Goal: Task Accomplishment & Management: Manage account settings

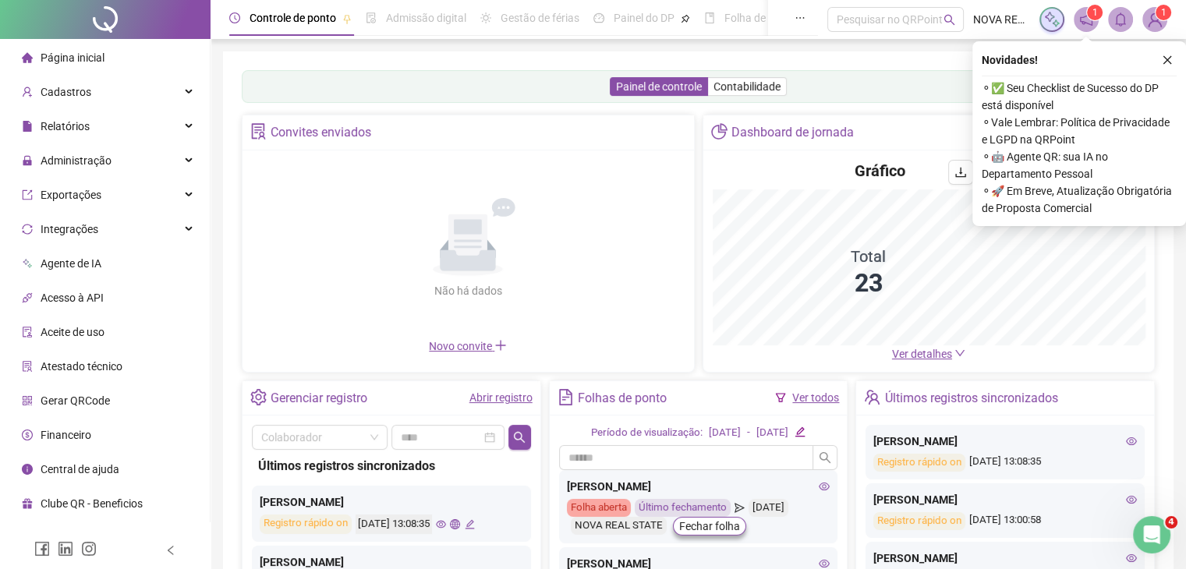
click at [1174, 66] on button "button" at bounding box center [1167, 60] width 19 height 19
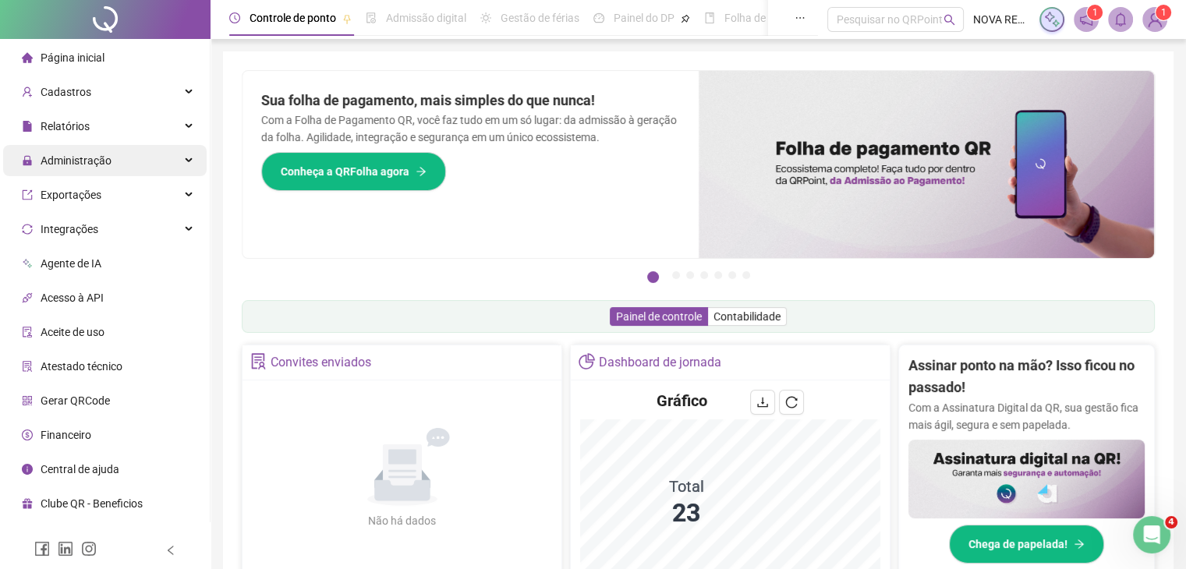
click at [89, 164] on span "Administração" at bounding box center [76, 160] width 71 height 12
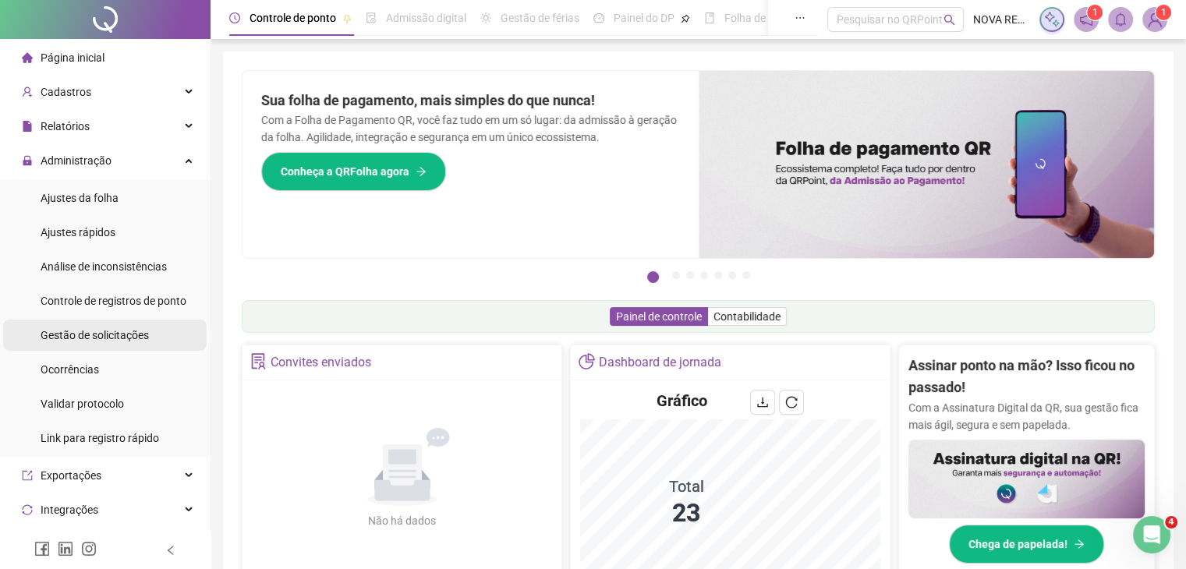
click at [140, 334] on span "Gestão de solicitações" at bounding box center [95, 335] width 108 height 12
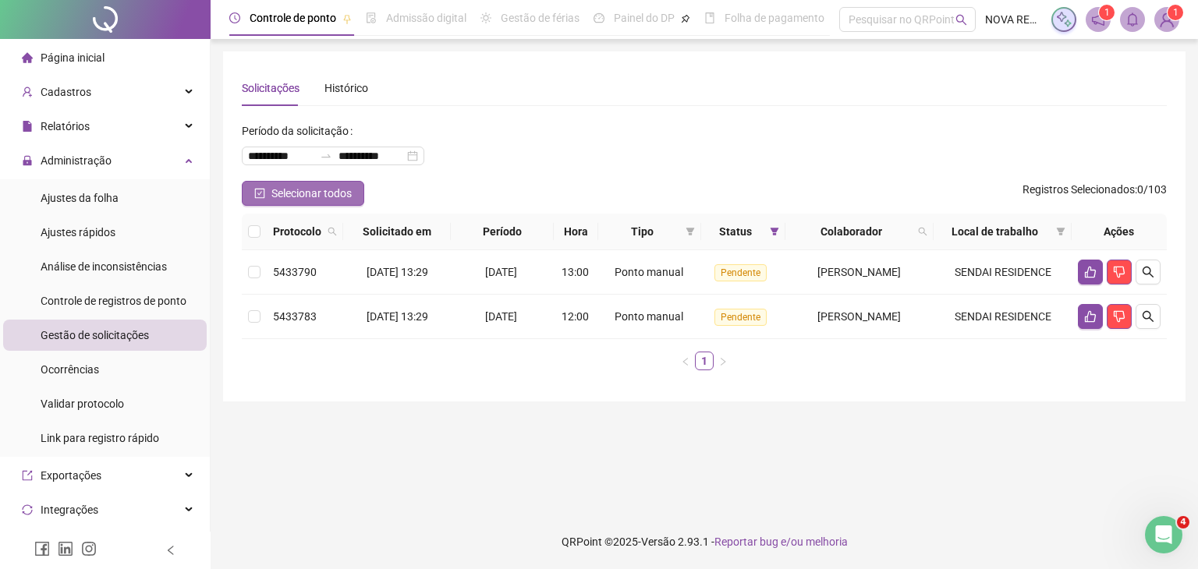
click at [343, 188] on span "Selecionar todos" at bounding box center [311, 193] width 80 height 17
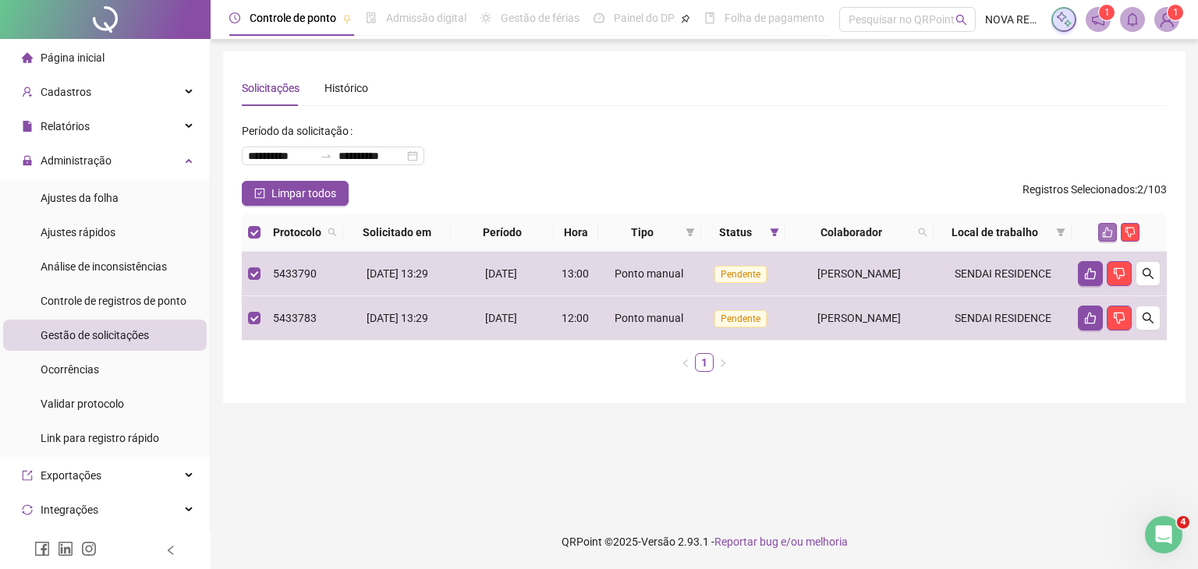
click at [1107, 229] on icon "like" at bounding box center [1107, 232] width 11 height 11
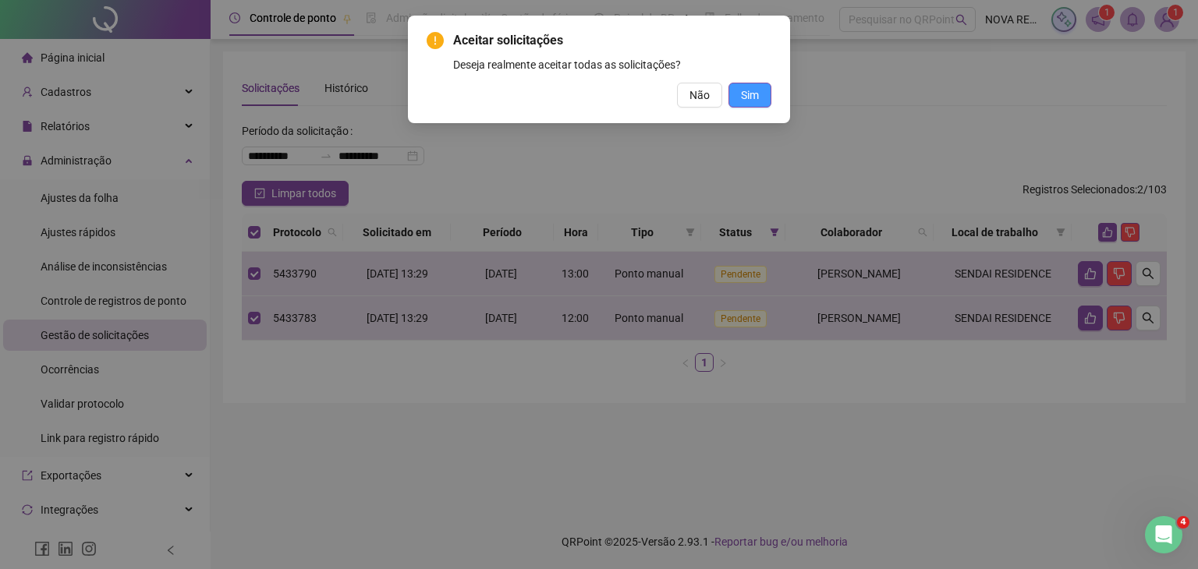
click at [761, 97] on button "Sim" at bounding box center [749, 95] width 43 height 25
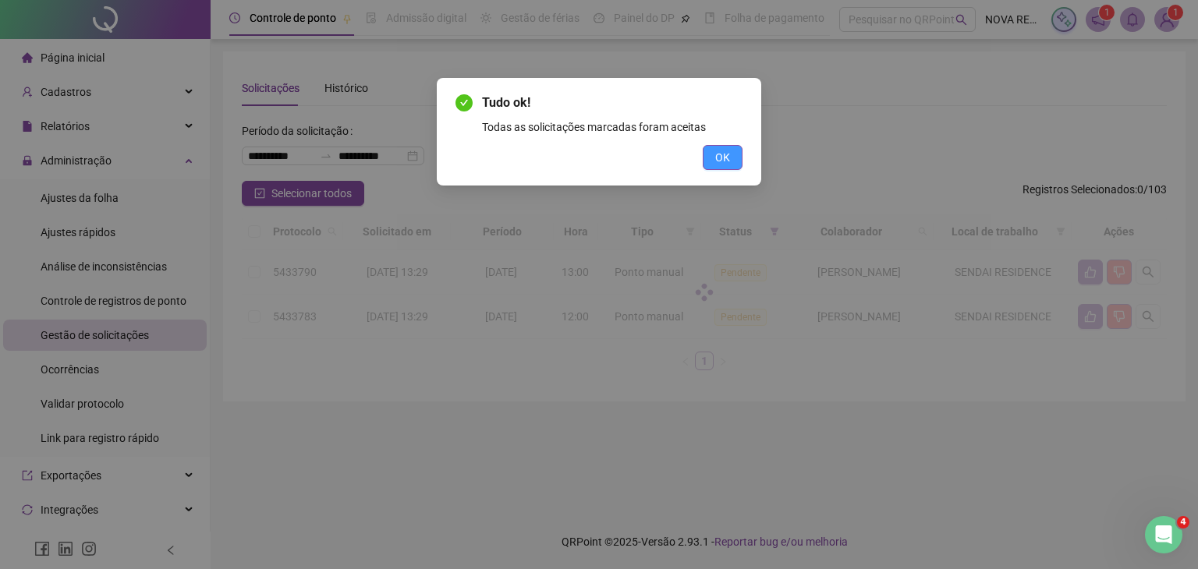
click at [730, 152] on span "OK" at bounding box center [722, 157] width 15 height 17
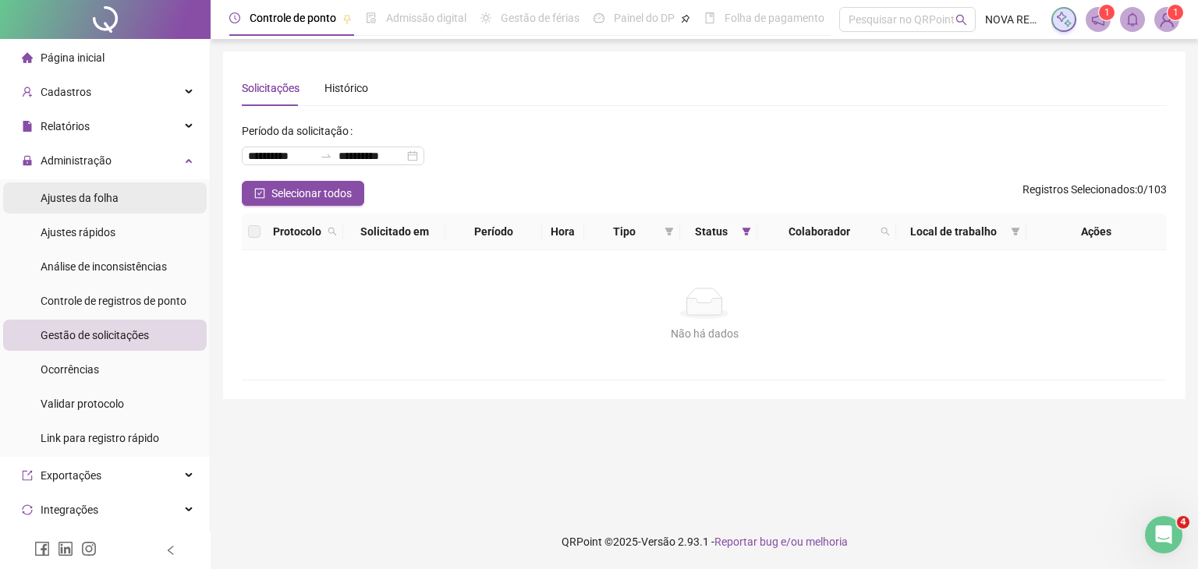
click at [78, 192] on span "Ajustes da folha" at bounding box center [80, 198] width 78 height 12
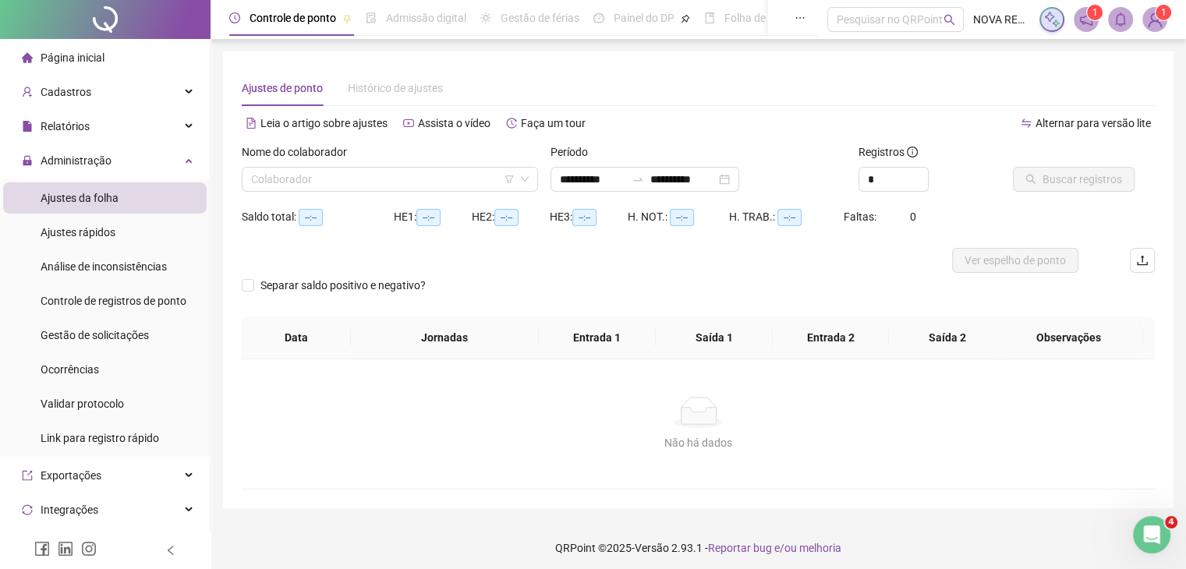
type input "**********"
click at [315, 181] on input "search" at bounding box center [383, 179] width 264 height 23
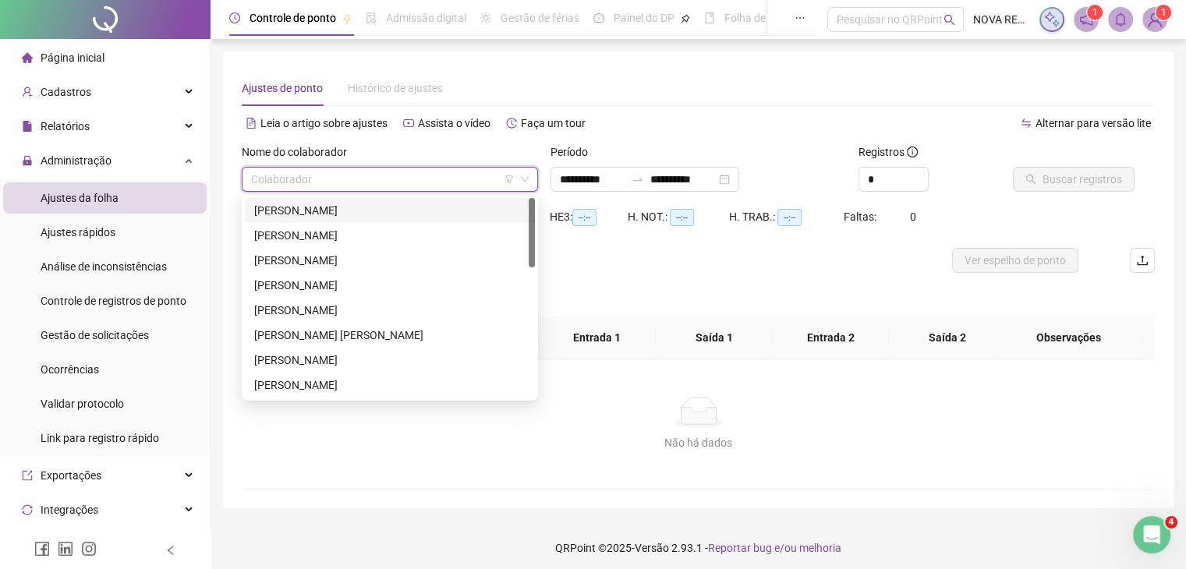
click at [326, 200] on div "ADRIANO DOS SANTOS PAULINO" at bounding box center [390, 210] width 290 height 25
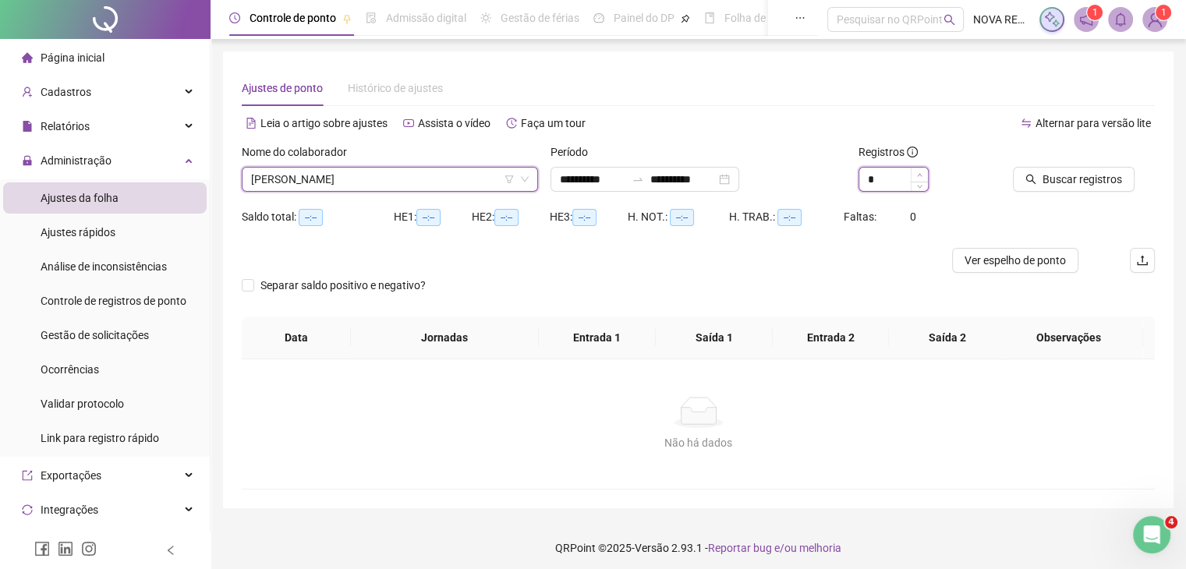
type input "*"
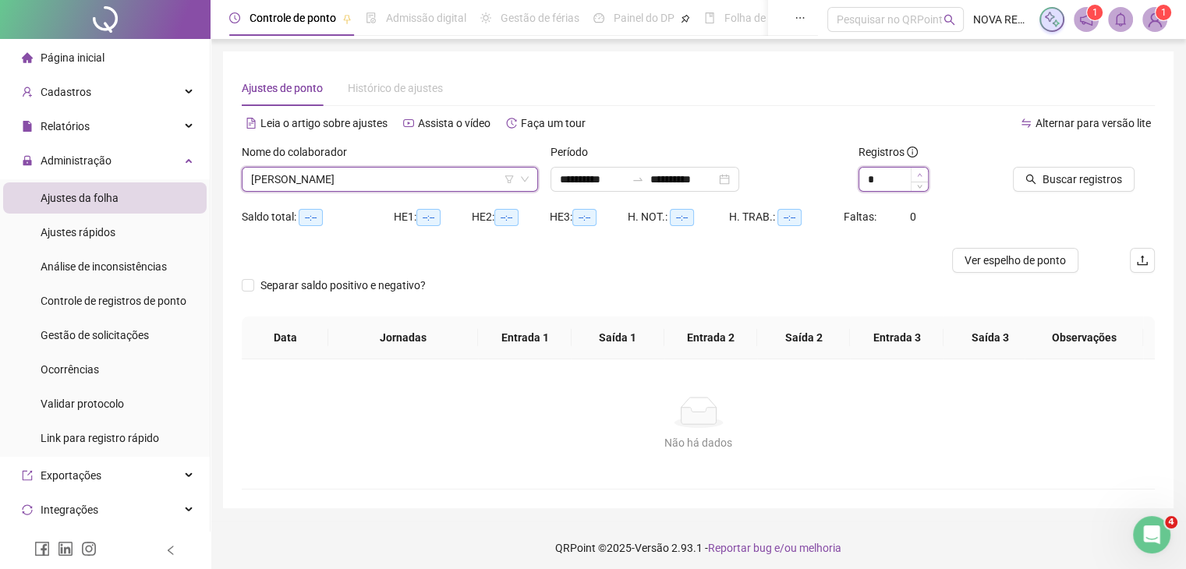
click at [923, 170] on span "Increase Value" at bounding box center [919, 175] width 17 height 14
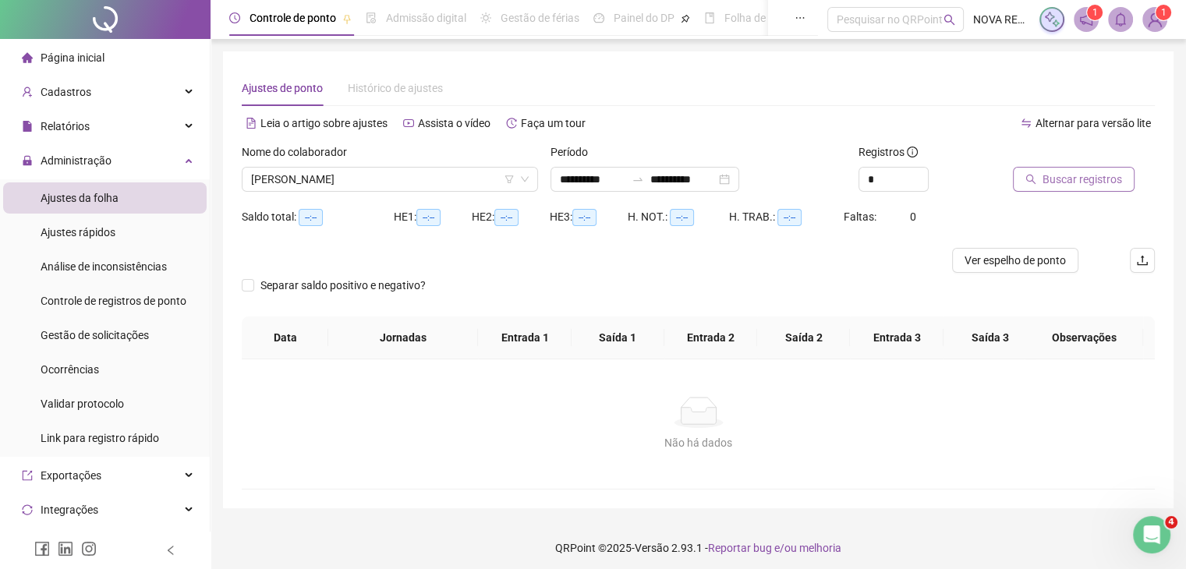
click at [1076, 172] on span "Buscar registros" at bounding box center [1083, 179] width 80 height 17
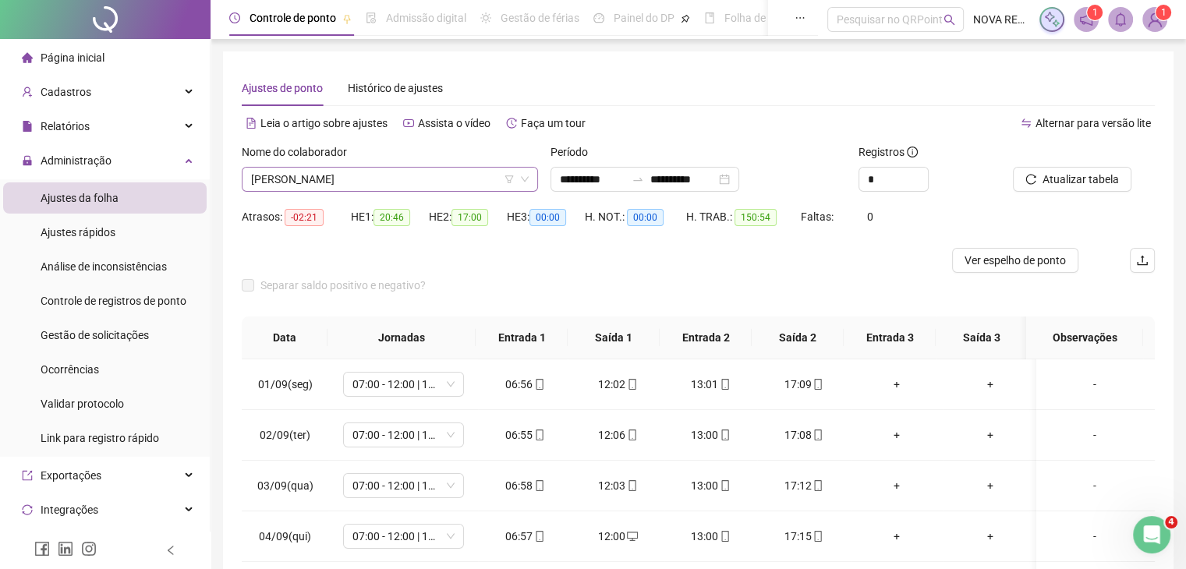
click at [392, 172] on span "ADRIANO DOS SANTOS PAULINO" at bounding box center [390, 179] width 278 height 23
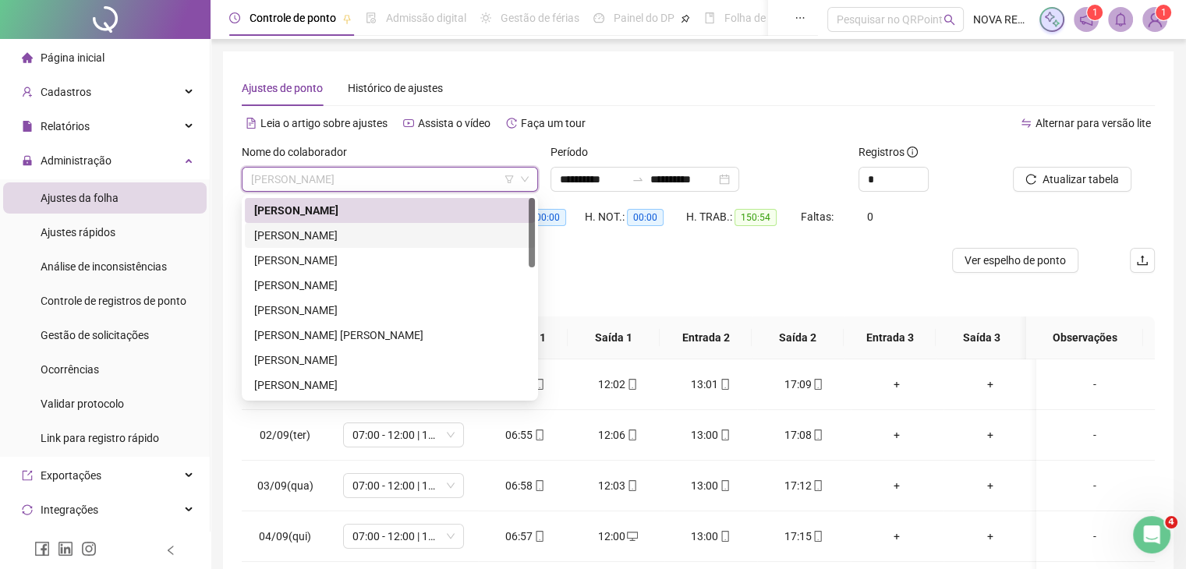
click at [390, 236] on div "ALESSANDRO CRUL" at bounding box center [389, 235] width 271 height 17
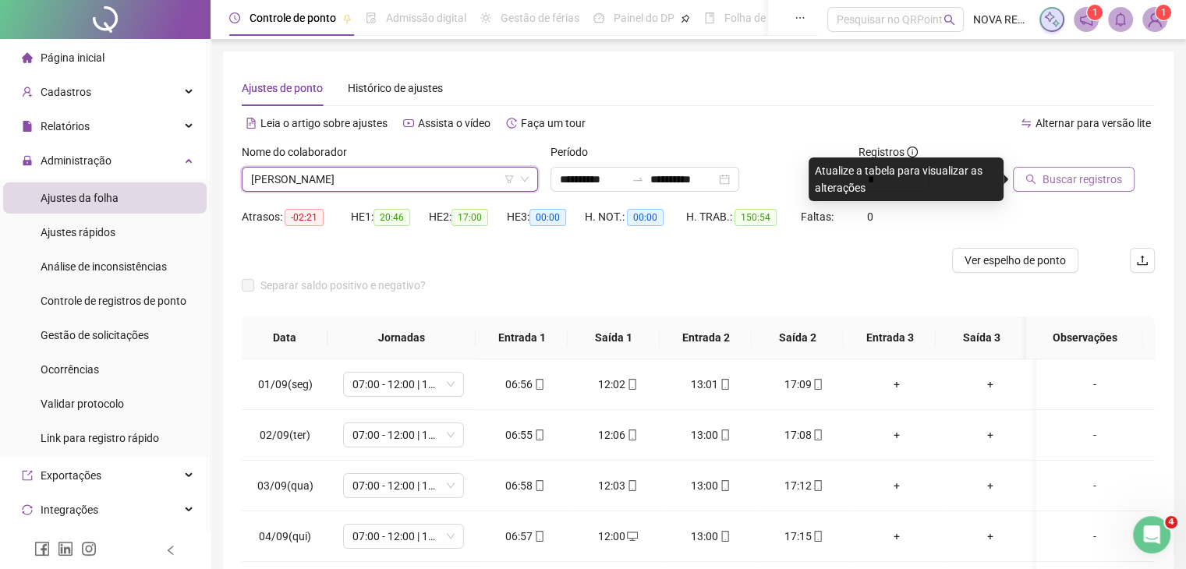
click at [1075, 182] on span "Buscar registros" at bounding box center [1083, 179] width 80 height 17
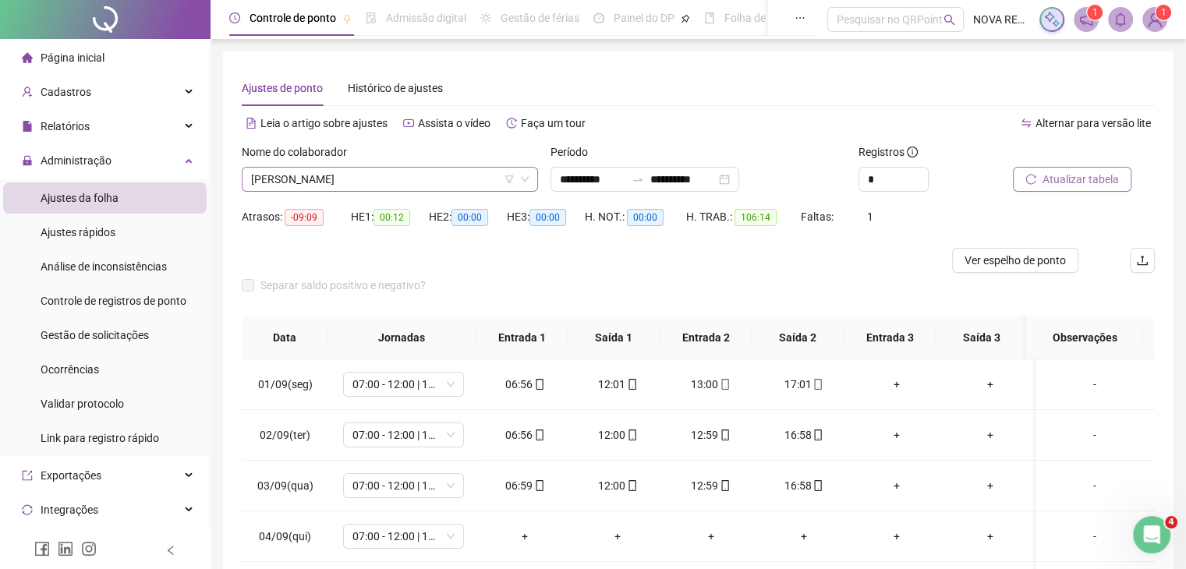
click at [388, 175] on span "ALESSANDRO CRUL" at bounding box center [390, 179] width 278 height 23
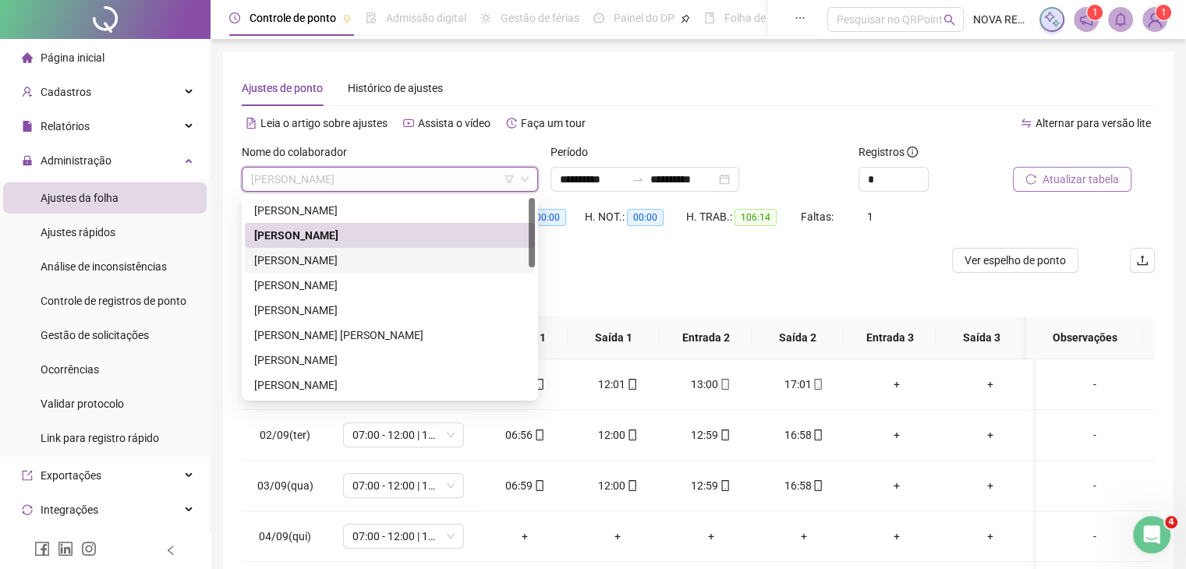
click at [357, 260] on div "ANTONIO DIONIZIO" at bounding box center [389, 260] width 271 height 17
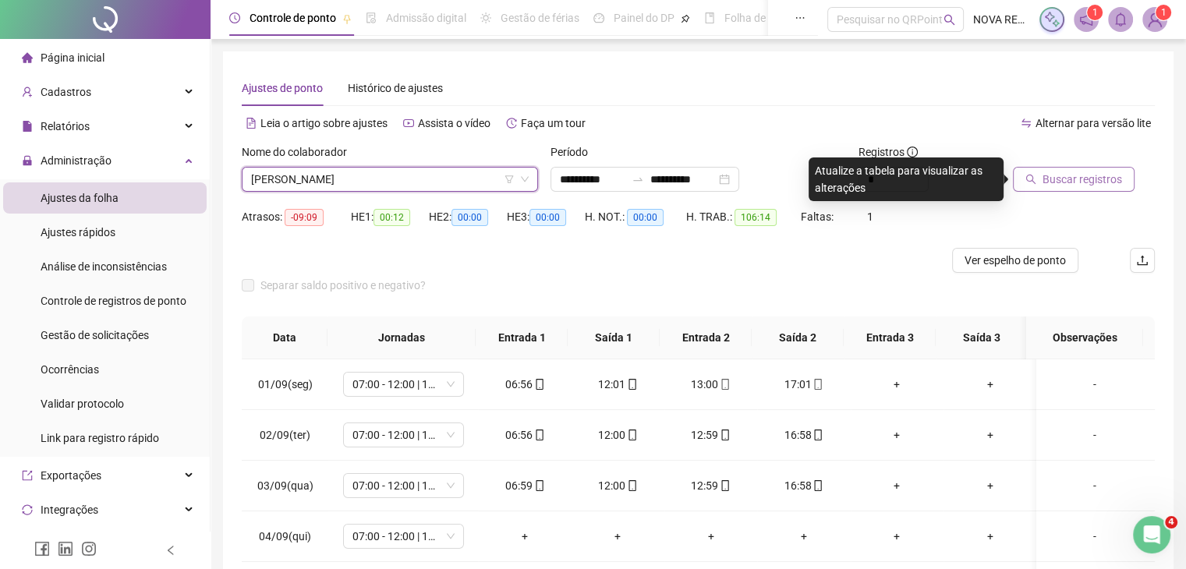
click at [1115, 182] on span "Buscar registros" at bounding box center [1083, 179] width 80 height 17
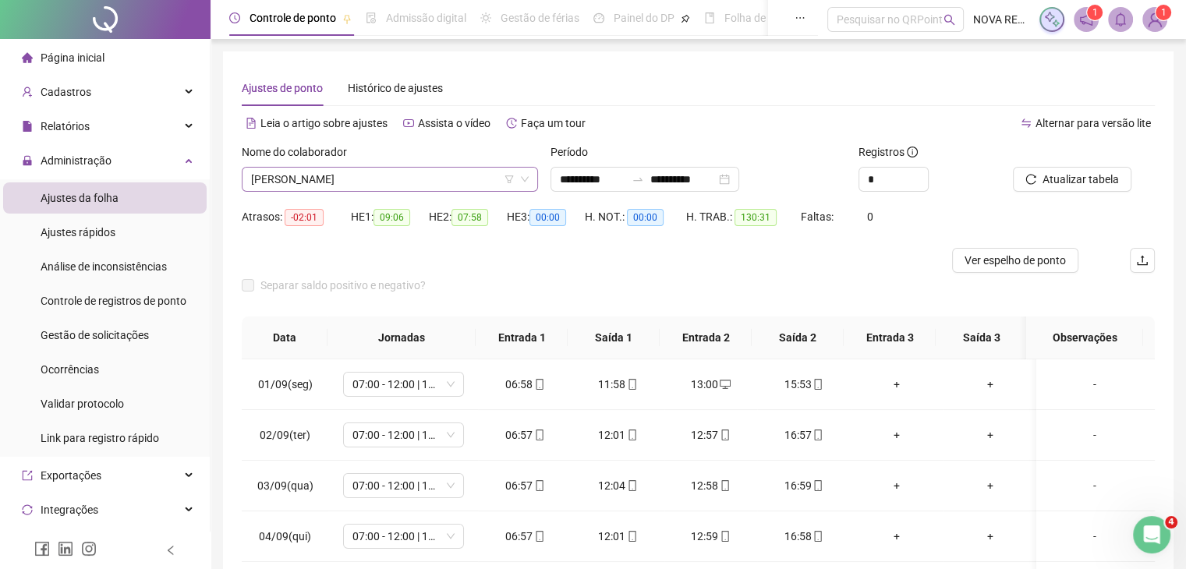
click at [398, 175] on span "ANTONIO DIONIZIO" at bounding box center [390, 179] width 278 height 23
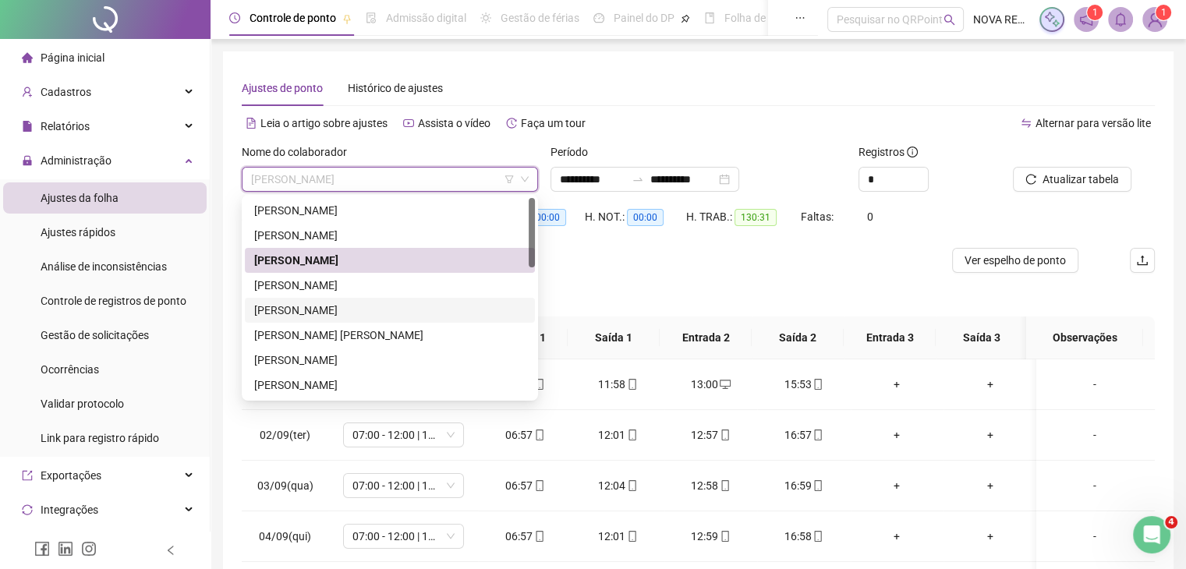
drag, startPoint x: 369, startPoint y: 311, endPoint x: 699, endPoint y: 292, distance: 330.4
click at [369, 312] on div "DIEGO PONTES DA SILVA" at bounding box center [389, 310] width 271 height 17
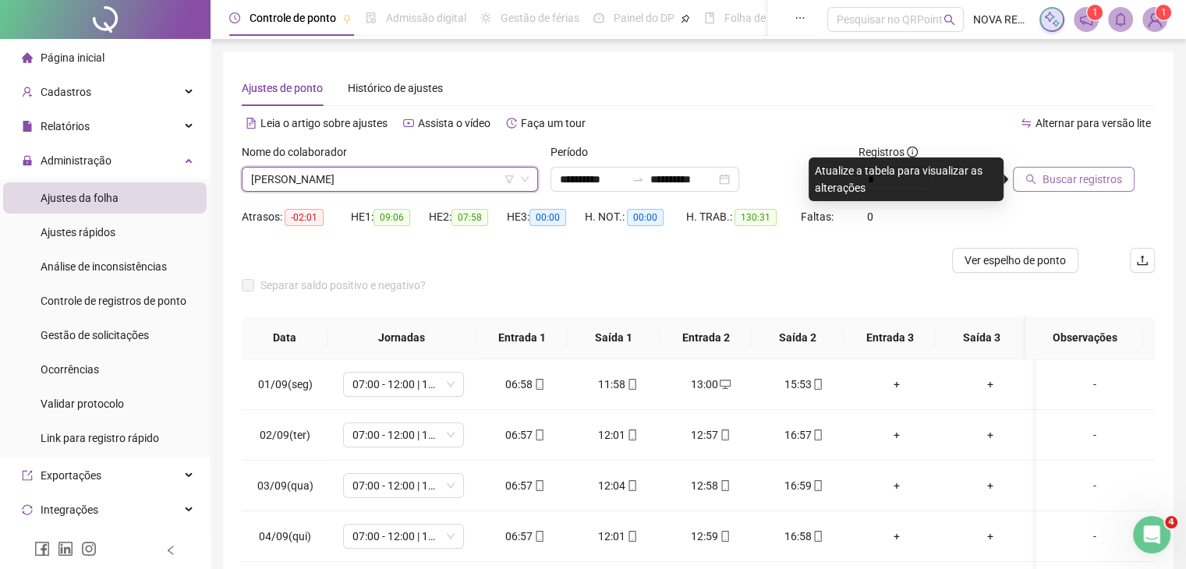
click at [1060, 181] on span "Buscar registros" at bounding box center [1083, 179] width 80 height 17
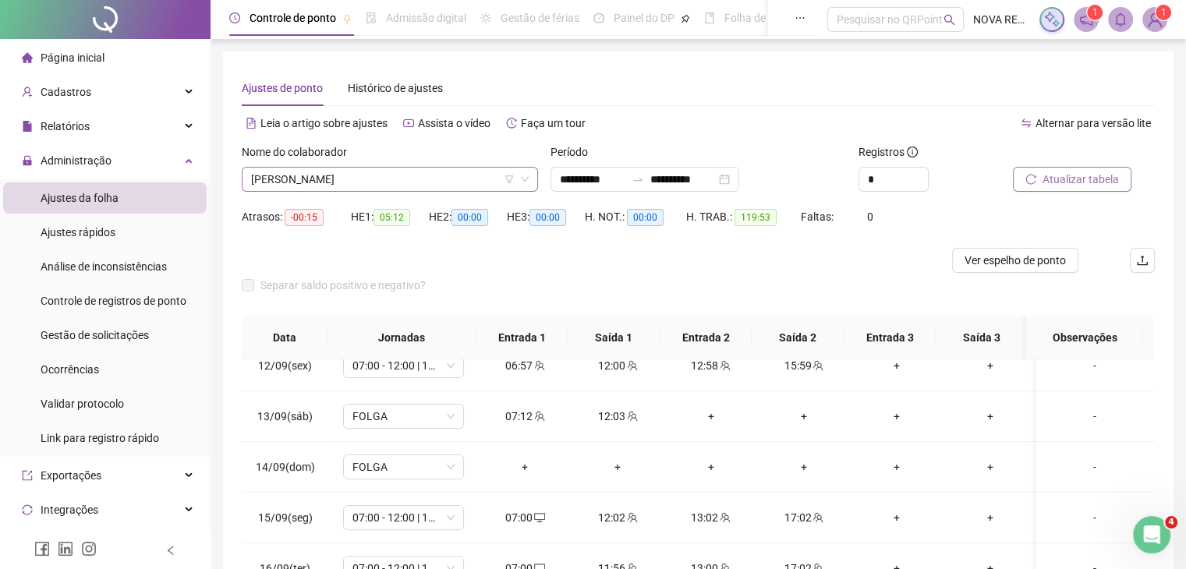
click at [372, 182] on span "DIEGO PONTES DA SILVA" at bounding box center [390, 179] width 278 height 23
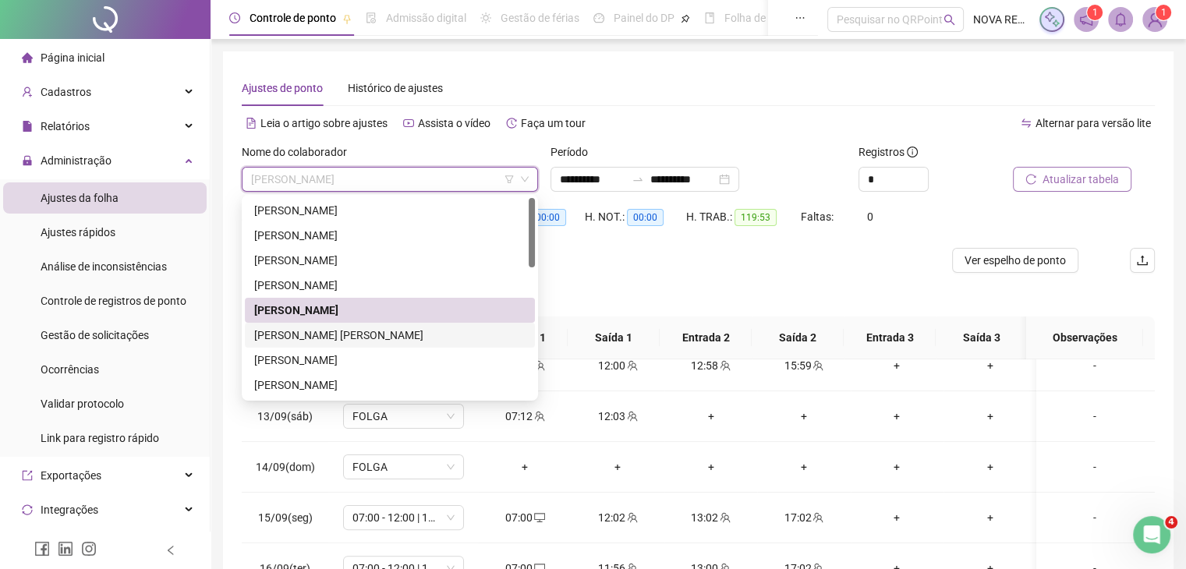
click at [333, 333] on div "DOMICIANO PINTO NETO" at bounding box center [389, 335] width 271 height 17
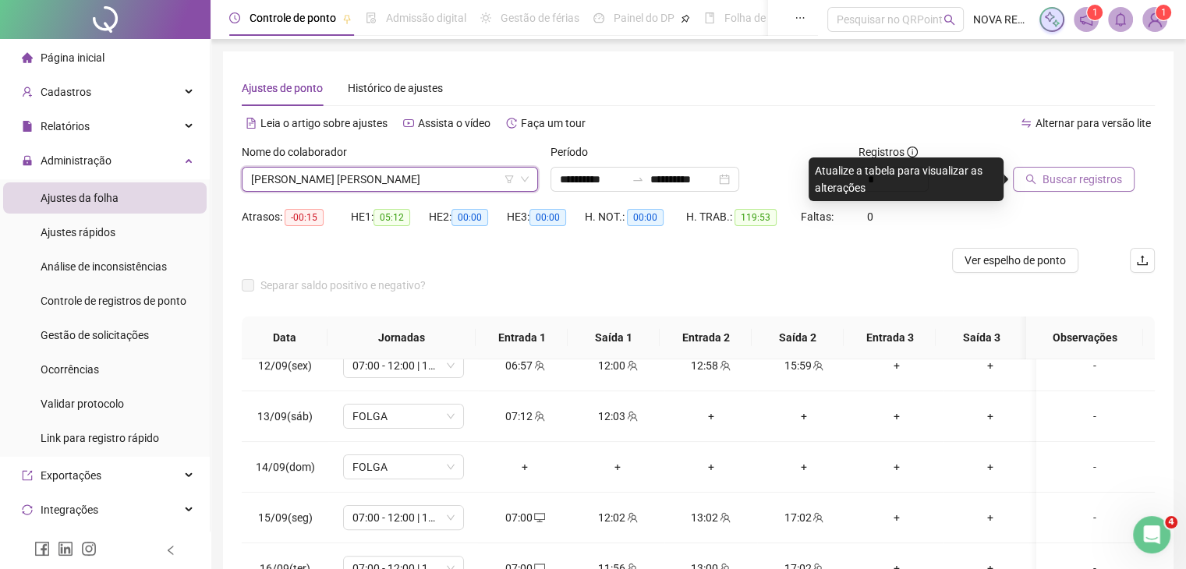
click at [1049, 179] on span "Buscar registros" at bounding box center [1083, 179] width 80 height 17
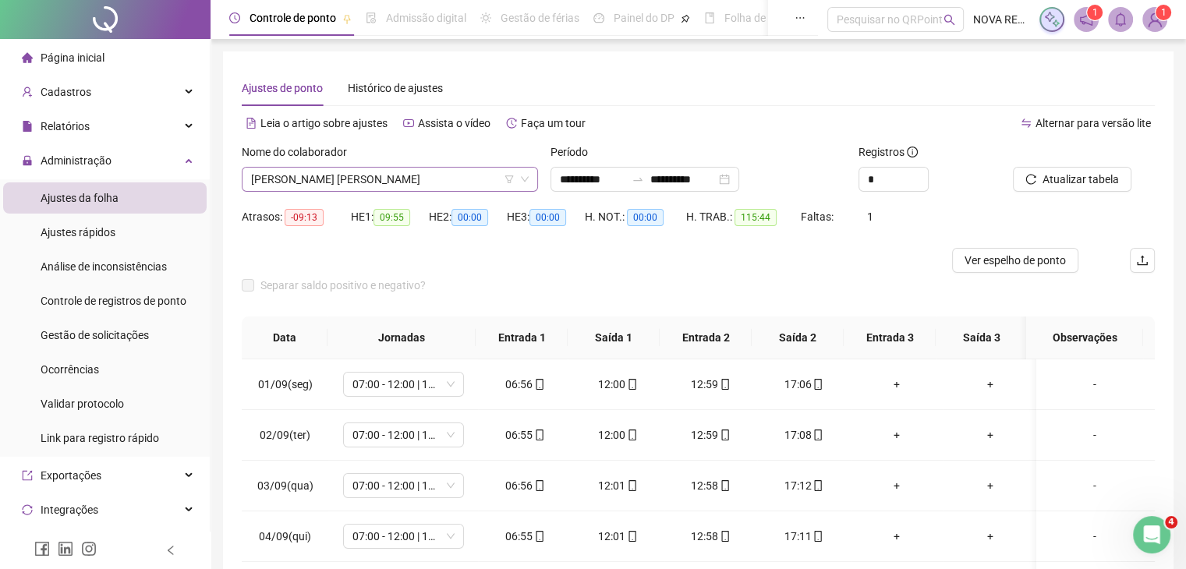
click at [425, 181] on span "DOMICIANO PINTO NETO" at bounding box center [390, 179] width 278 height 23
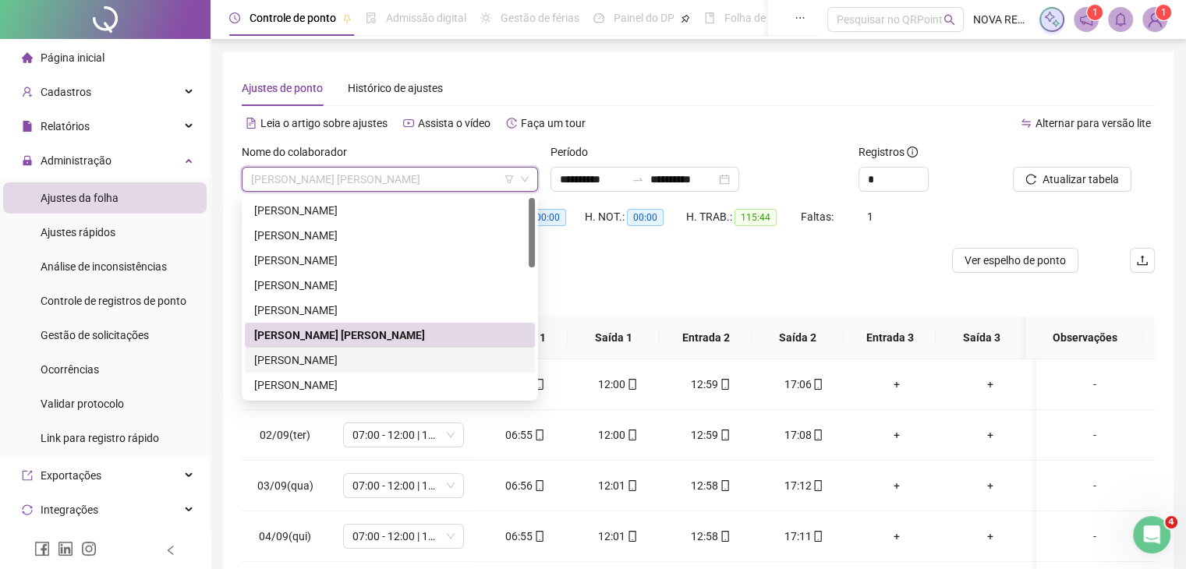
click at [345, 356] on div "ELVON ALVES DE SOUSA" at bounding box center [389, 360] width 271 height 17
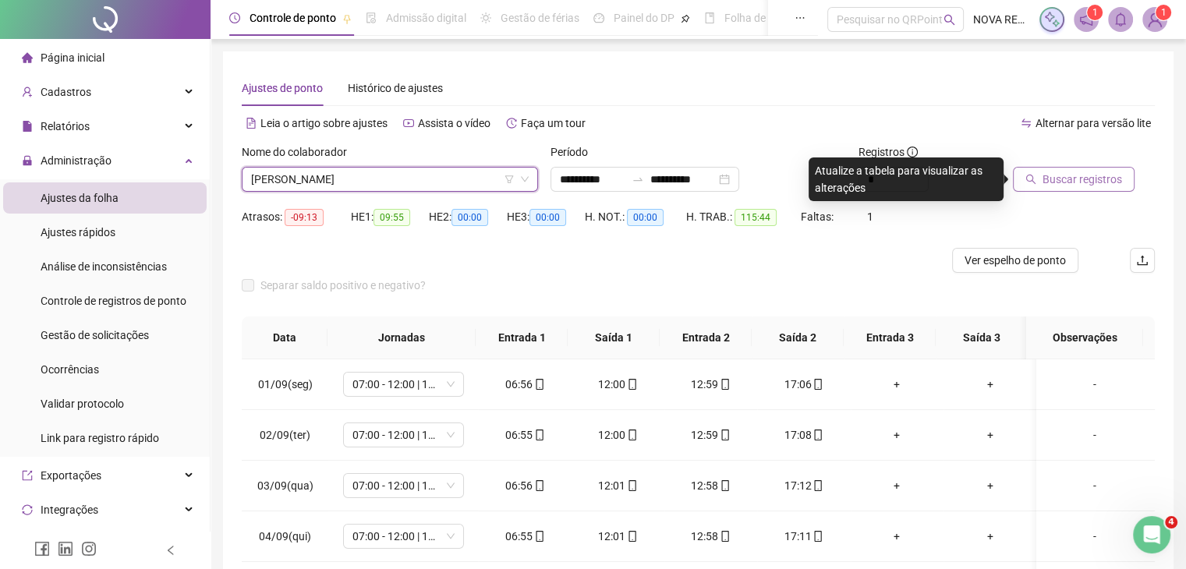
click at [1047, 174] on span "Buscar registros" at bounding box center [1083, 179] width 80 height 17
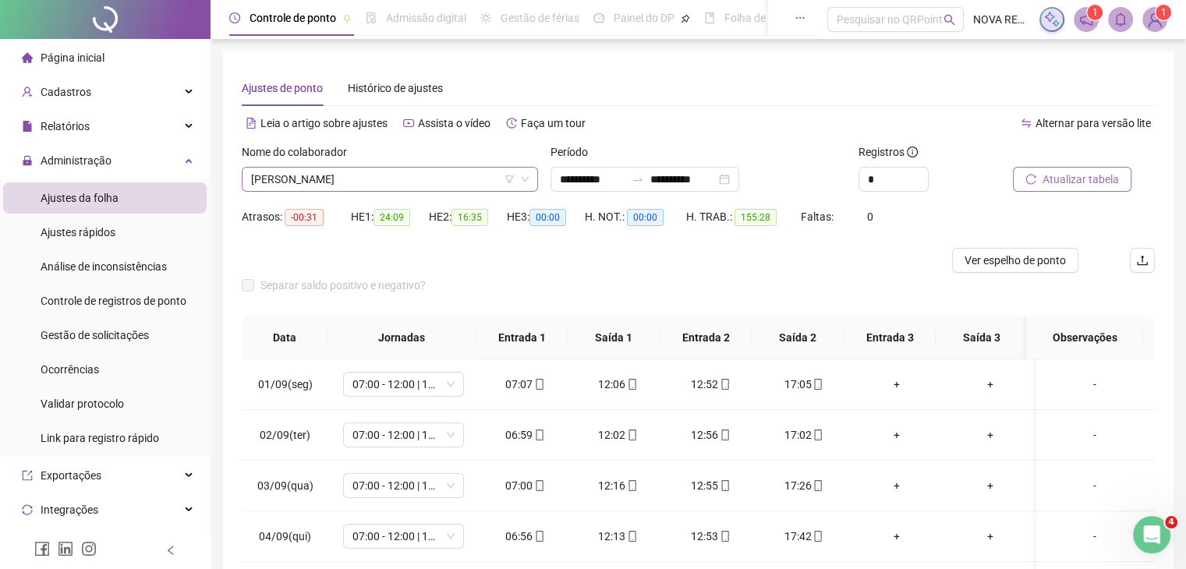
click at [434, 171] on span "ELVON ALVES DE SOUSA" at bounding box center [390, 179] width 278 height 23
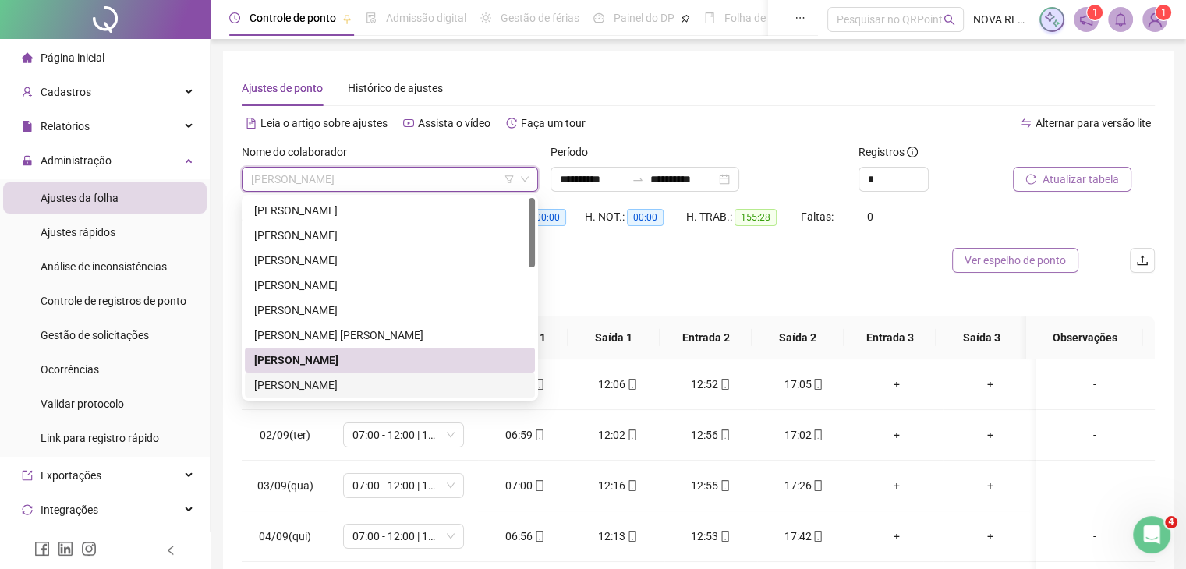
click at [342, 382] on div "EVANDRO WIERZBICKI" at bounding box center [389, 385] width 271 height 17
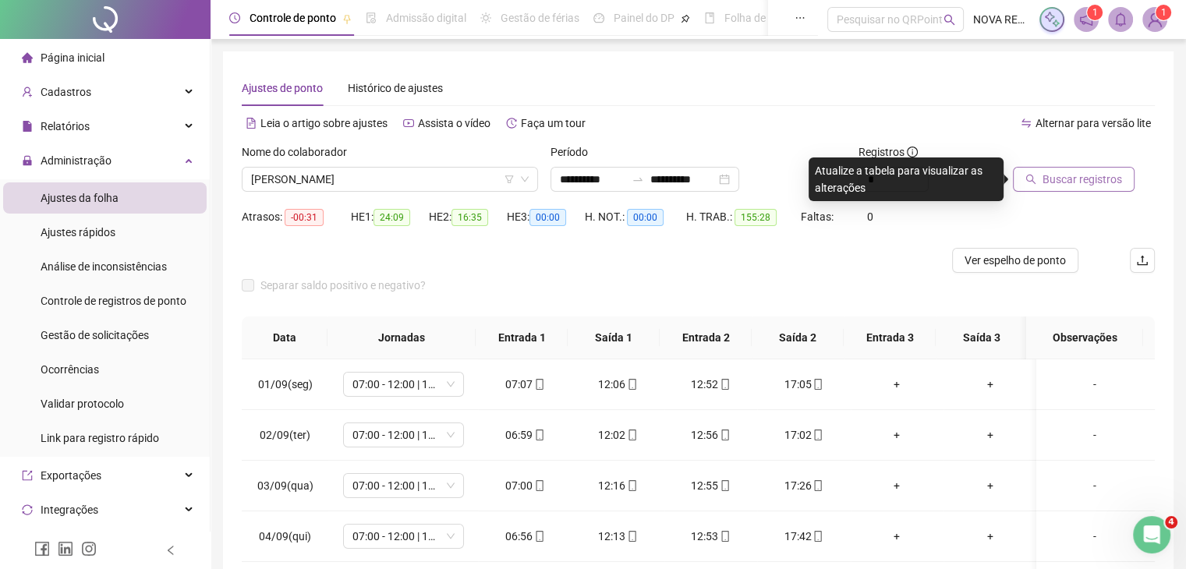
click at [1089, 175] on span "Buscar registros" at bounding box center [1083, 179] width 80 height 17
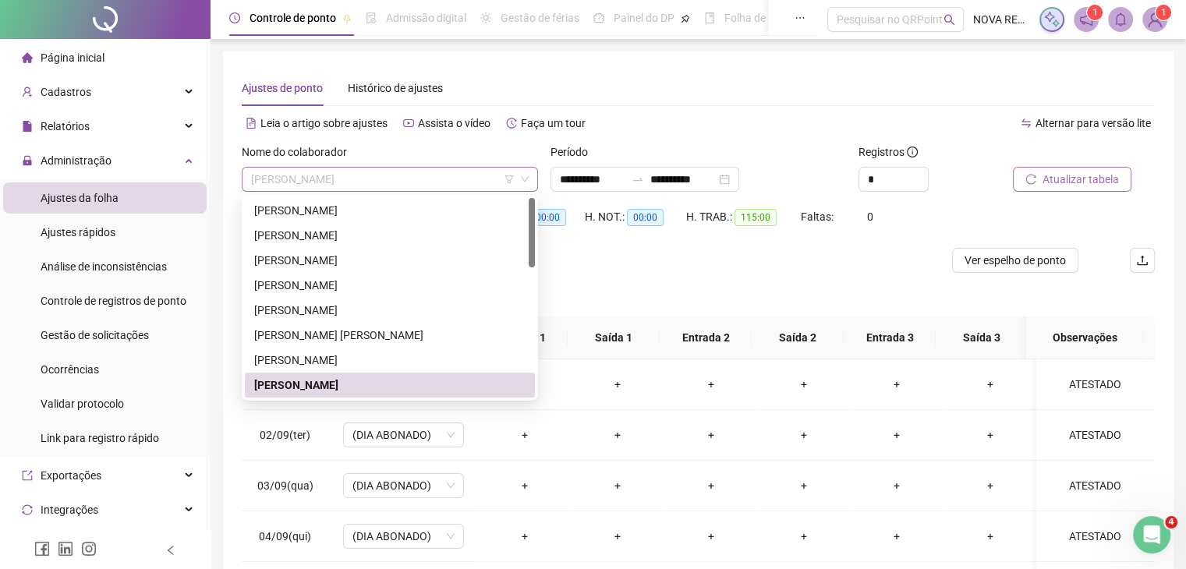
click at [319, 181] on span "EVANDRO WIERZBICKI" at bounding box center [390, 179] width 278 height 23
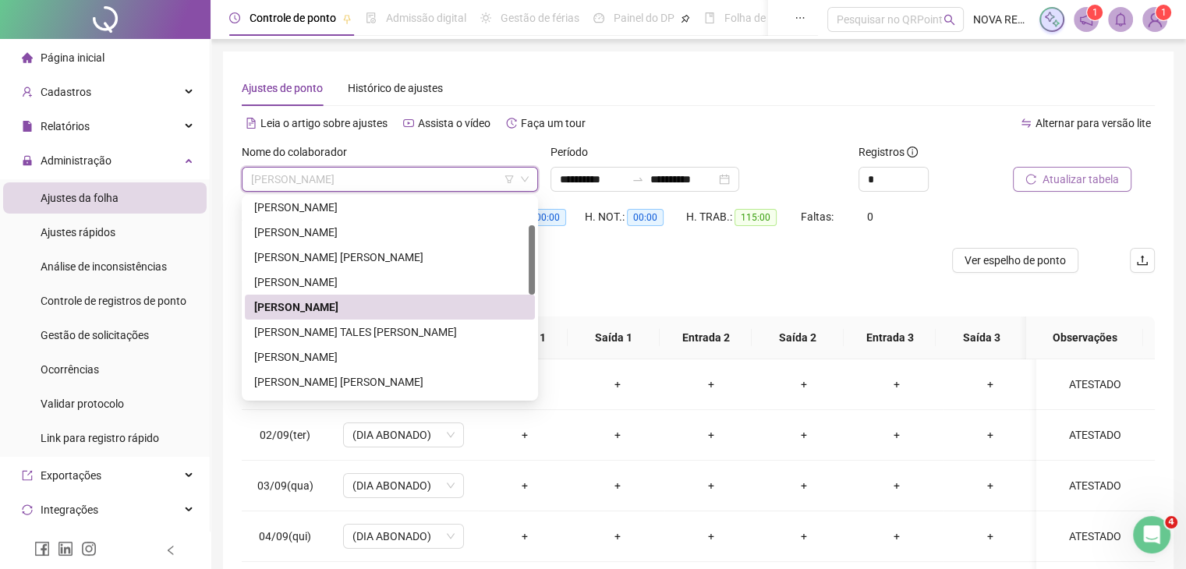
scroll to position [156, 0]
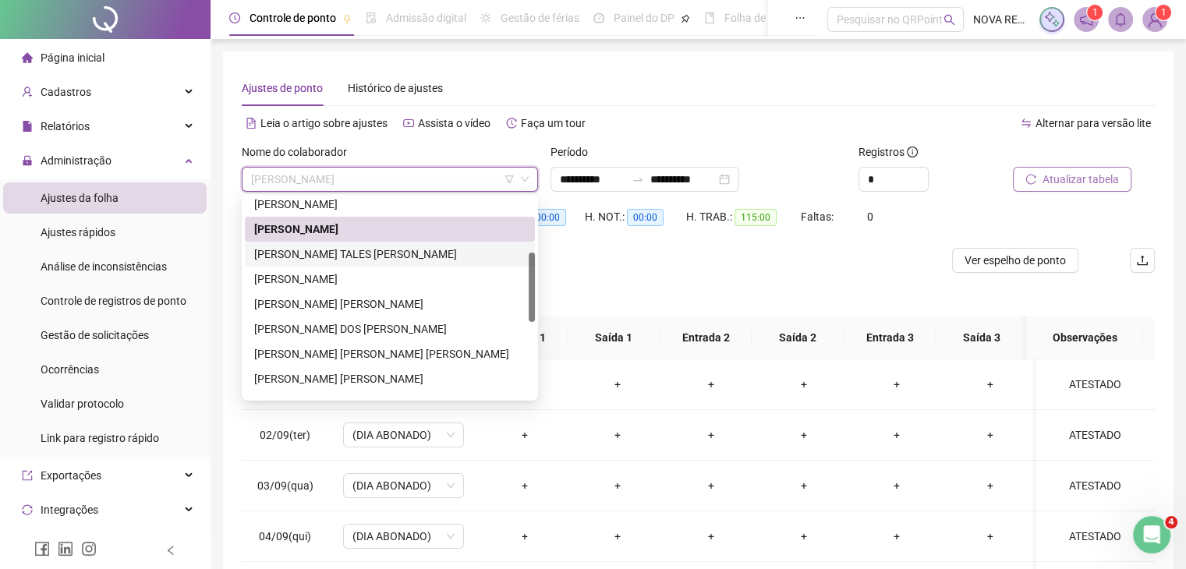
click at [381, 258] on div "GERSON ADALBERTO TALES DE SOUZA" at bounding box center [389, 254] width 271 height 17
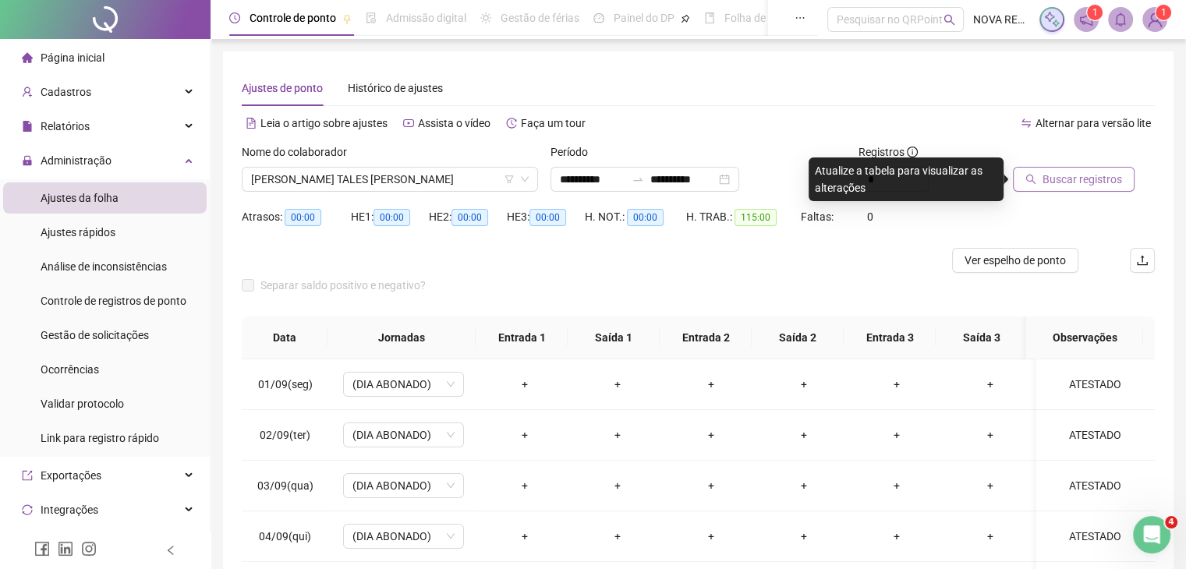
click at [1074, 180] on span "Buscar registros" at bounding box center [1083, 179] width 80 height 17
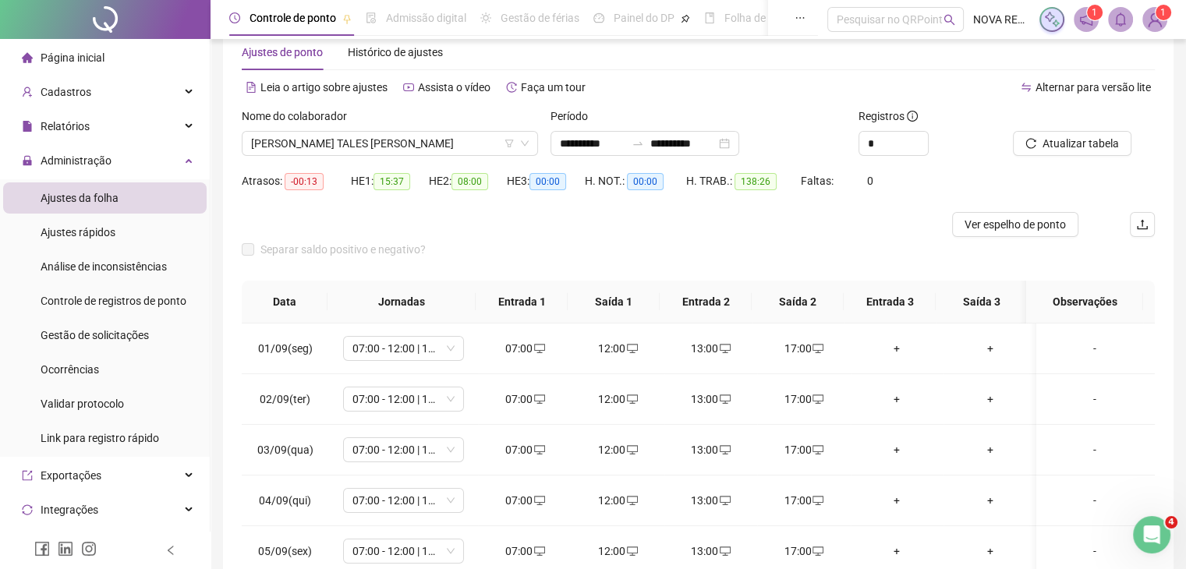
scroll to position [0, 0]
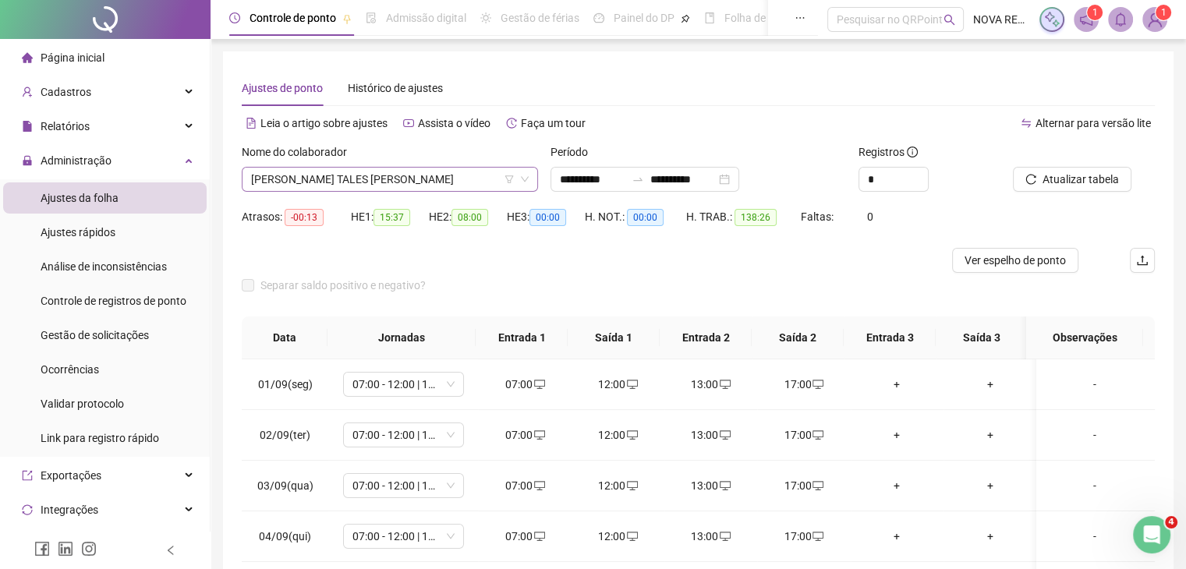
click at [433, 179] on span "GERSON ADALBERTO TALES DE SOUZA" at bounding box center [390, 179] width 278 height 23
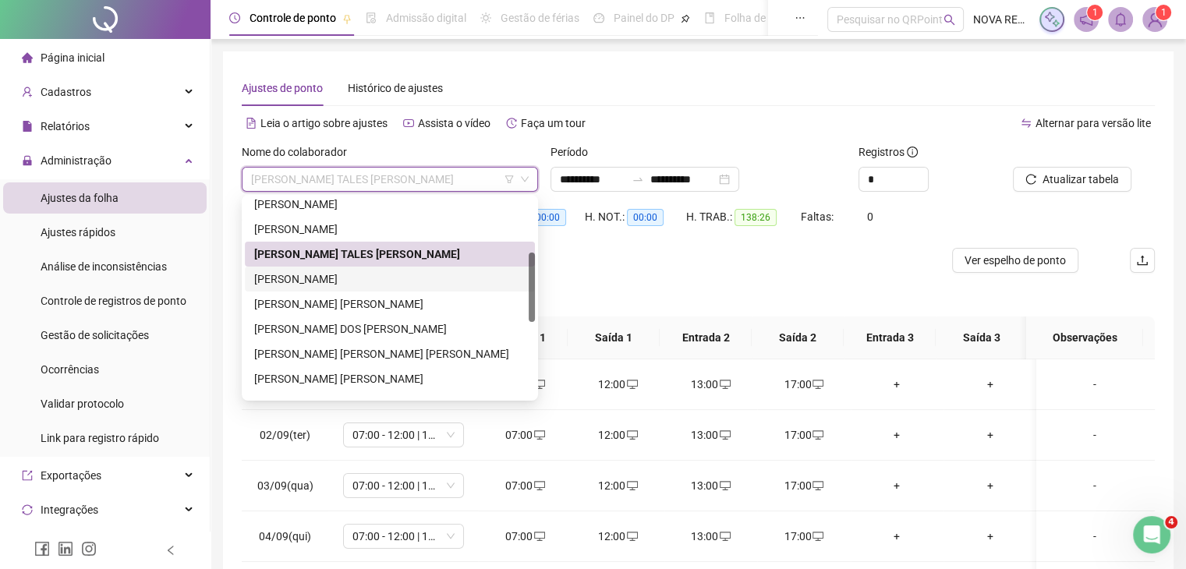
click at [396, 285] on div "GIOVANI RIBEIRO DE SOUZA" at bounding box center [389, 279] width 271 height 17
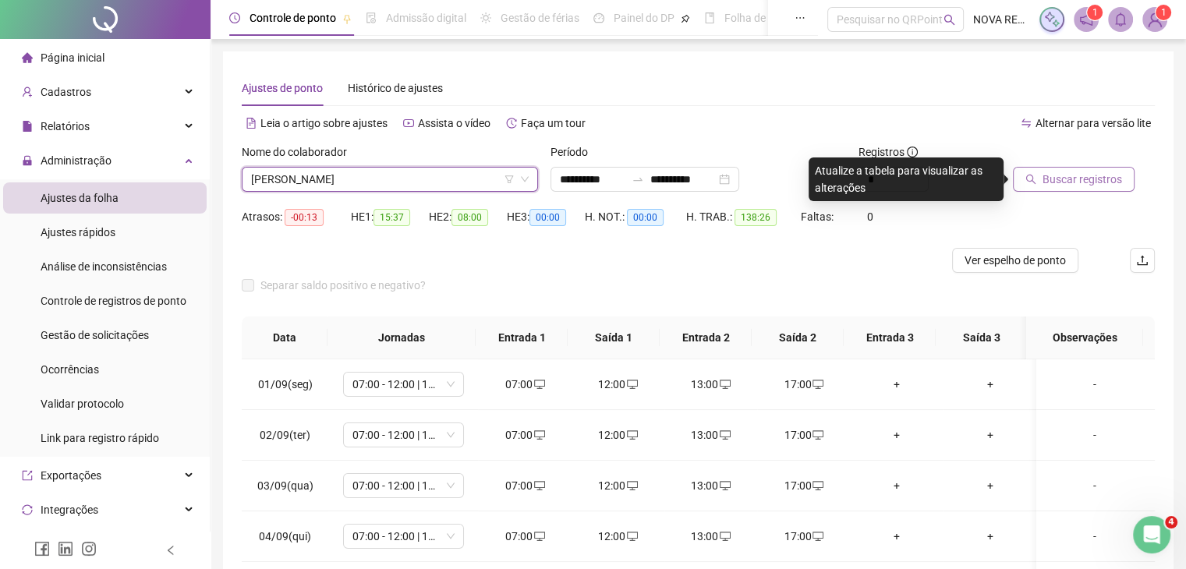
click at [1084, 175] on span "Buscar registros" at bounding box center [1083, 179] width 80 height 17
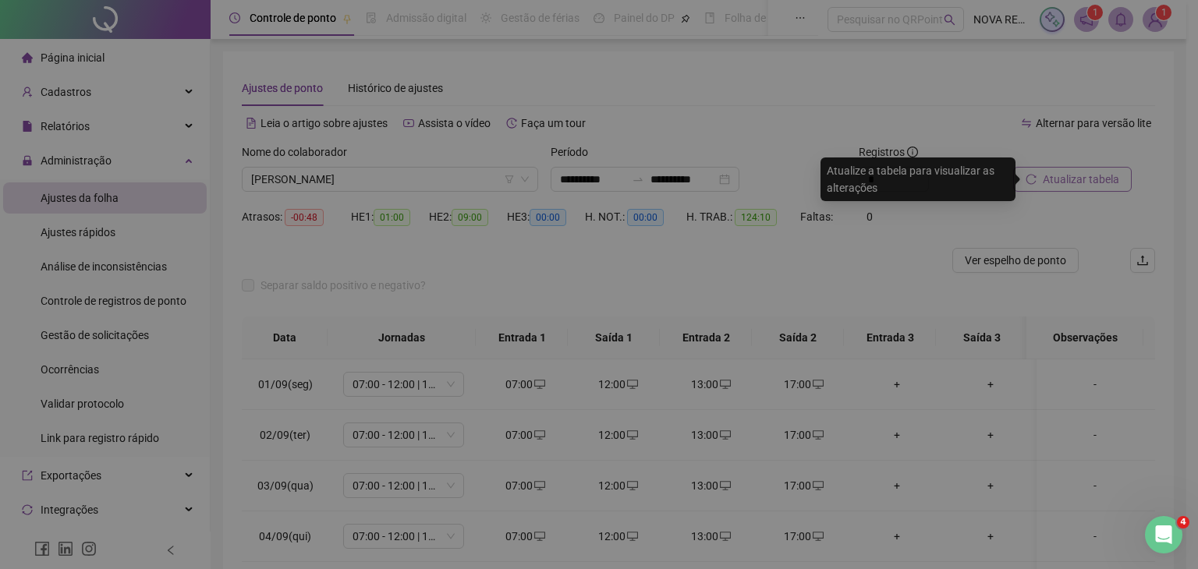
click at [1079, 167] on div "Buscando registros Os registros de ponto estão sendo buscados... OK" at bounding box center [599, 284] width 1198 height 569
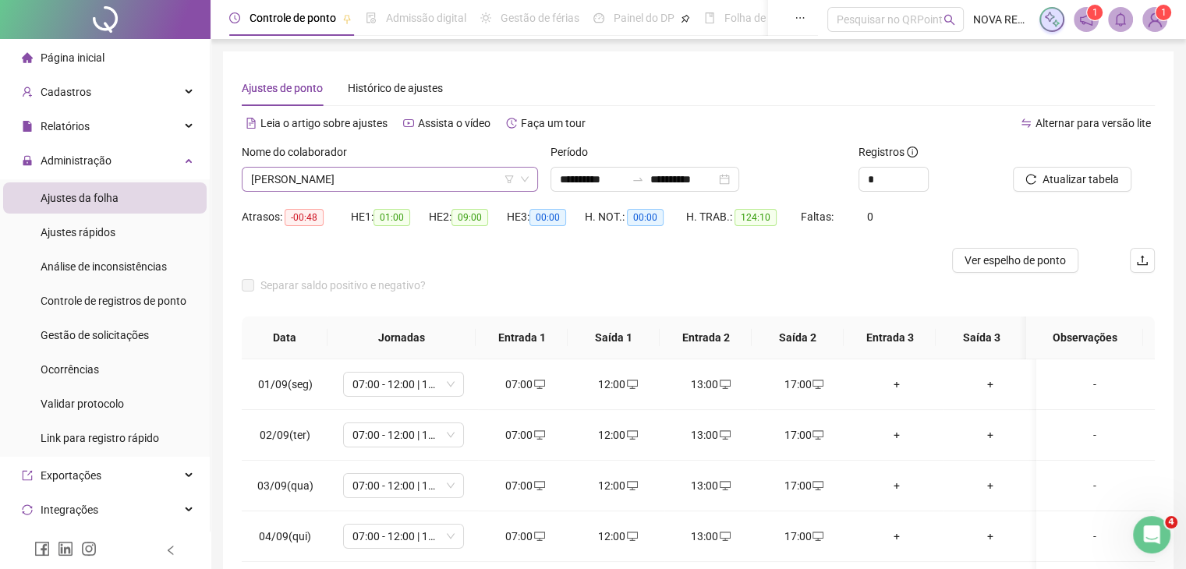
click at [367, 176] on span "GIOVANI RIBEIRO DE SOUZA" at bounding box center [390, 179] width 278 height 23
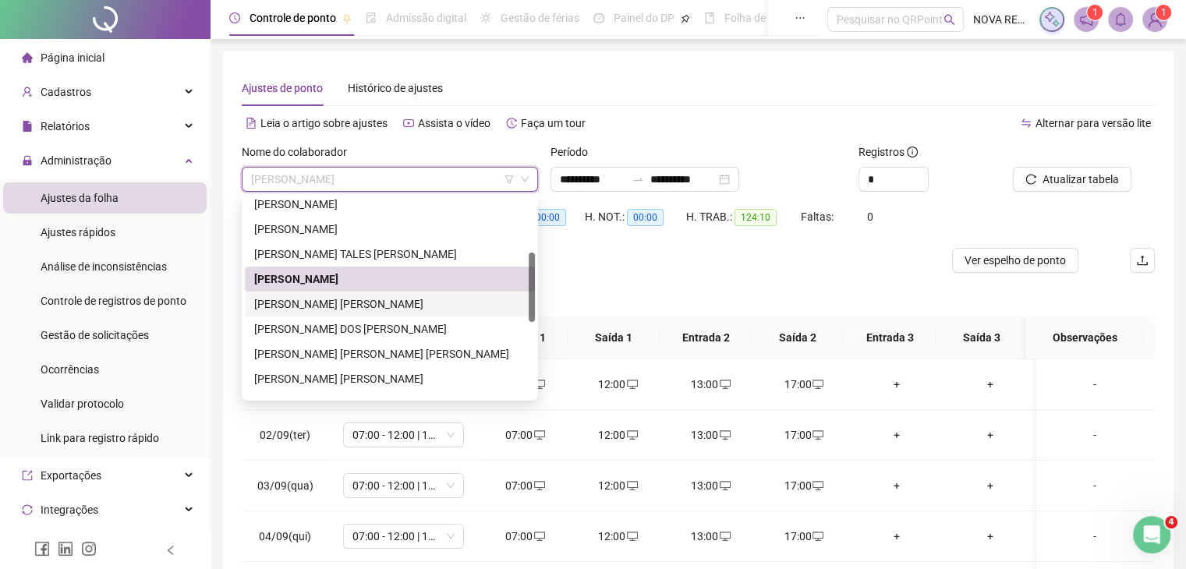
click at [359, 294] on div "GIVANILDO GOMES CABRAL NETO" at bounding box center [390, 304] width 290 height 25
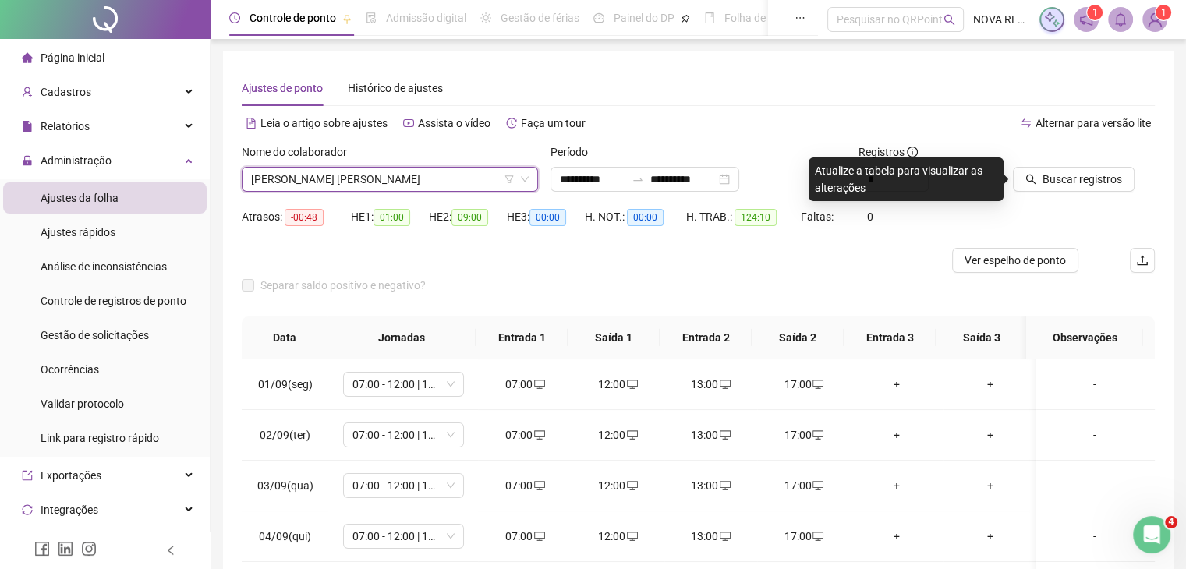
click at [1072, 165] on div at bounding box center [1064, 154] width 103 height 23
click at [1053, 185] on span "Buscar registros" at bounding box center [1083, 179] width 80 height 17
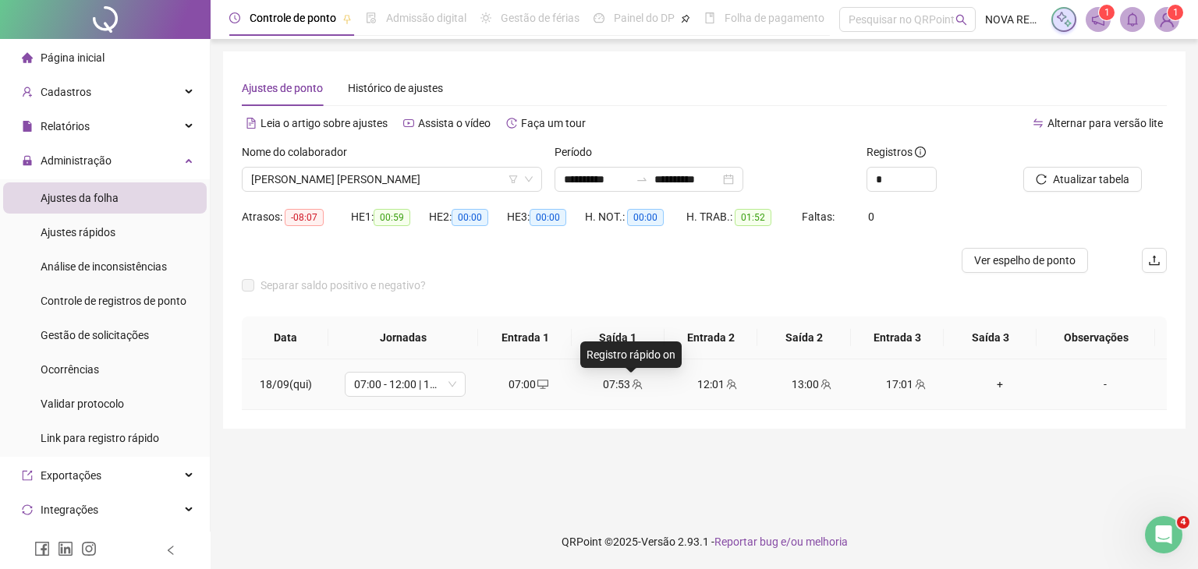
click at [630, 388] on span "team" at bounding box center [636, 384] width 12 height 11
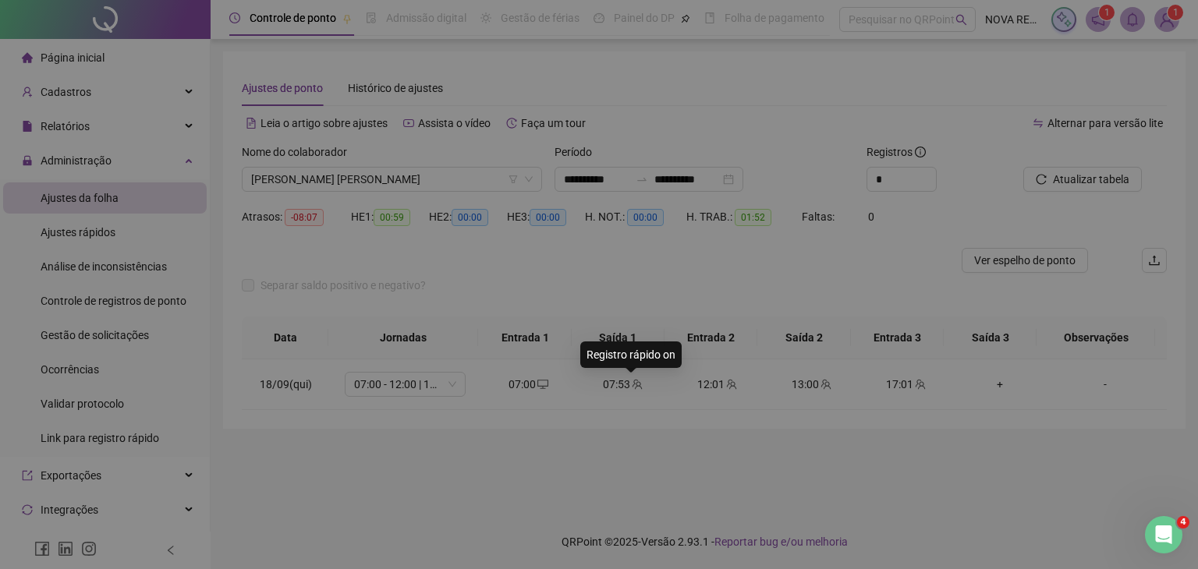
type input "**********"
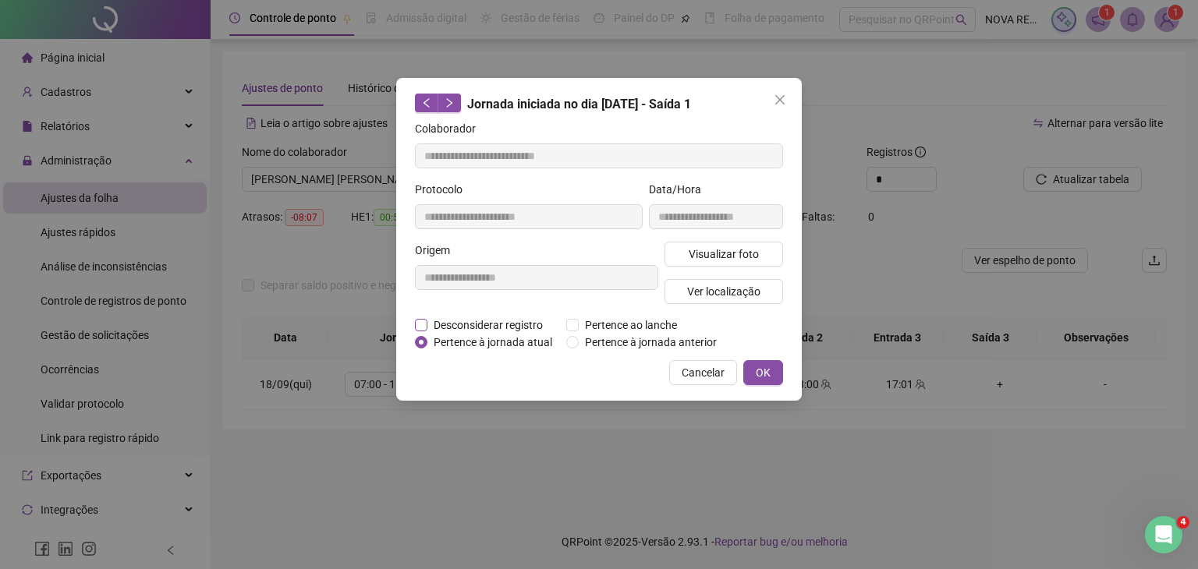
click at [504, 319] on span "Desconsiderar registro" at bounding box center [488, 325] width 122 height 17
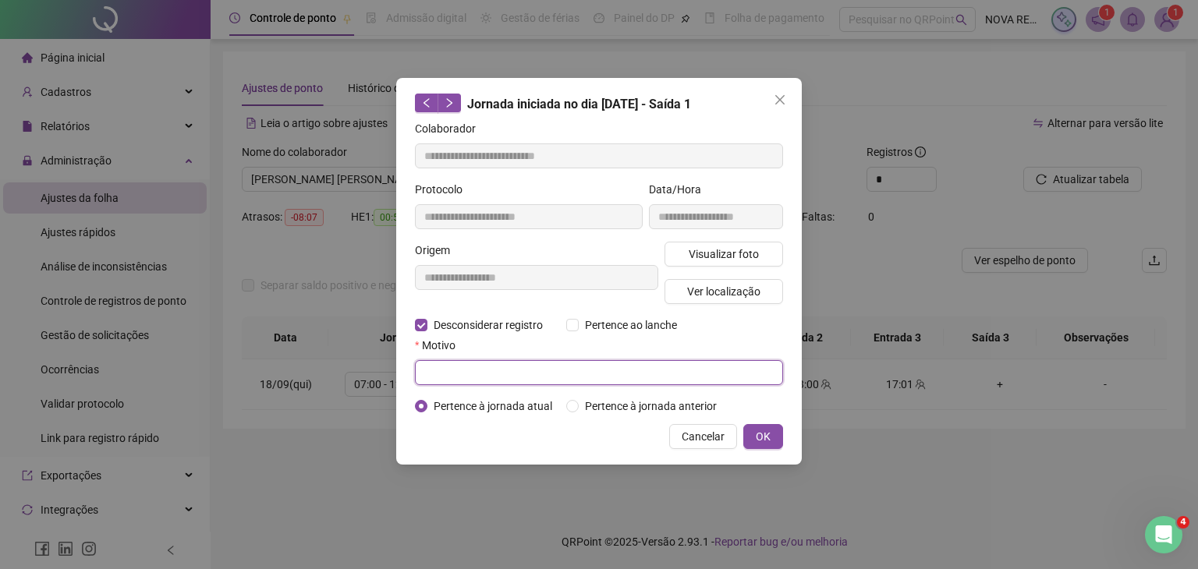
click at [505, 364] on input "text" at bounding box center [599, 372] width 368 height 25
type input "****"
click at [756, 435] on span "OK" at bounding box center [763, 436] width 15 height 17
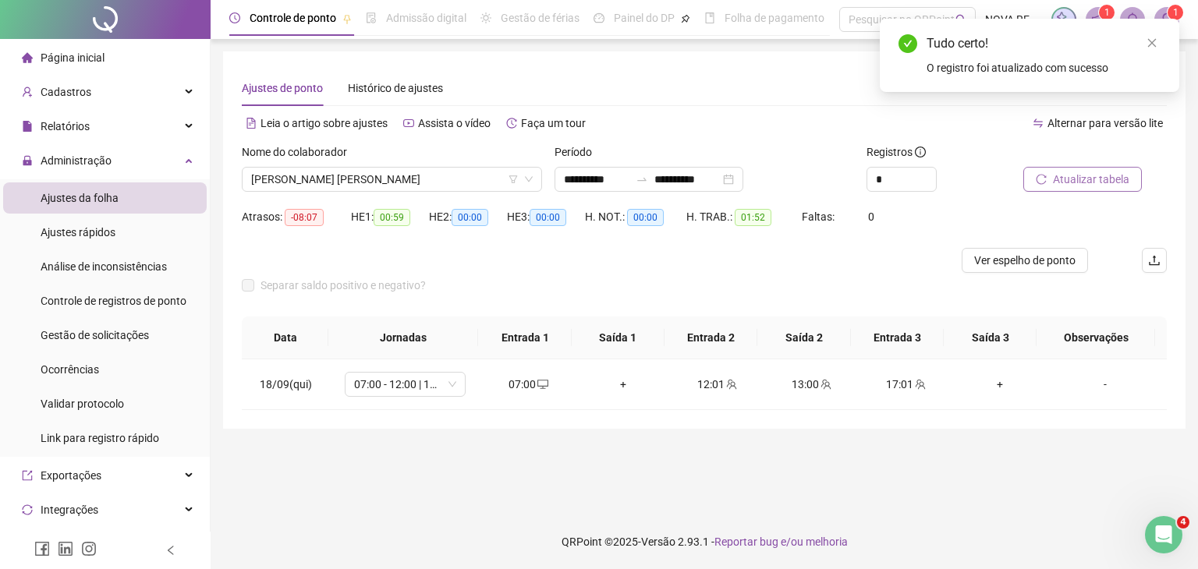
click at [1105, 172] on span "Atualizar tabela" at bounding box center [1091, 179] width 76 height 17
click at [357, 175] on span "GIVANILDO GOMES CABRAL NETO" at bounding box center [392, 179] width 282 height 23
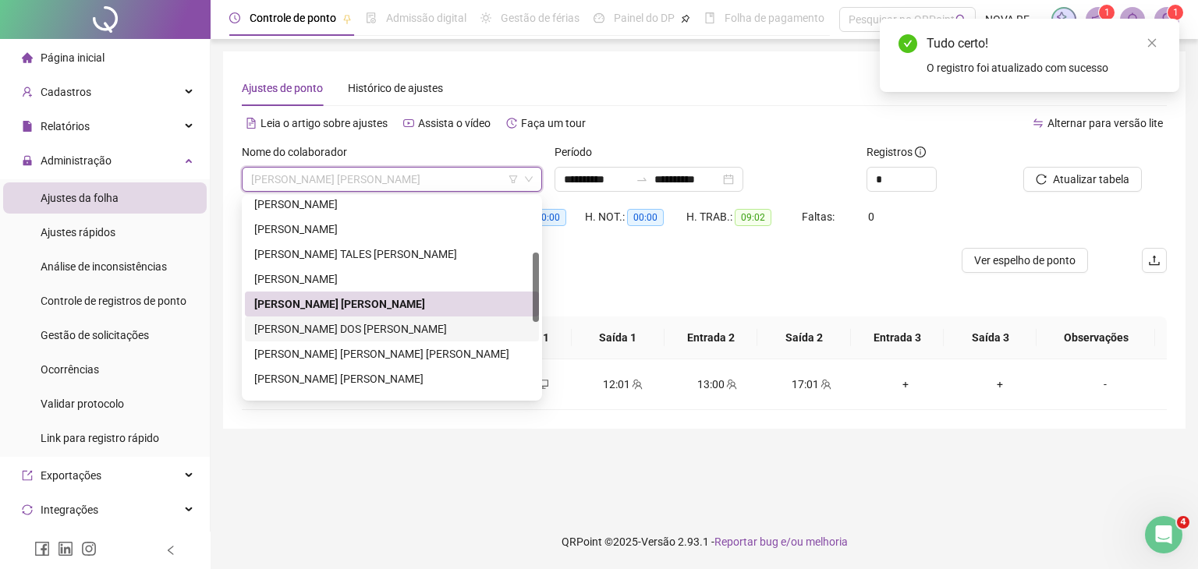
click at [365, 328] on div "GUILHERME RENAN DOS SANTOS" at bounding box center [391, 329] width 275 height 17
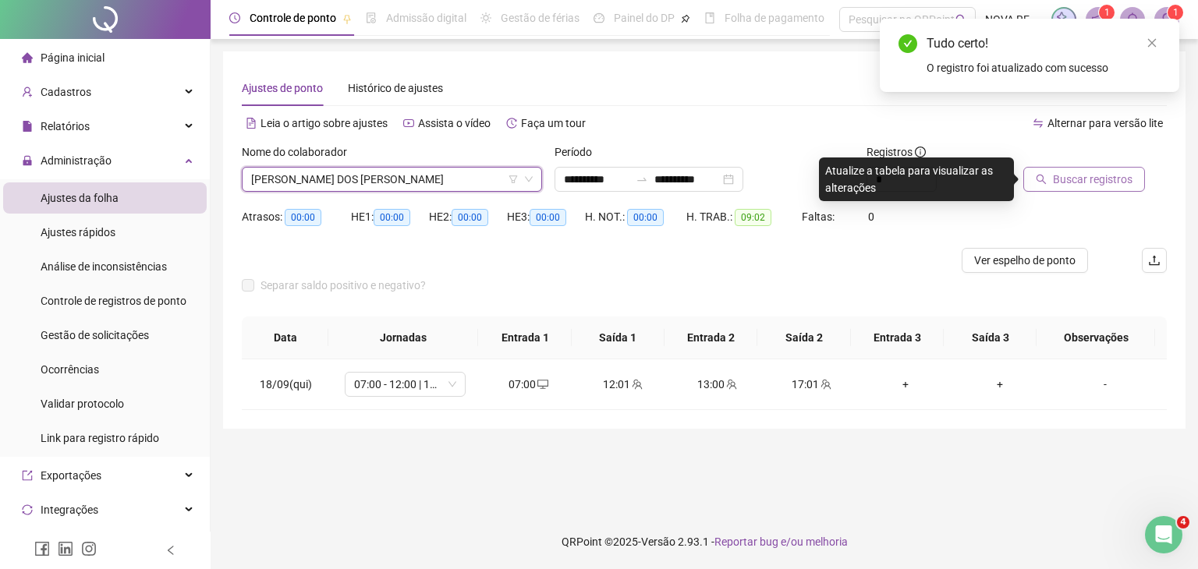
click at [1075, 184] on span "Buscar registros" at bounding box center [1093, 179] width 80 height 17
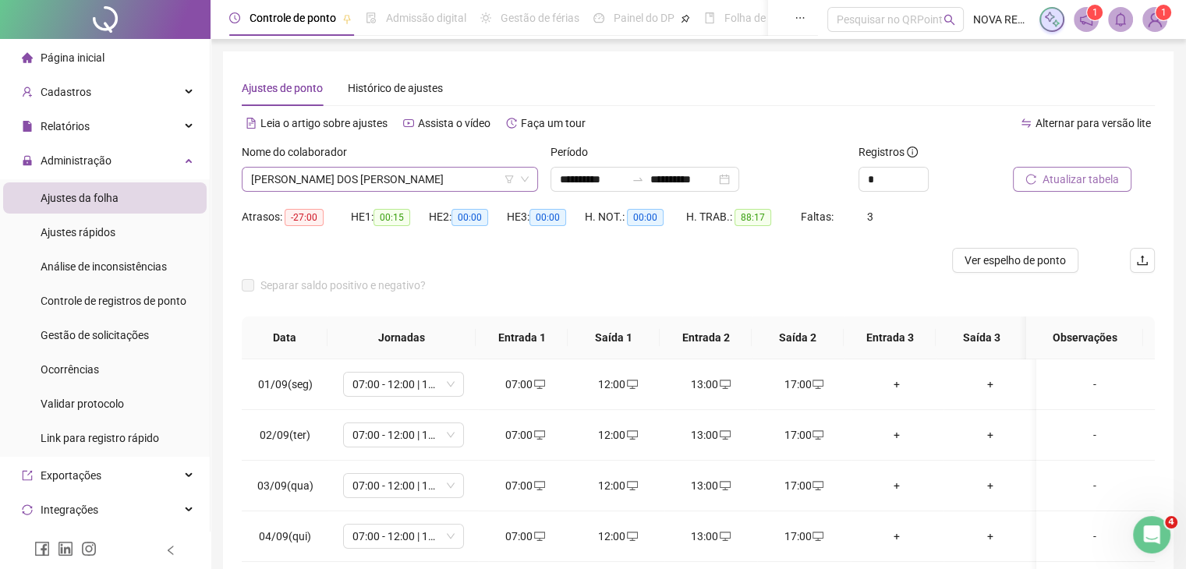
click at [404, 183] on span "GUILHERME RENAN DOS SANTOS" at bounding box center [390, 179] width 278 height 23
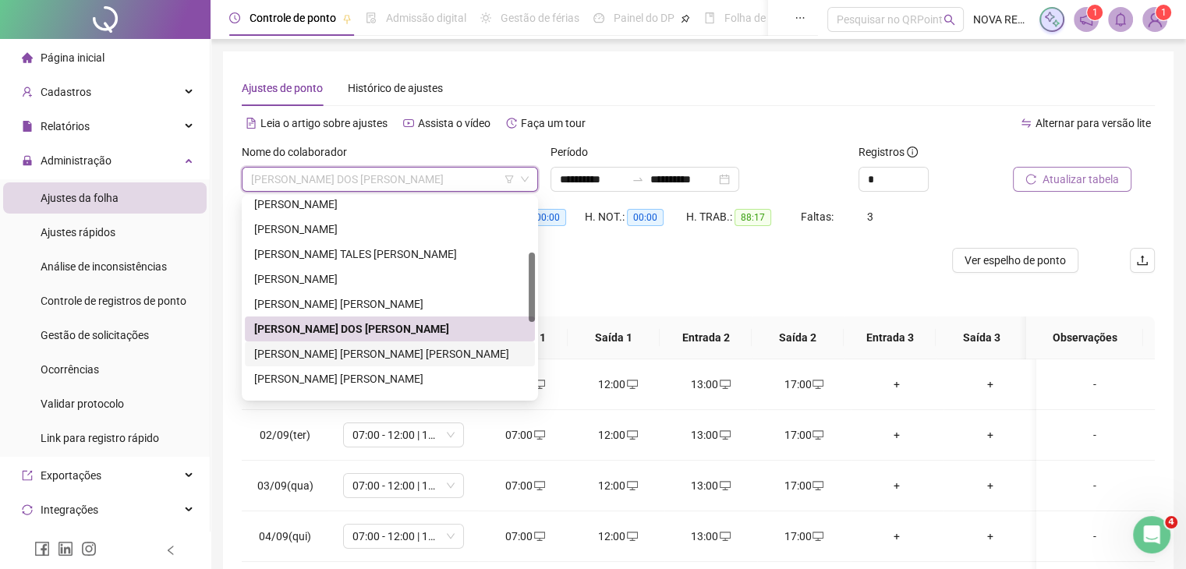
click at [377, 355] on div "JOÃO VICTOR OIKAWA ROCHA" at bounding box center [389, 353] width 271 height 17
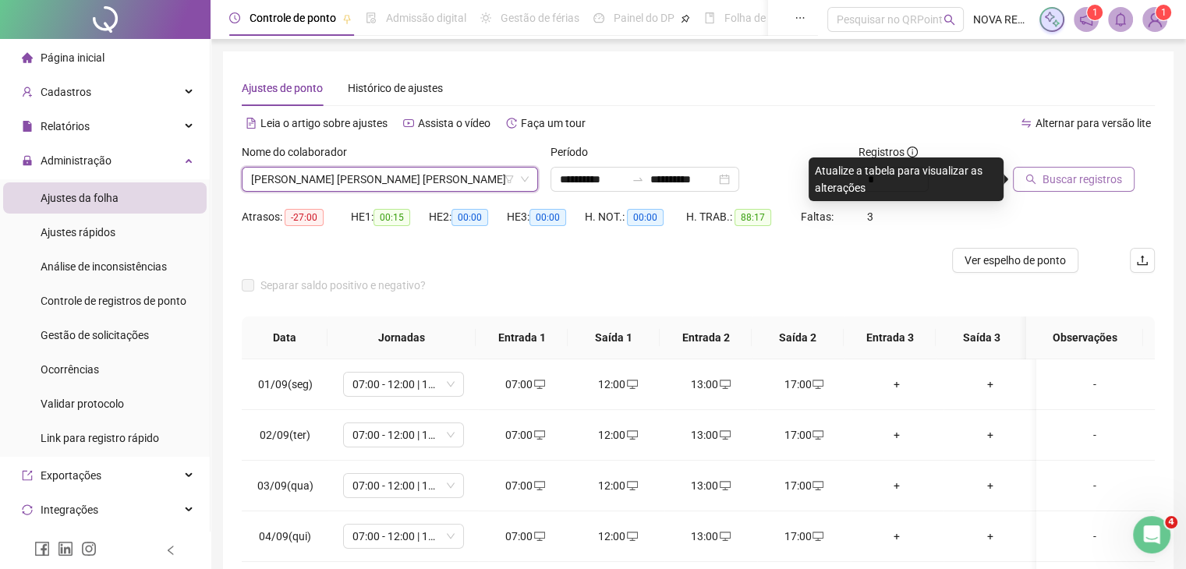
click at [1071, 175] on span "Buscar registros" at bounding box center [1083, 179] width 80 height 17
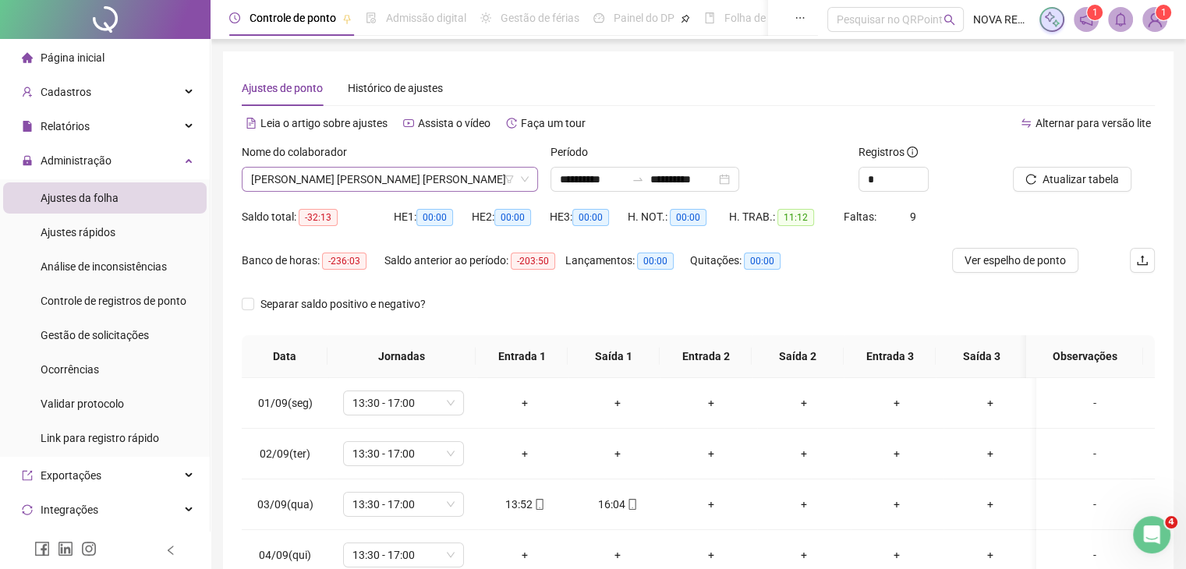
click at [384, 186] on span "JOÃO VICTOR OIKAWA ROCHA" at bounding box center [390, 179] width 278 height 23
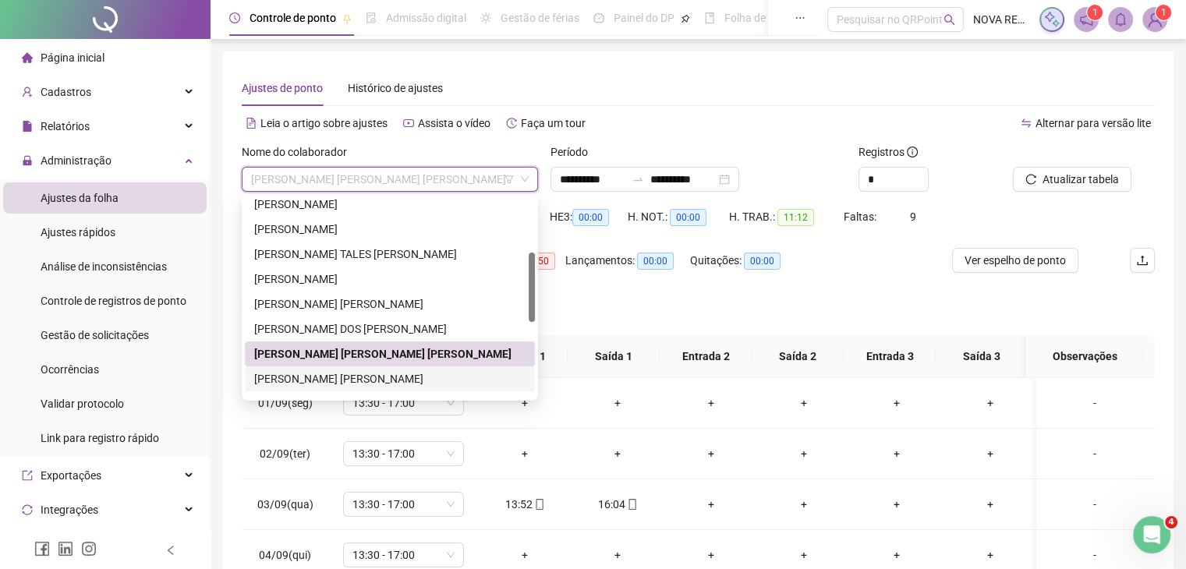
click at [371, 377] on div "LUIZ ROBERTO DE LIMA" at bounding box center [389, 378] width 271 height 17
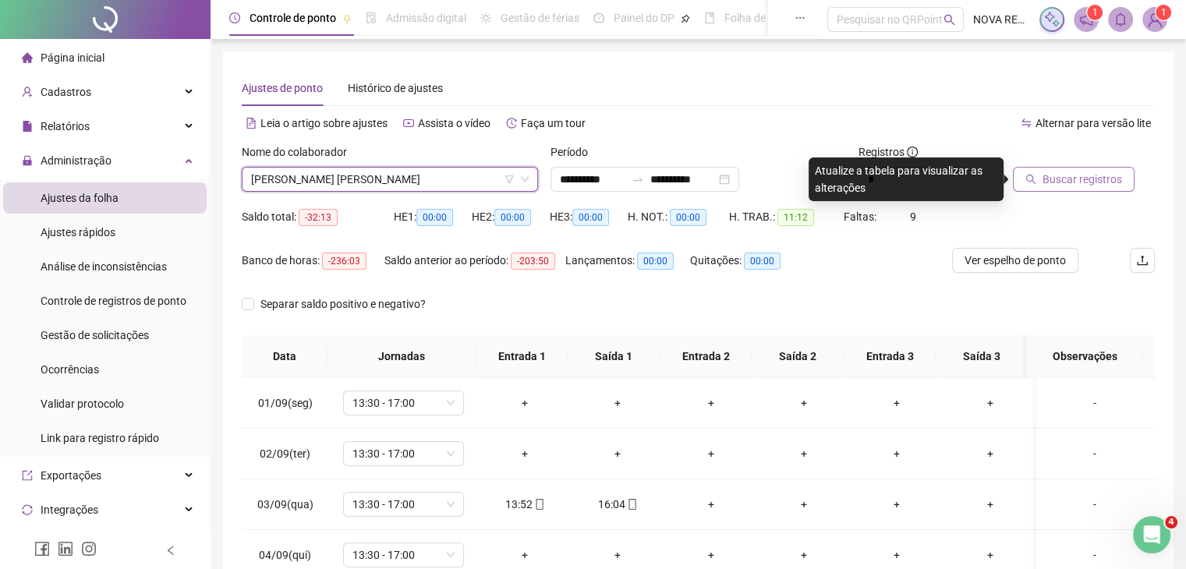
click at [1099, 175] on span "Buscar registros" at bounding box center [1083, 179] width 80 height 17
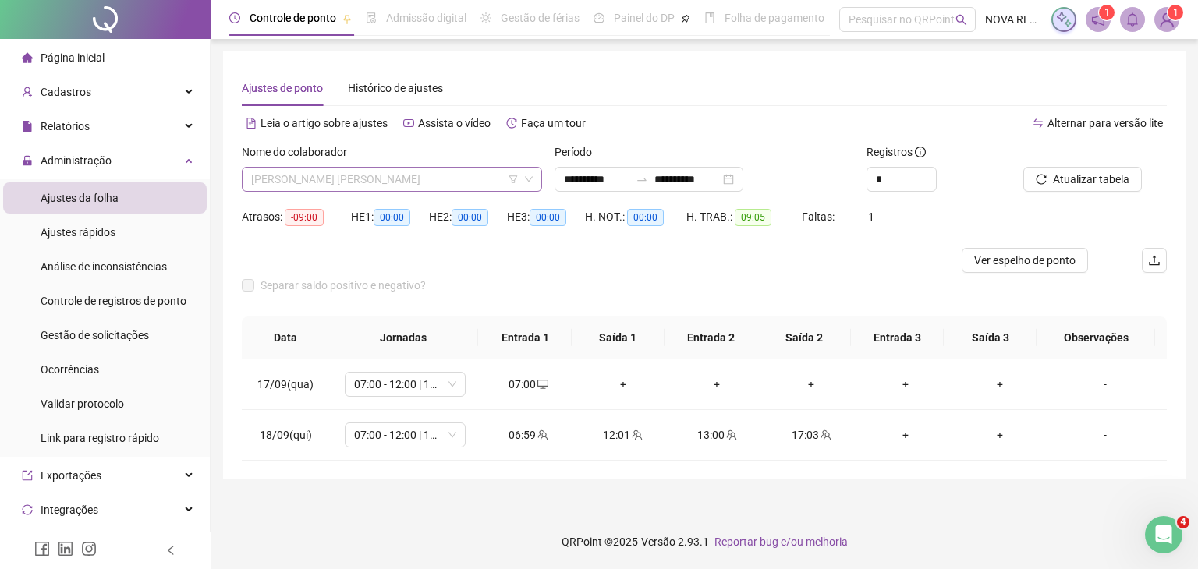
click at [370, 181] on span "LUIZ ROBERTO DE LIMA" at bounding box center [392, 179] width 282 height 23
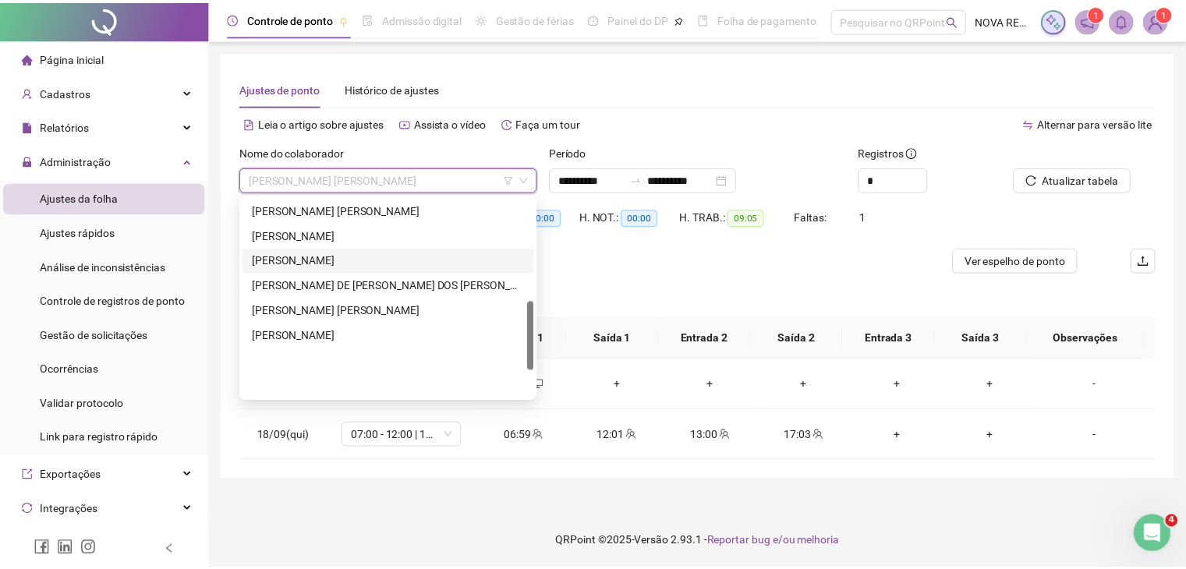
scroll to position [296, 0]
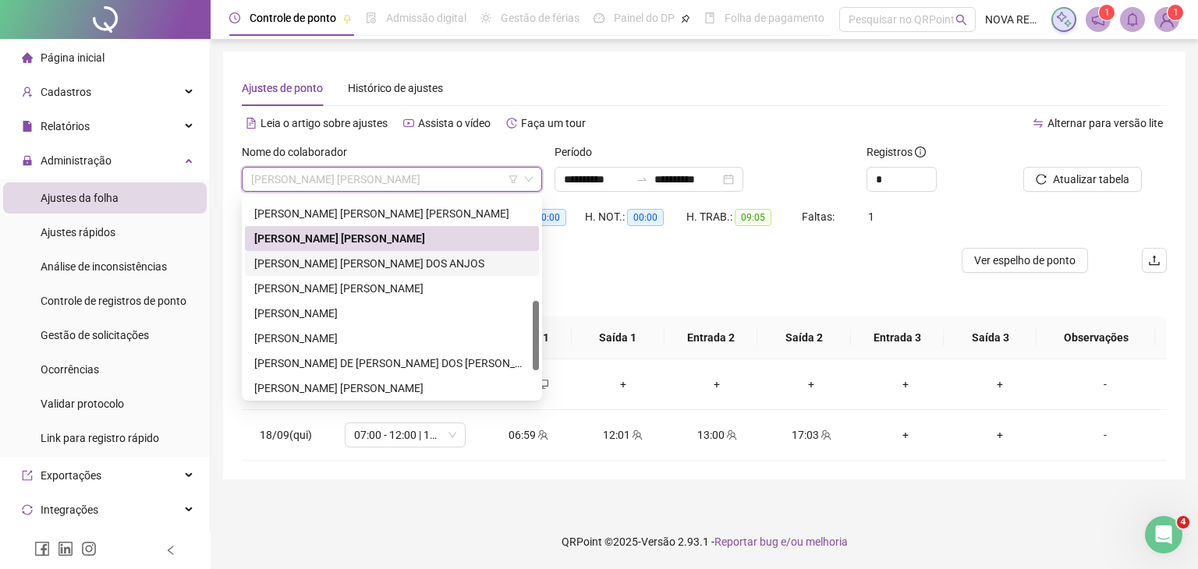
click at [383, 261] on div "MARCIO JOSE DOS ANJOS" at bounding box center [391, 263] width 275 height 17
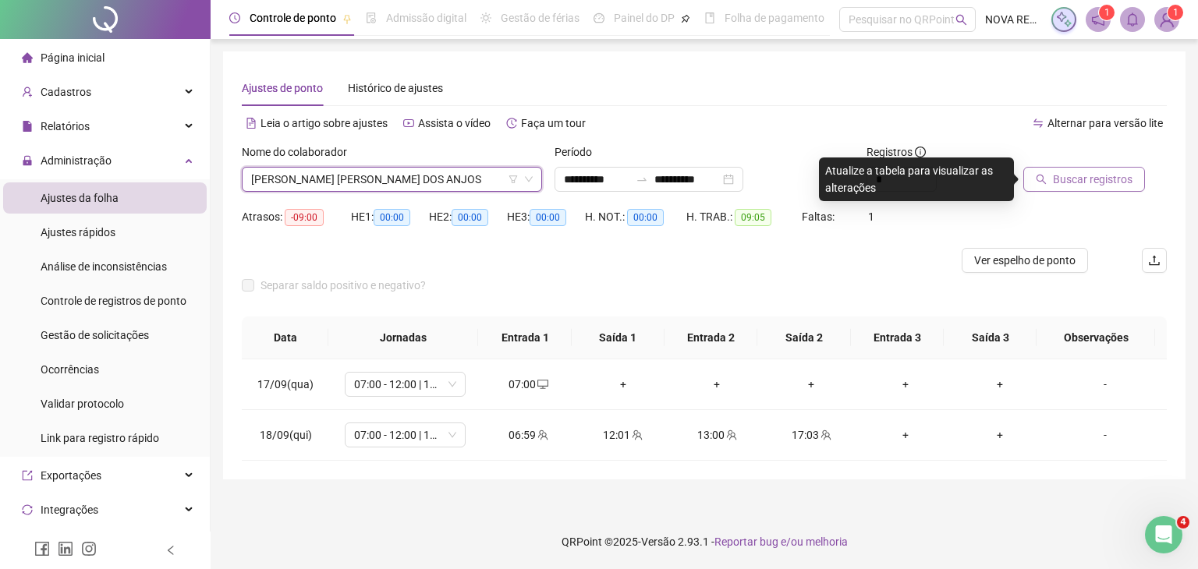
click at [1075, 191] on button "Buscar registros" at bounding box center [1084, 179] width 122 height 25
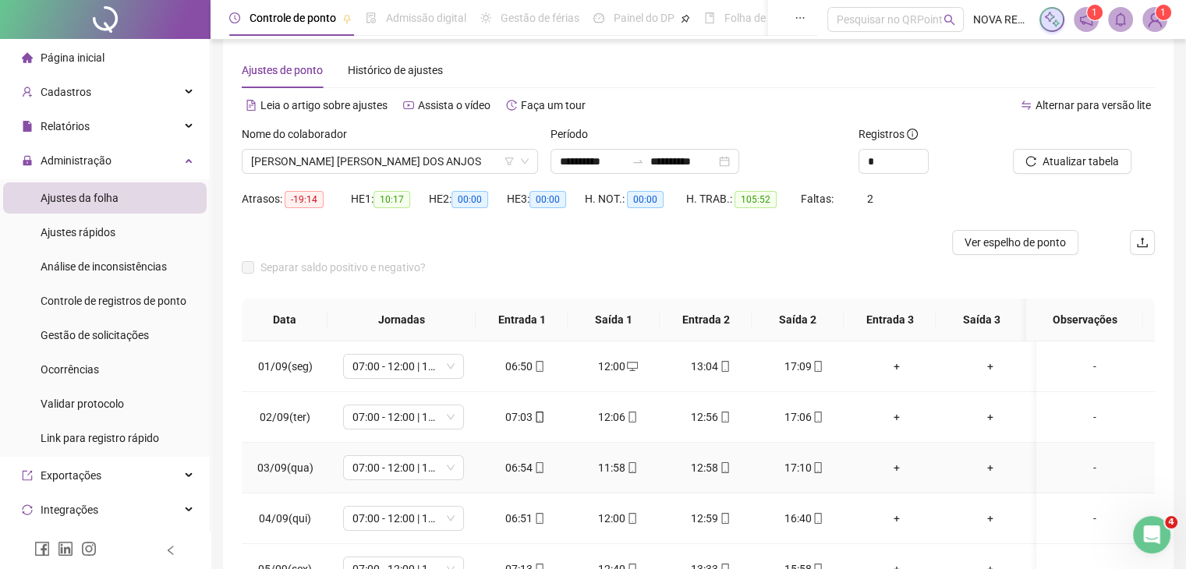
scroll to position [0, 0]
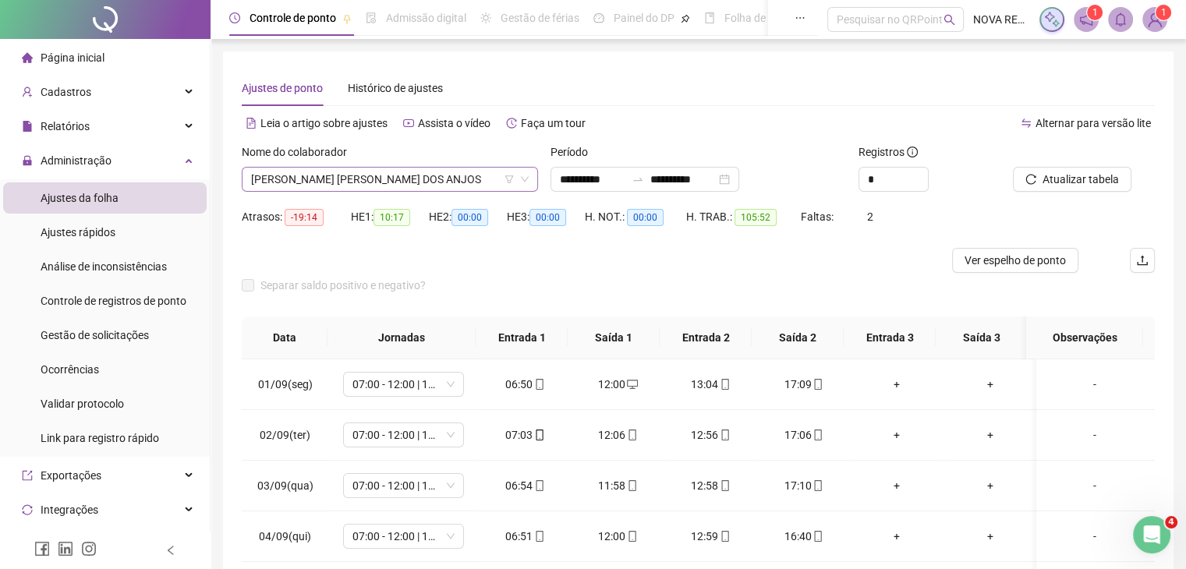
click at [376, 173] on span "MARCIO JOSE DOS ANJOS" at bounding box center [390, 179] width 278 height 23
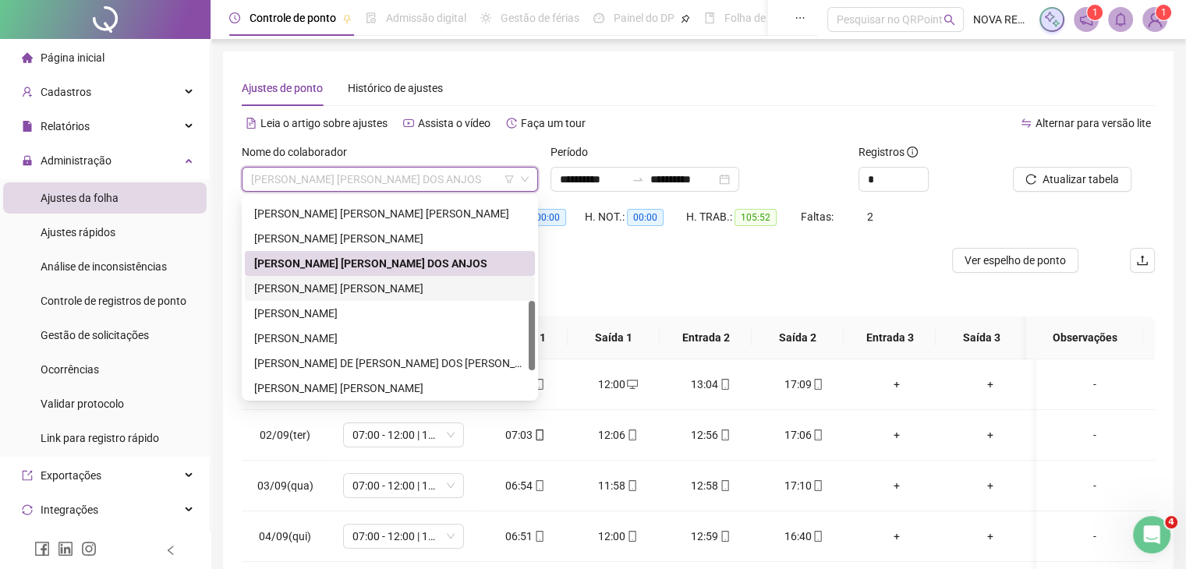
click at [349, 289] on div "MARCO ANTONIO PINTO" at bounding box center [389, 288] width 271 height 17
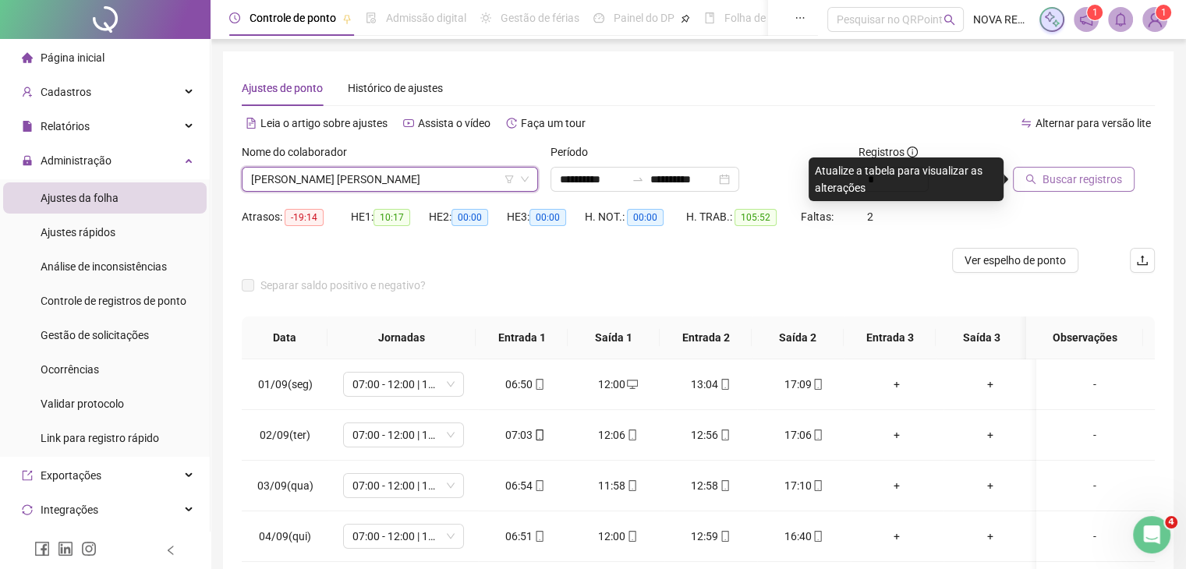
click at [1058, 172] on span "Buscar registros" at bounding box center [1083, 179] width 80 height 17
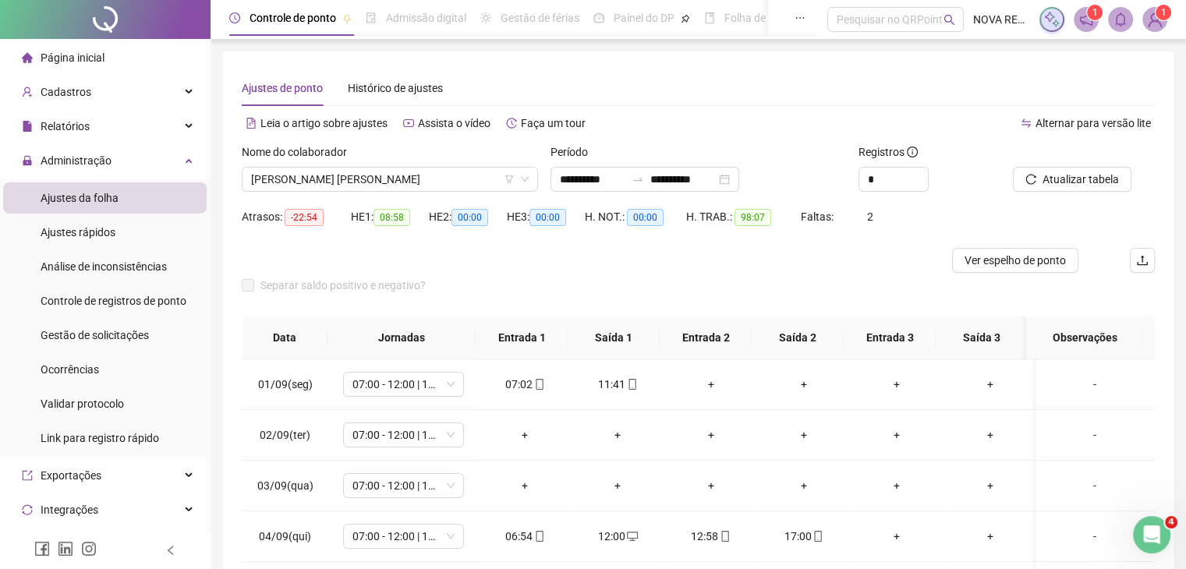
drag, startPoint x: 352, startPoint y: 175, endPoint x: 360, endPoint y: 203, distance: 28.6
click at [352, 175] on span "MARCO ANTONIO PINTO" at bounding box center [390, 179] width 278 height 23
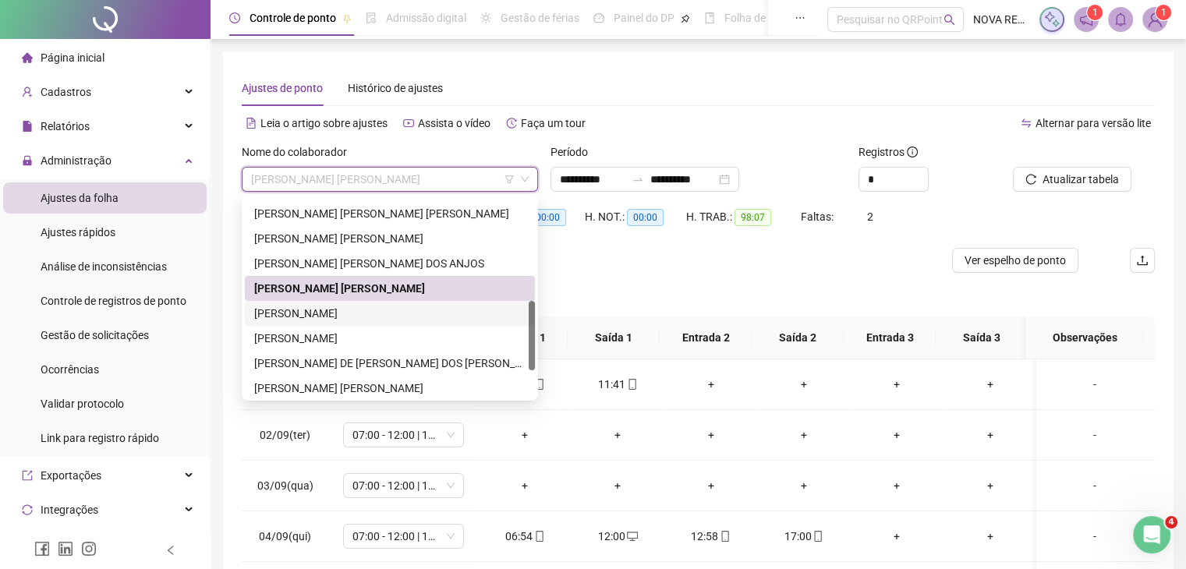
click at [371, 314] on div "MARLON RENAN COSTA" at bounding box center [389, 313] width 271 height 17
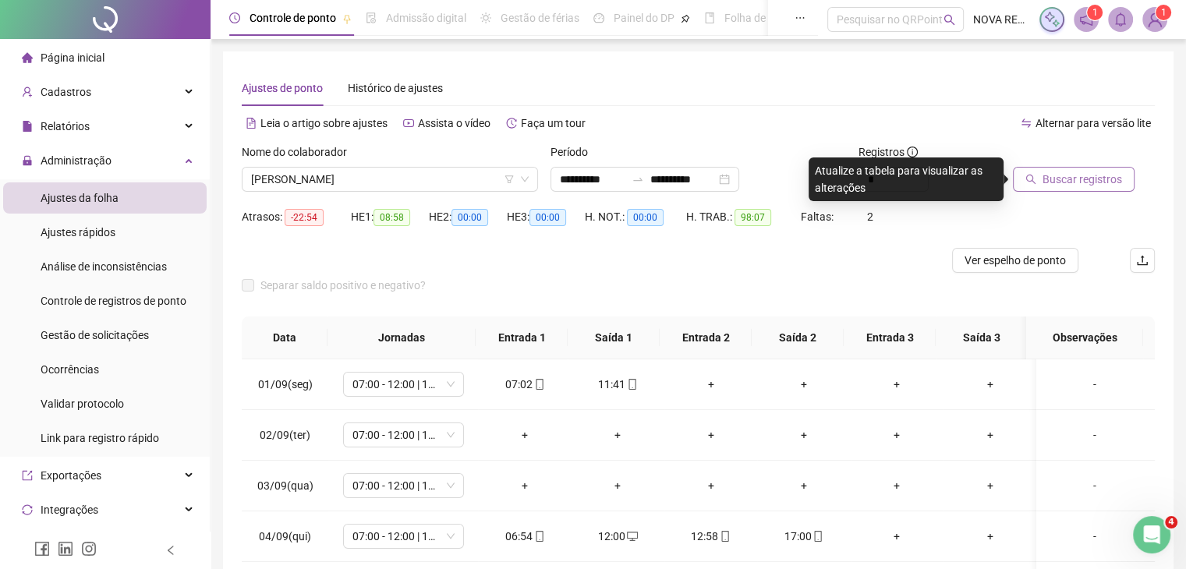
click at [1079, 175] on span "Buscar registros" at bounding box center [1083, 179] width 80 height 17
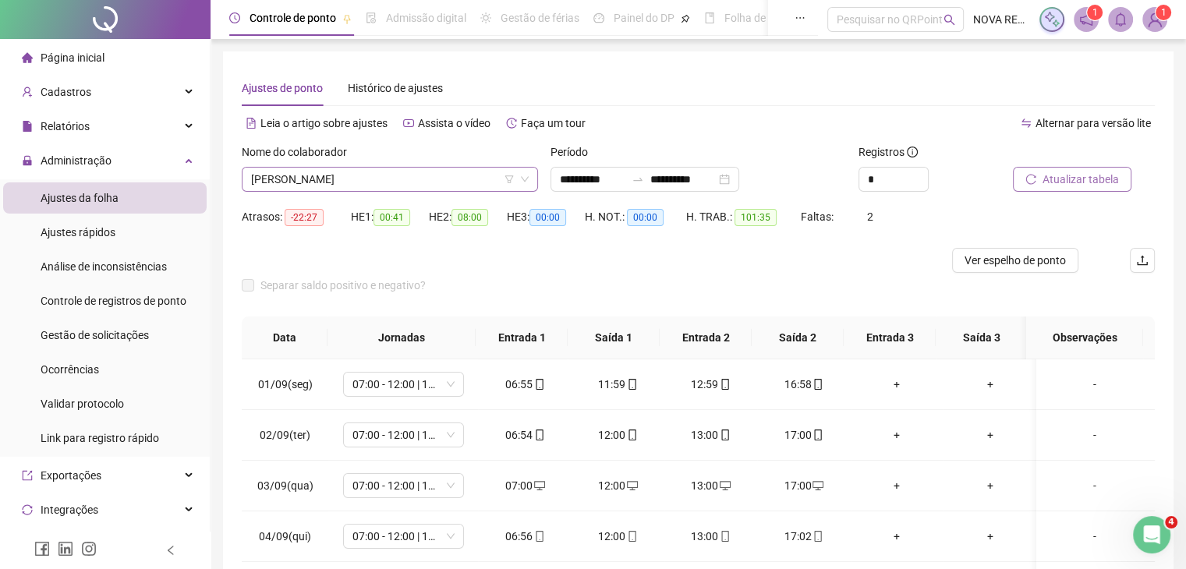
click at [327, 180] on span "MARLON RENAN COSTA" at bounding box center [390, 179] width 278 height 23
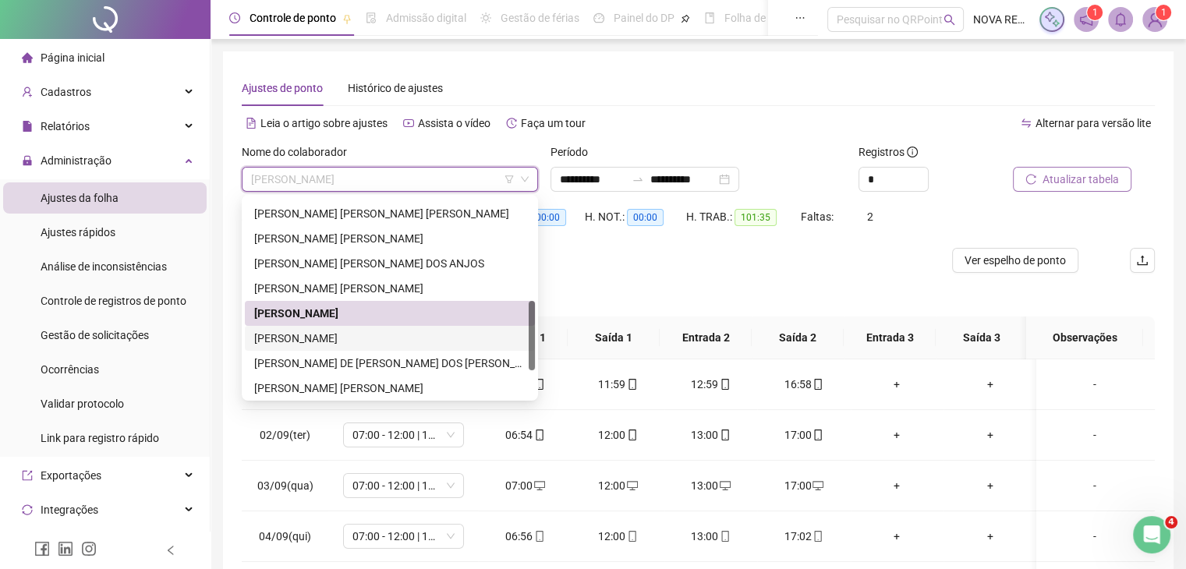
click at [345, 336] on div "PEDRO BELEMER DA SILVA" at bounding box center [389, 338] width 271 height 17
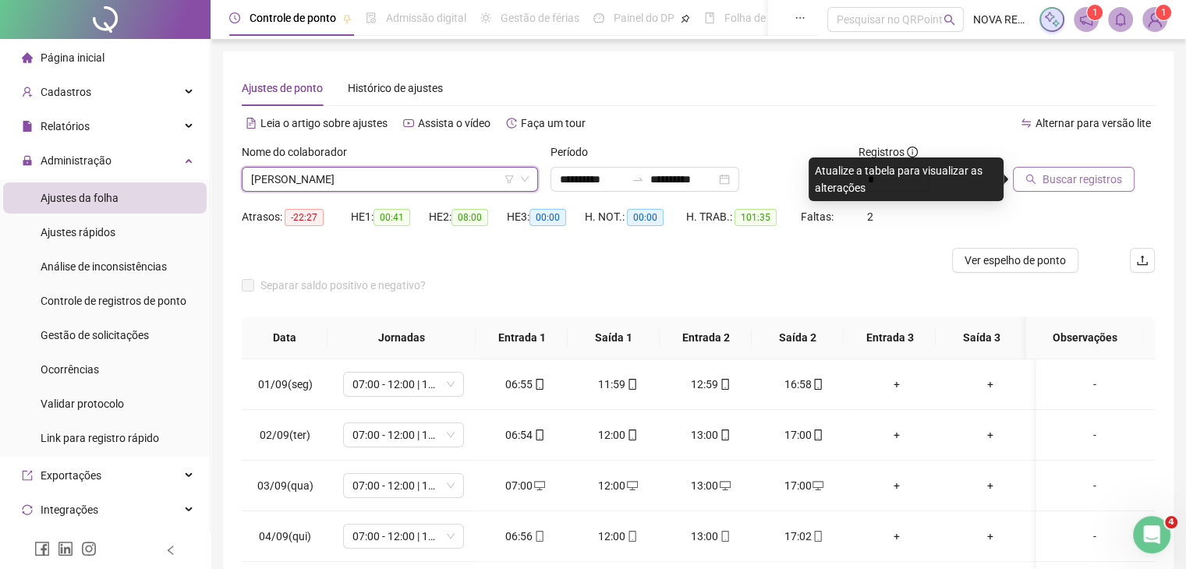
click at [1075, 157] on div at bounding box center [1064, 154] width 103 height 23
click at [1066, 175] on span "Buscar registros" at bounding box center [1083, 179] width 80 height 17
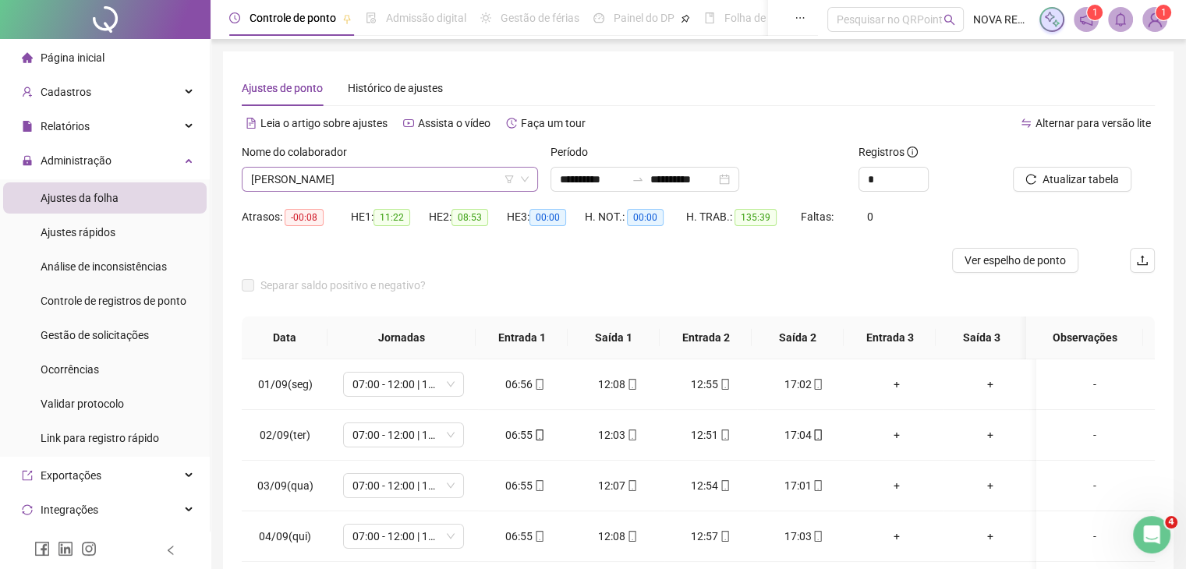
click at [345, 180] on span "PEDRO BELEMER DA SILVA" at bounding box center [390, 179] width 278 height 23
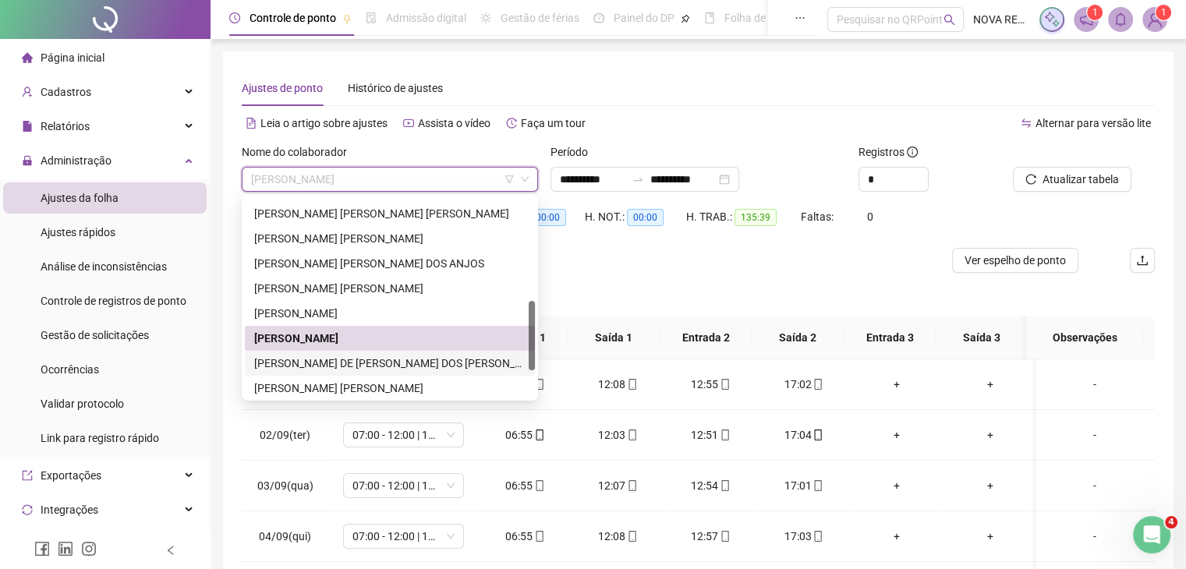
click at [333, 367] on div "RODRIGO DE JESUS DOS SANTOS CARVALHO" at bounding box center [389, 363] width 271 height 17
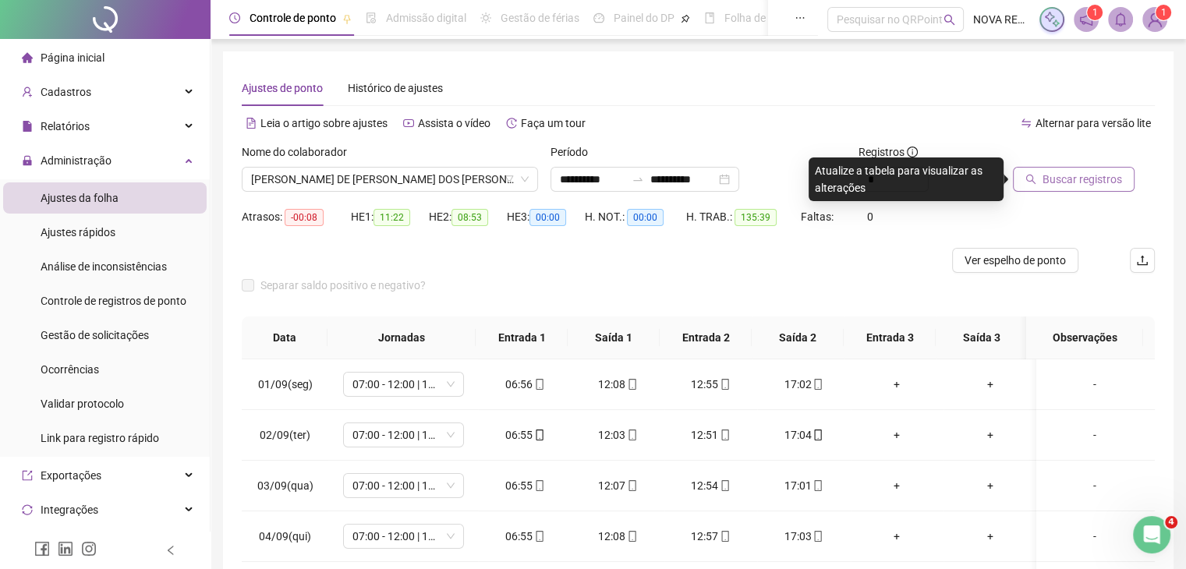
click at [1017, 183] on button "Buscar registros" at bounding box center [1074, 179] width 122 height 25
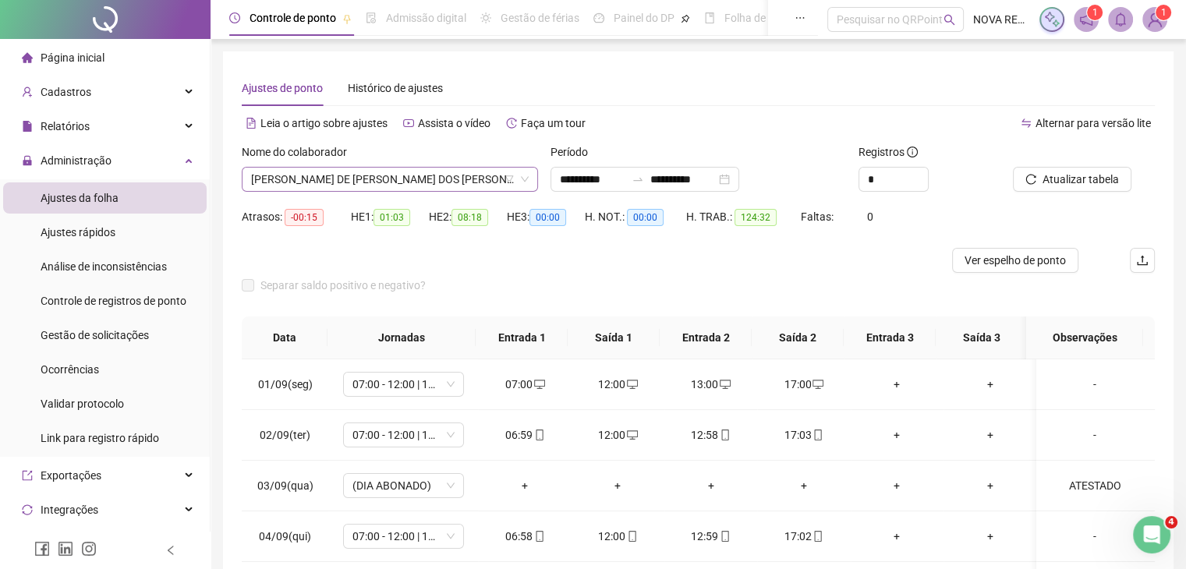
click at [331, 177] on span "RODRIGO DE JESUS DOS SANTOS CARVALHO" at bounding box center [390, 179] width 278 height 23
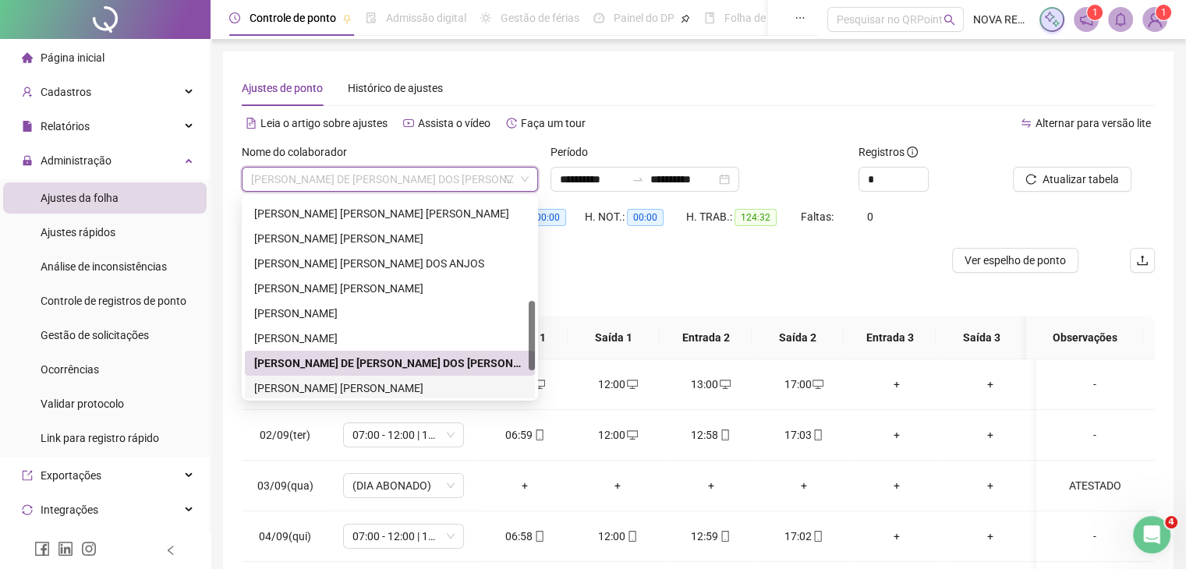
click at [315, 384] on div "SERGIO FRANCISCO DE CARVALHO" at bounding box center [389, 388] width 271 height 17
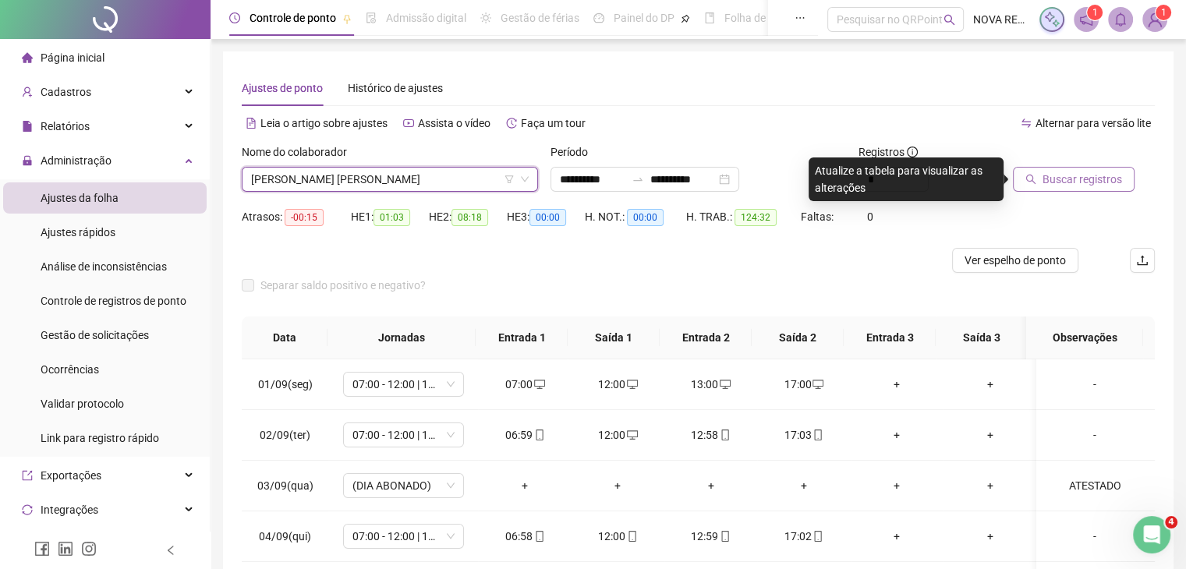
click at [1077, 182] on span "Buscar registros" at bounding box center [1083, 179] width 80 height 17
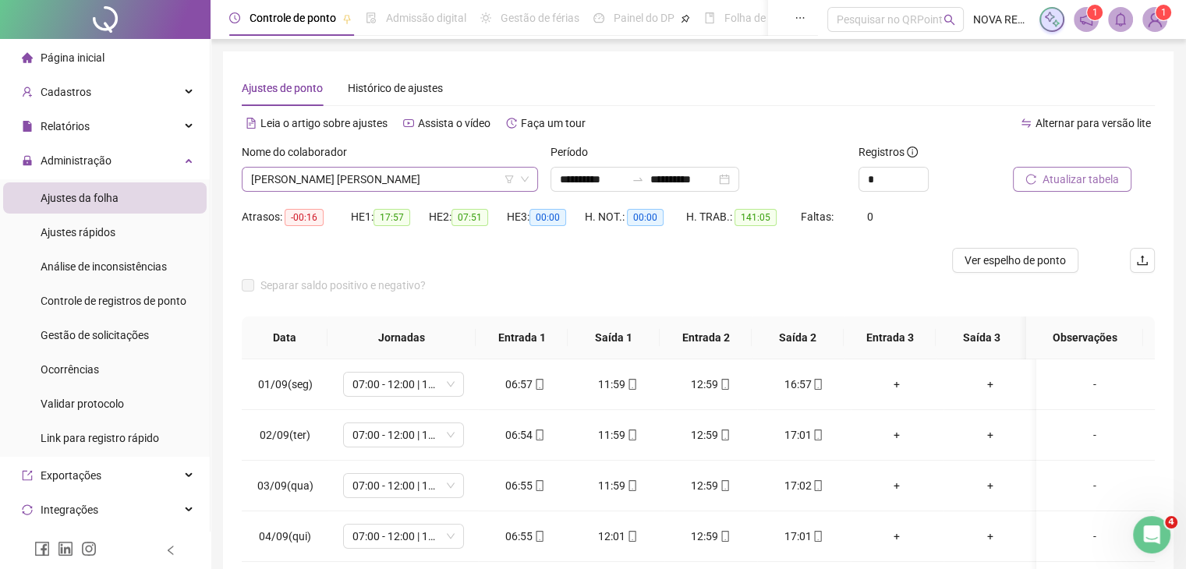
click at [321, 172] on span "SERGIO FRANCISCO DE CARVALHO" at bounding box center [390, 179] width 278 height 23
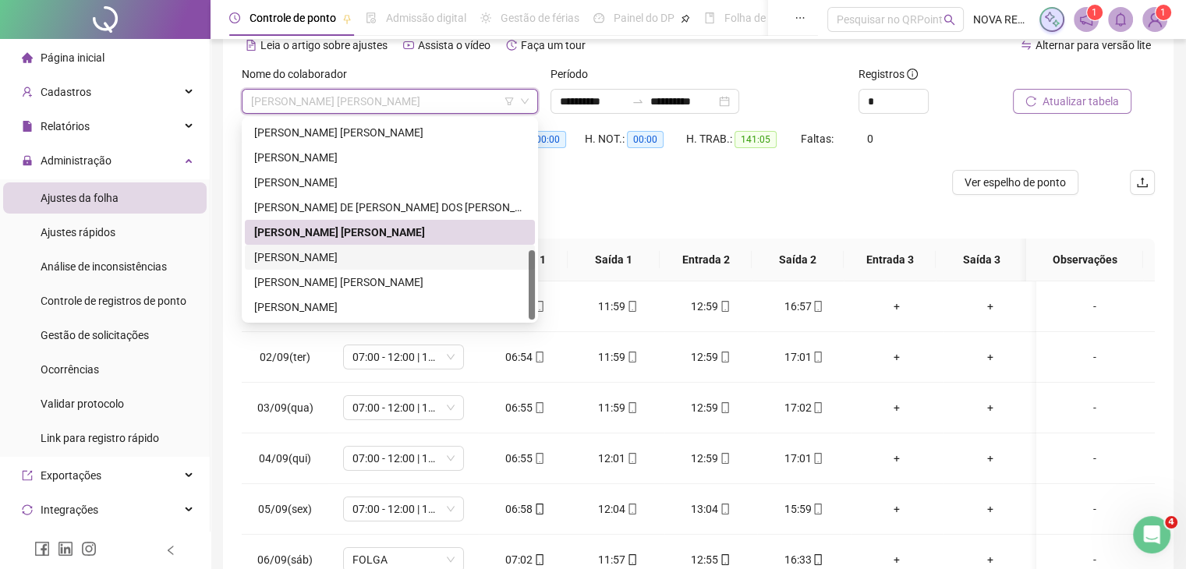
click at [356, 264] on div "SILVANO CARLOS DA ROSA" at bounding box center [389, 257] width 271 height 17
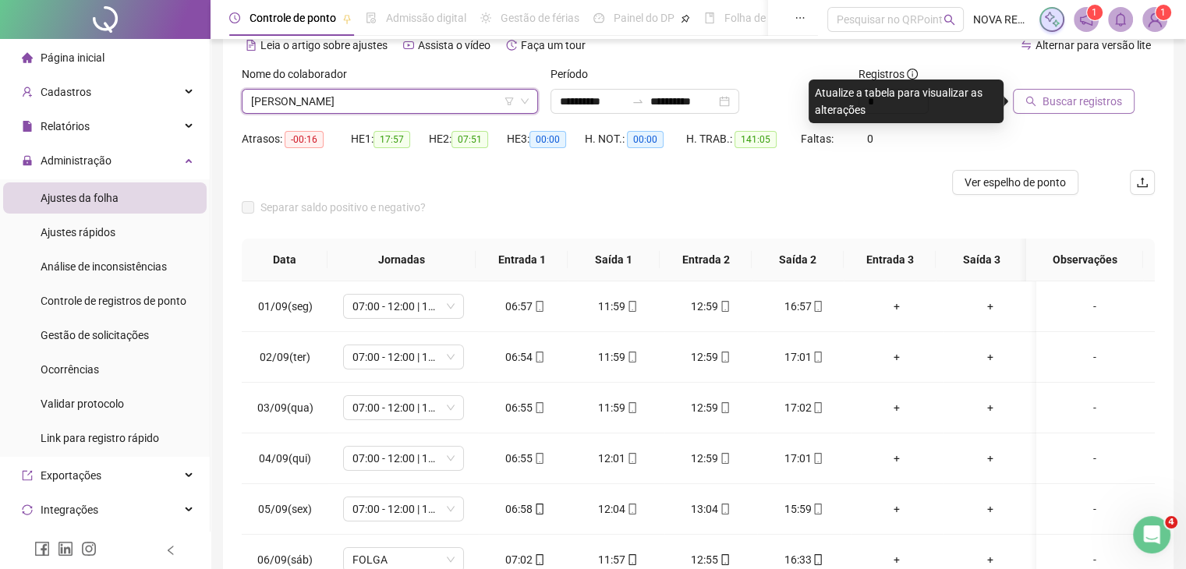
click at [1038, 95] on button "Buscar registros" at bounding box center [1074, 101] width 122 height 25
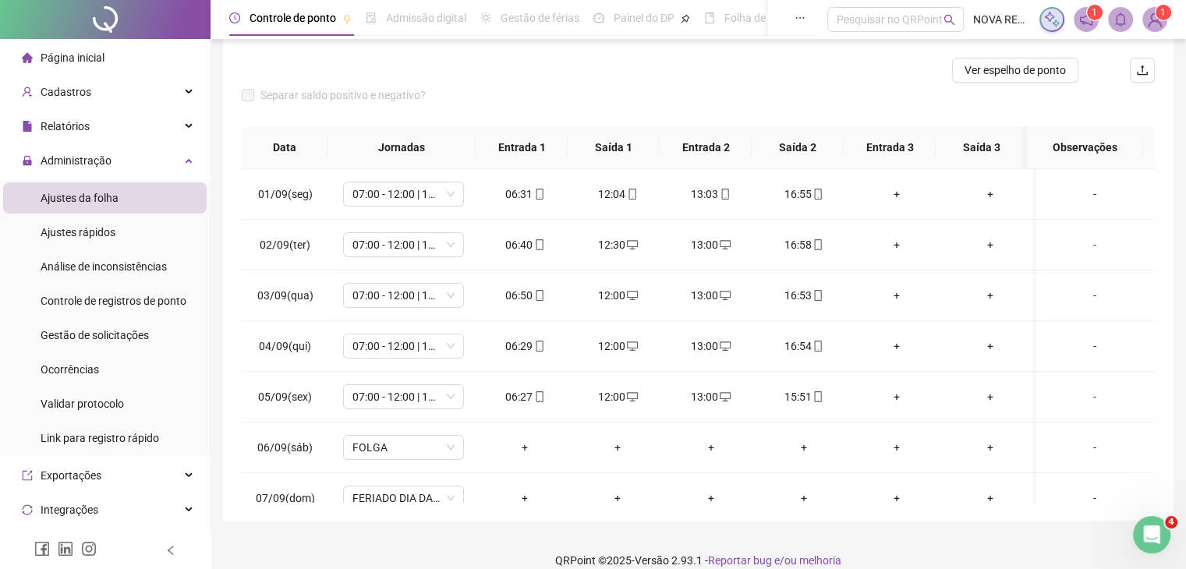
scroll to position [209, 0]
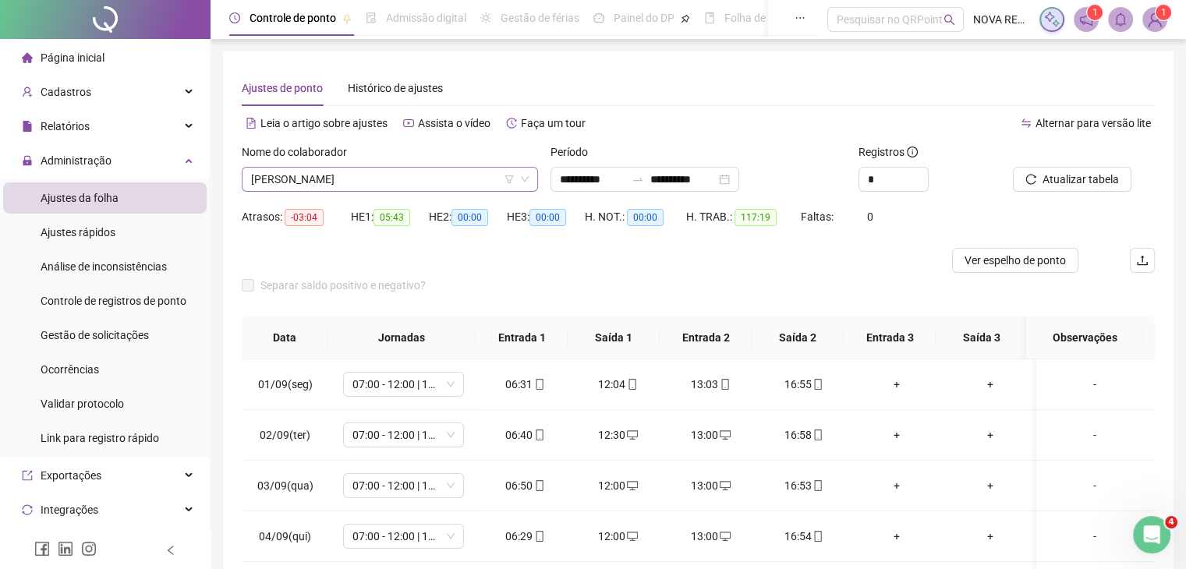
click at [388, 191] on div "SILVANO CARLOS DA ROSA" at bounding box center [390, 179] width 296 height 25
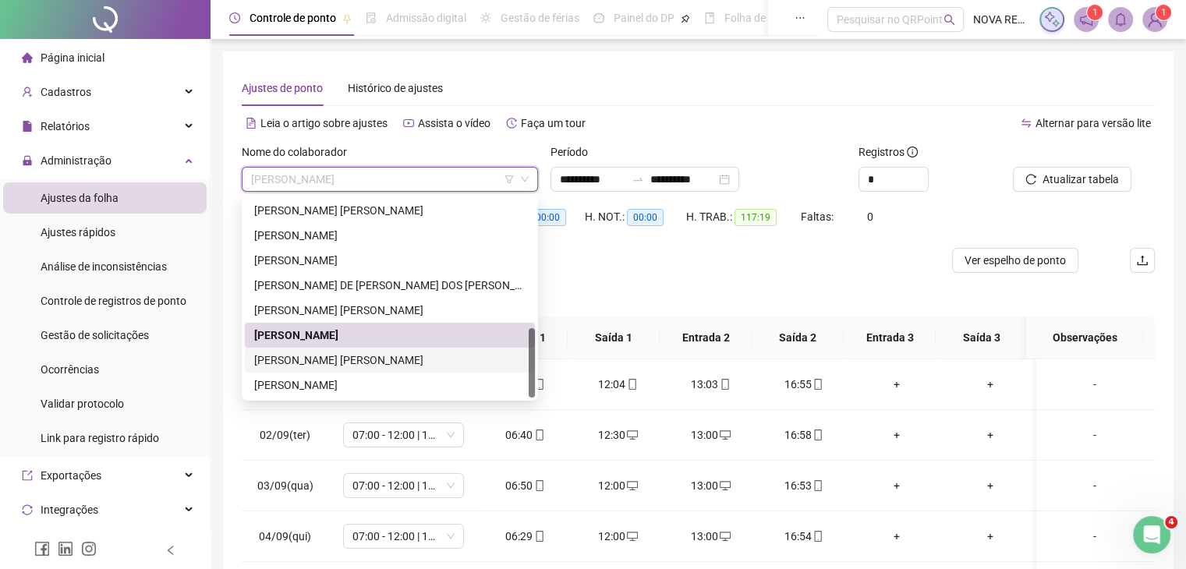
drag, startPoint x: 395, startPoint y: 359, endPoint x: 639, endPoint y: 301, distance: 250.8
click at [398, 355] on div "VALDECIR PEREIRA DE LIMA" at bounding box center [389, 360] width 271 height 17
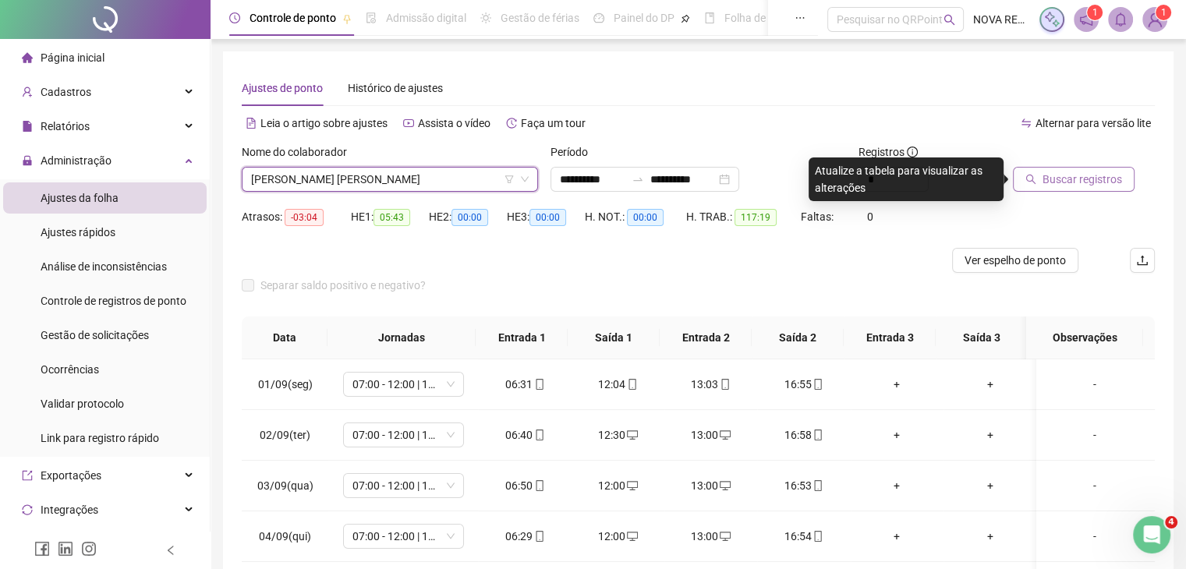
click at [1095, 175] on span "Buscar registros" at bounding box center [1083, 179] width 80 height 17
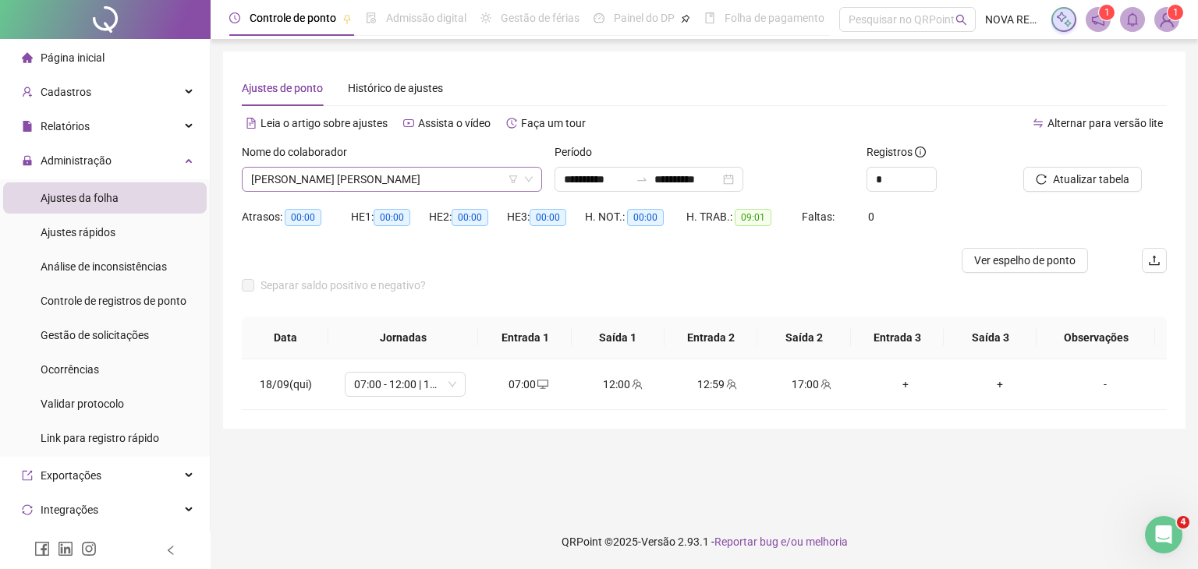
click at [409, 175] on span "VALDECIR PEREIRA DE LIMA" at bounding box center [392, 179] width 282 height 23
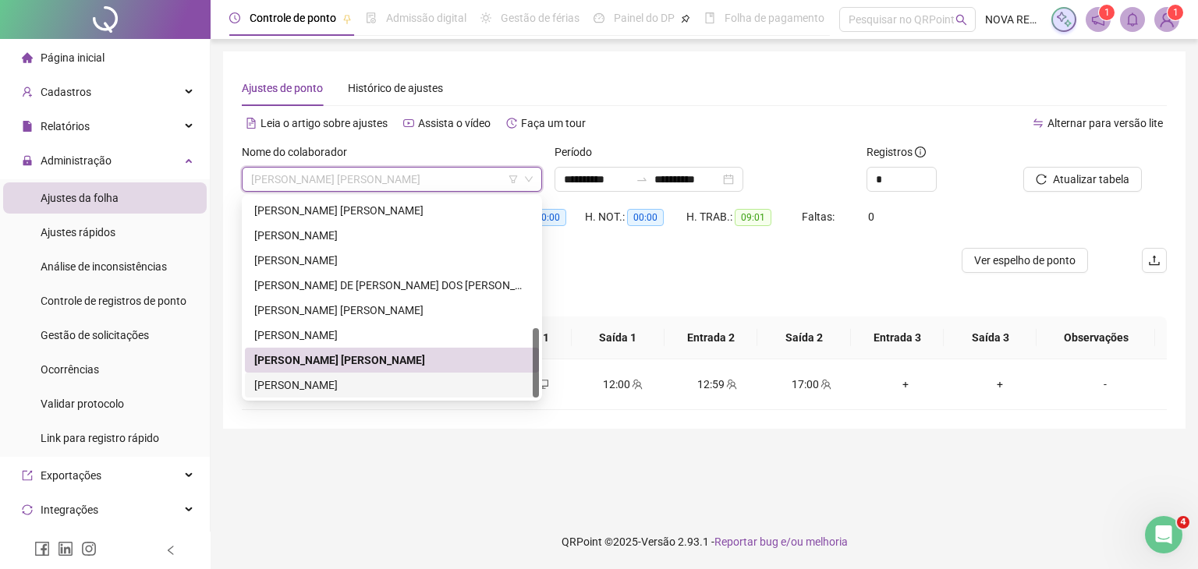
click at [376, 391] on div "VILSON CARDOZO DE OLIVEIRA" at bounding box center [391, 385] width 275 height 17
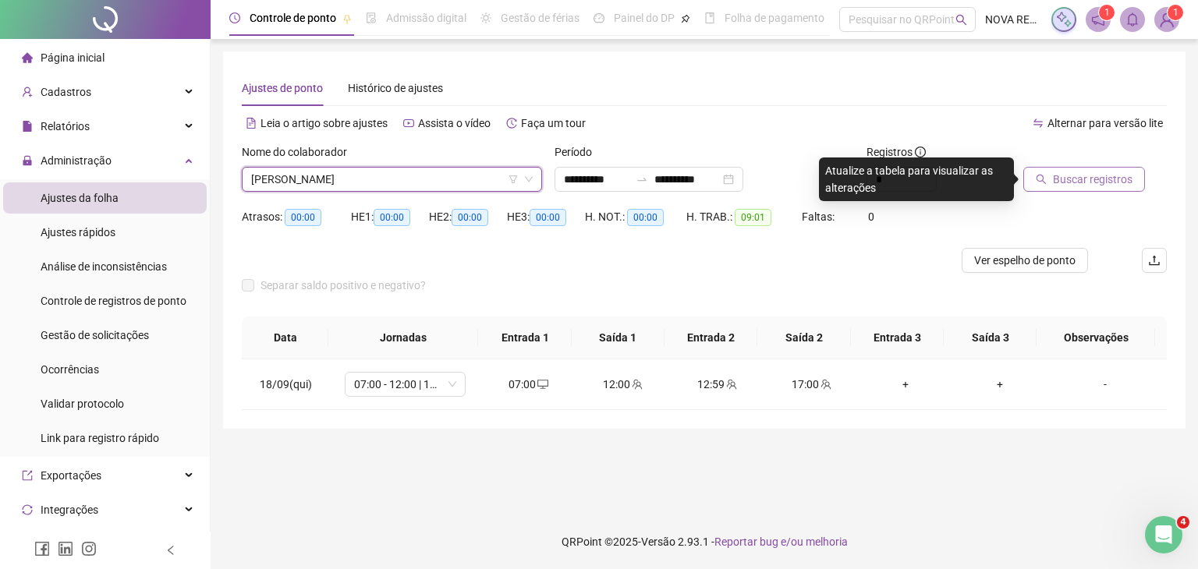
click at [1087, 181] on span "Buscar registros" at bounding box center [1093, 179] width 80 height 17
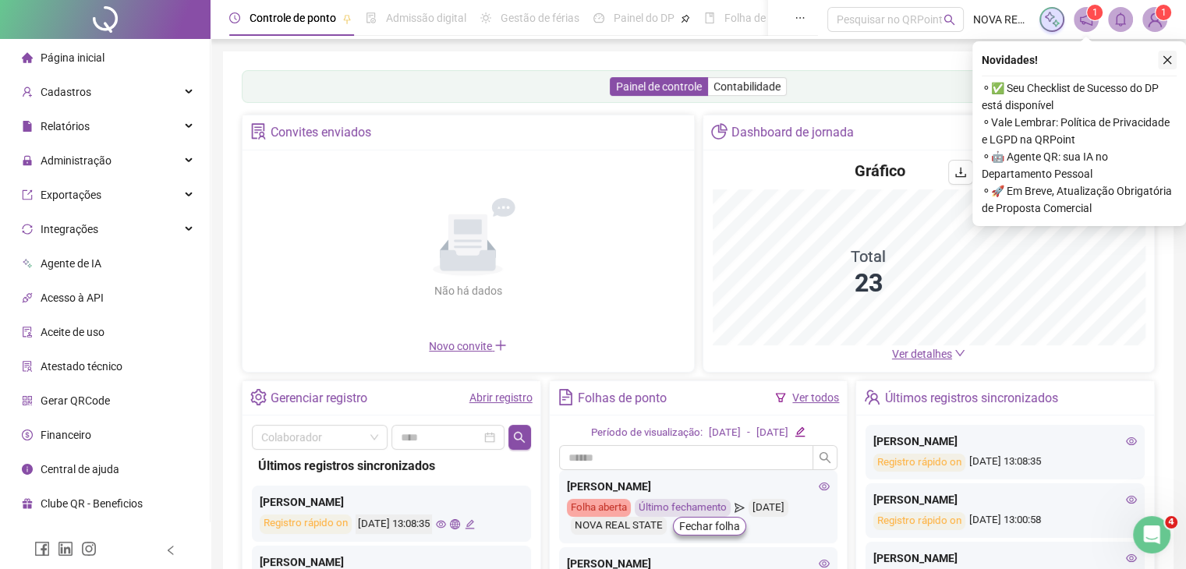
click at [1164, 53] on button "button" at bounding box center [1167, 60] width 19 height 19
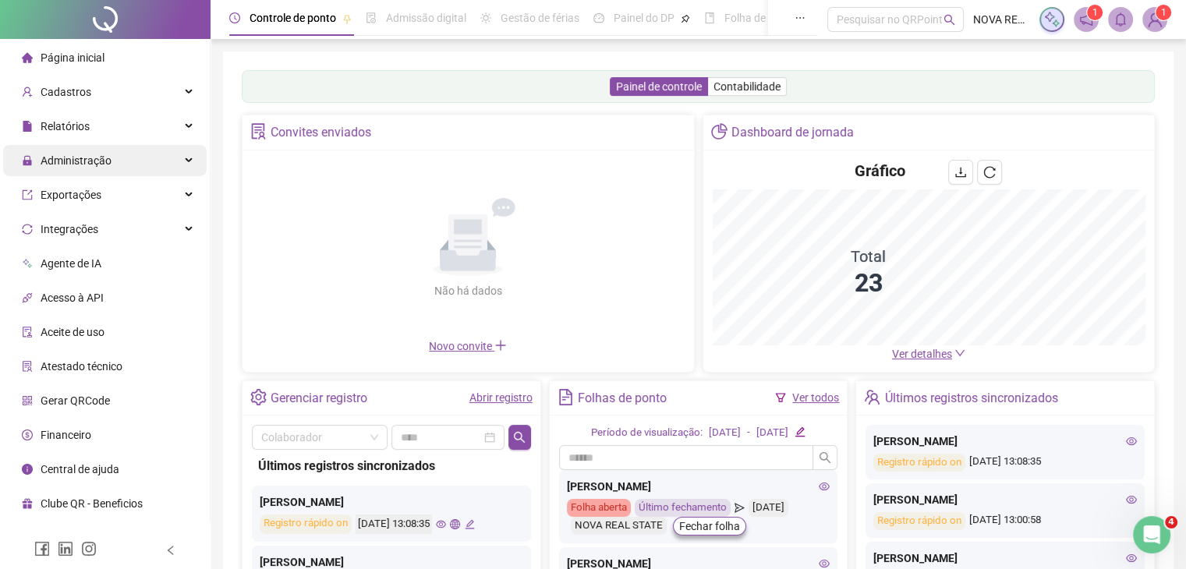
click at [62, 154] on span "Administração" at bounding box center [76, 160] width 71 height 12
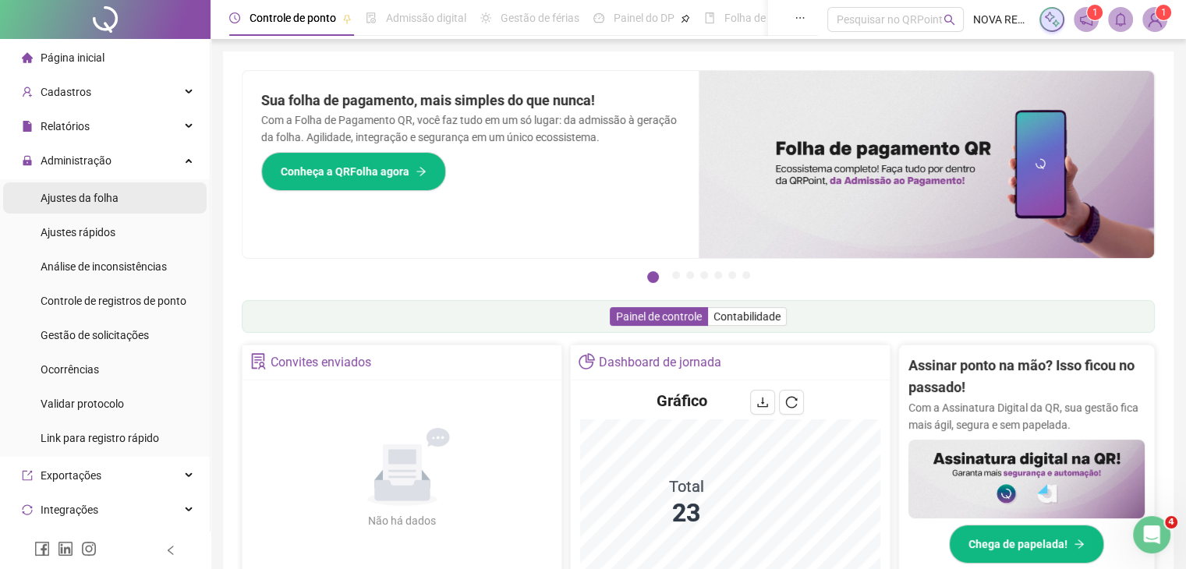
click at [101, 204] on span "Ajustes da folha" at bounding box center [80, 198] width 78 height 12
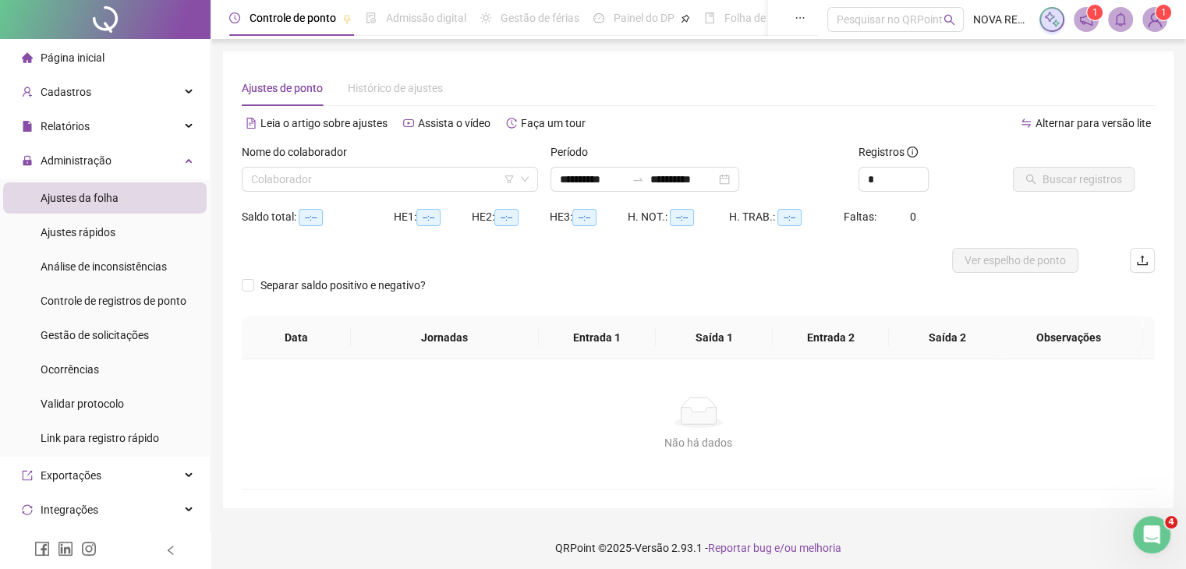
type input "**********"
click at [312, 185] on input "search" at bounding box center [383, 179] width 264 height 23
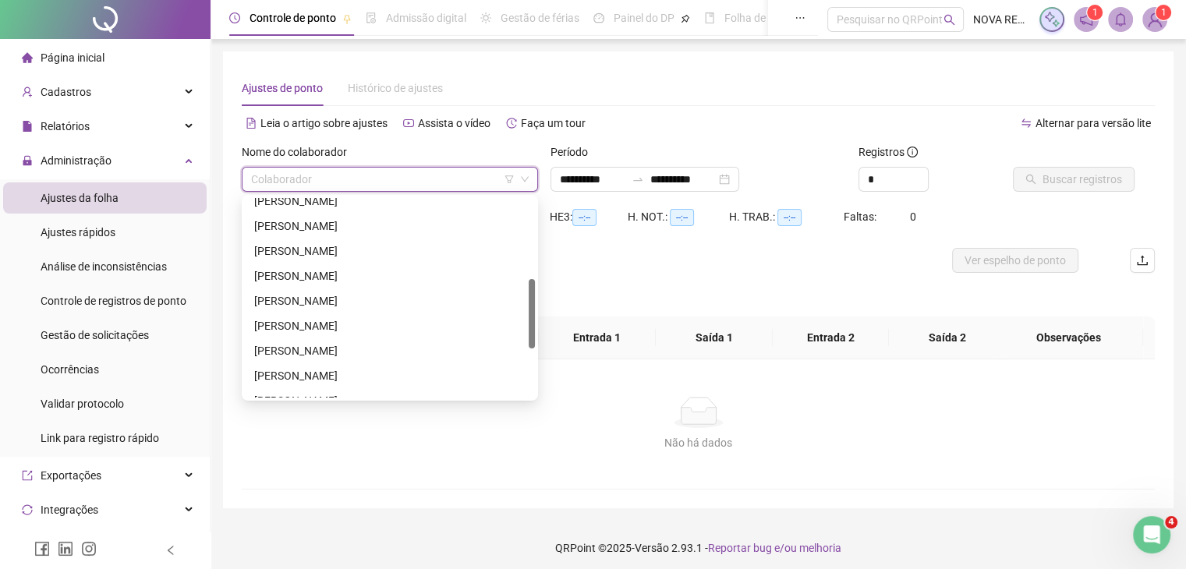
scroll to position [374, 0]
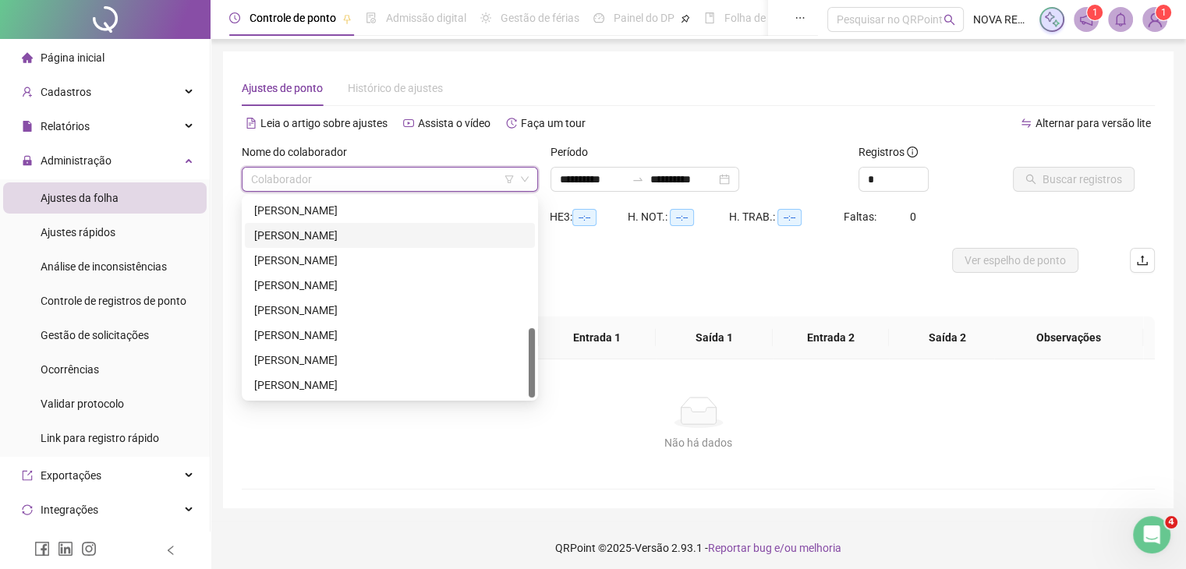
click at [349, 239] on div "MARLON RENAN COSTA" at bounding box center [389, 235] width 271 height 17
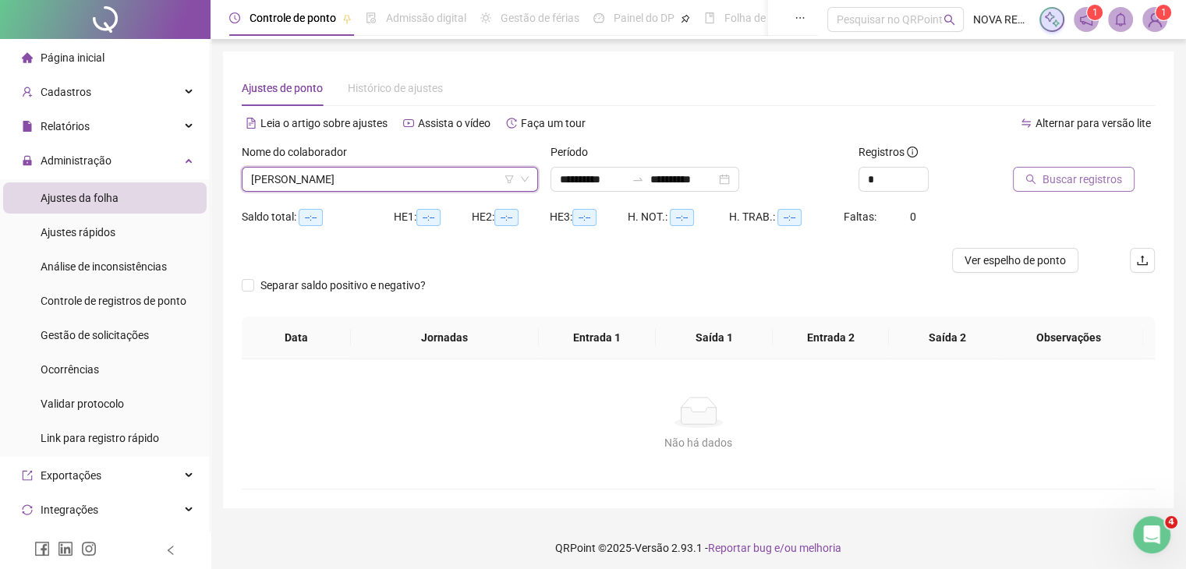
click at [1040, 182] on button "Buscar registros" at bounding box center [1074, 179] width 122 height 25
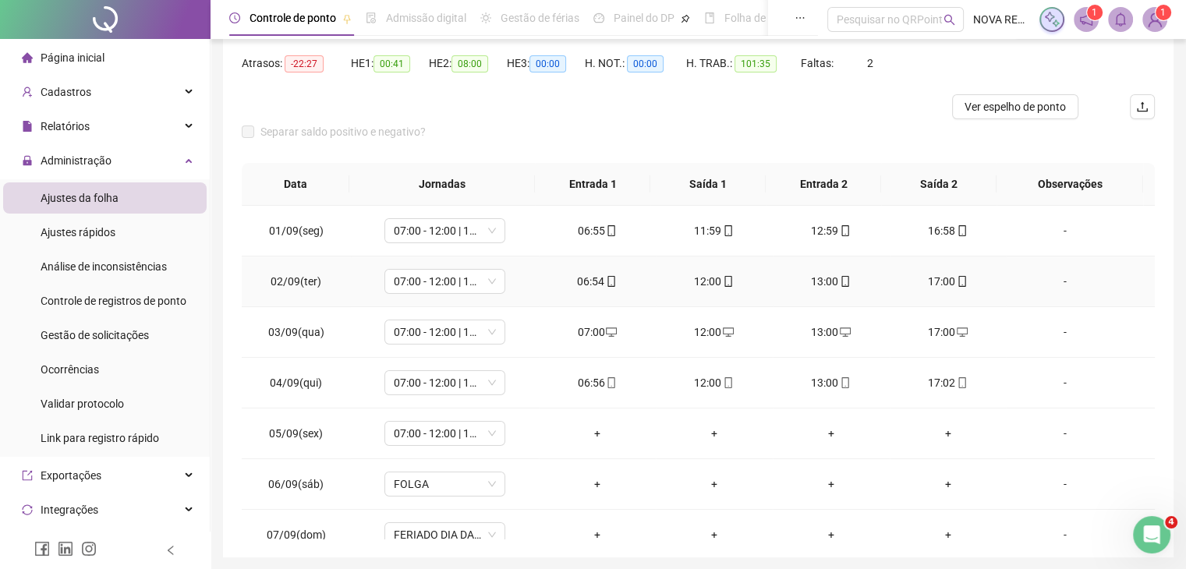
scroll to position [156, 0]
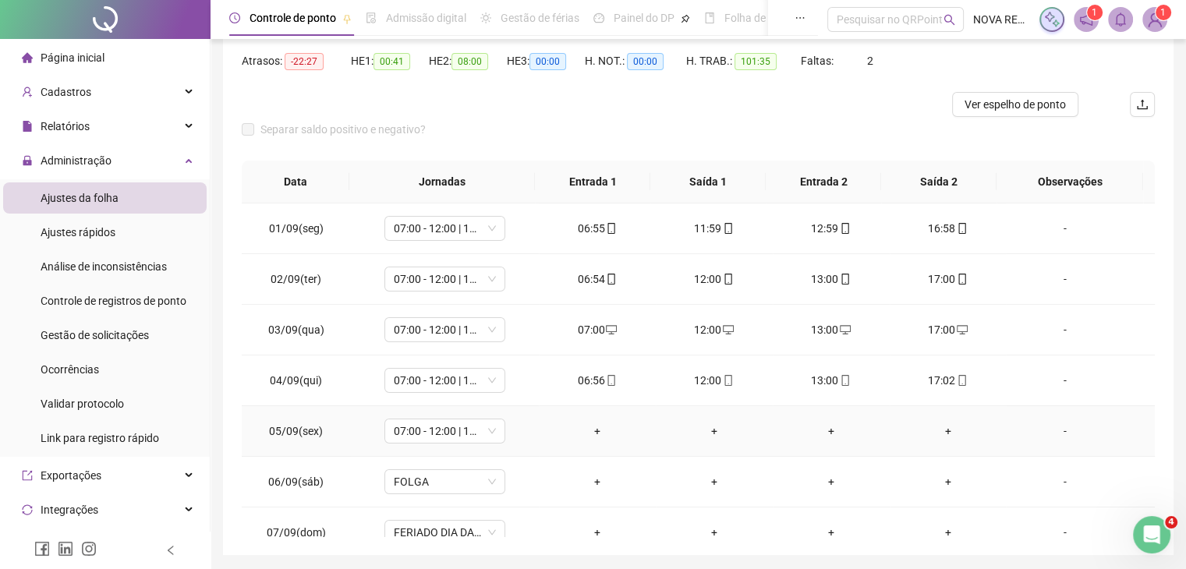
click at [1048, 434] on div "-" at bounding box center [1064, 431] width 92 height 17
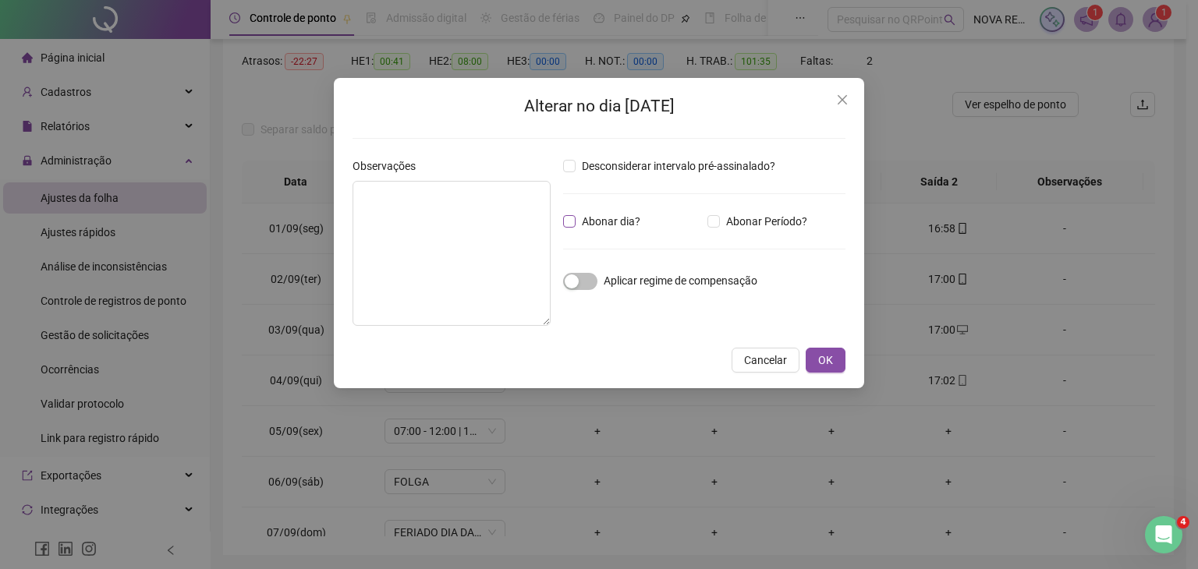
click at [596, 225] on span "Abonar dia?" at bounding box center [611, 221] width 71 height 17
click at [479, 247] on textarea at bounding box center [451, 253] width 198 height 145
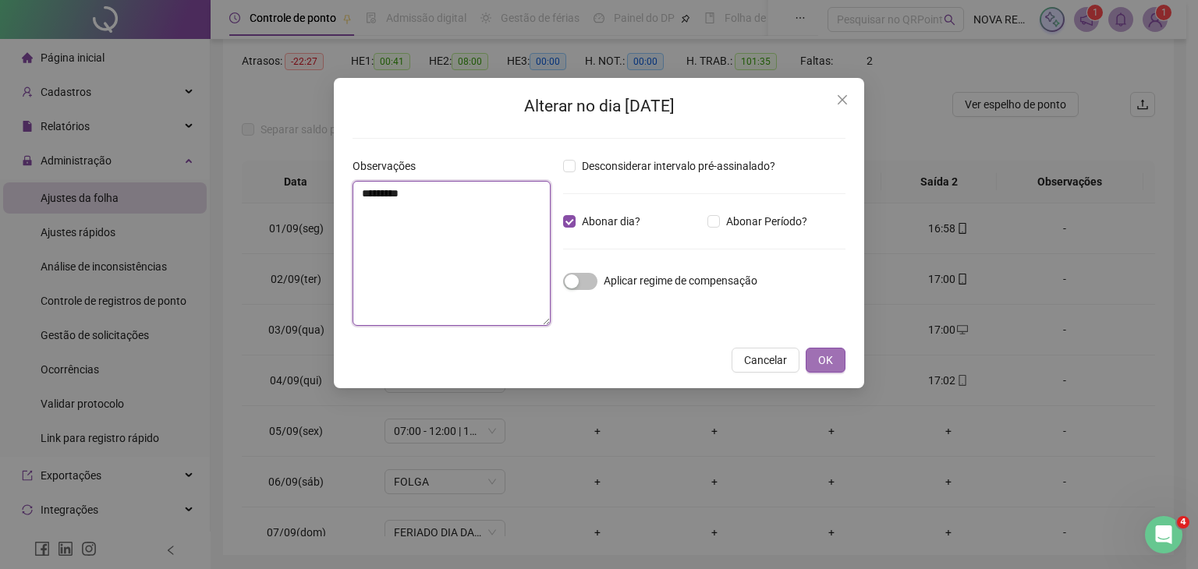
type textarea "********"
click at [817, 359] on button "OK" at bounding box center [826, 360] width 40 height 25
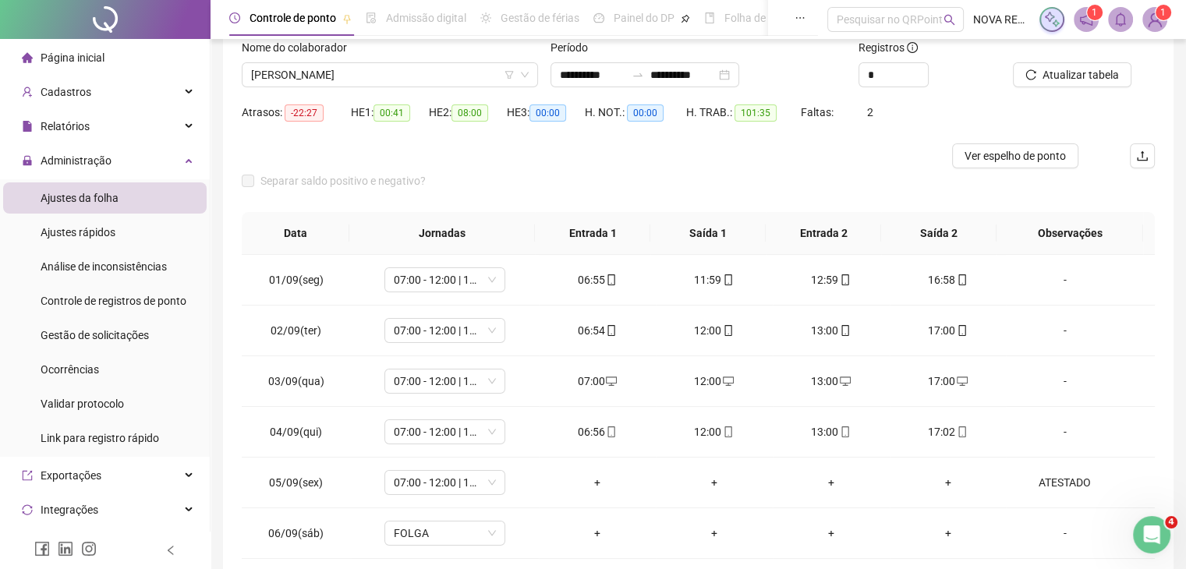
scroll to position [78, 0]
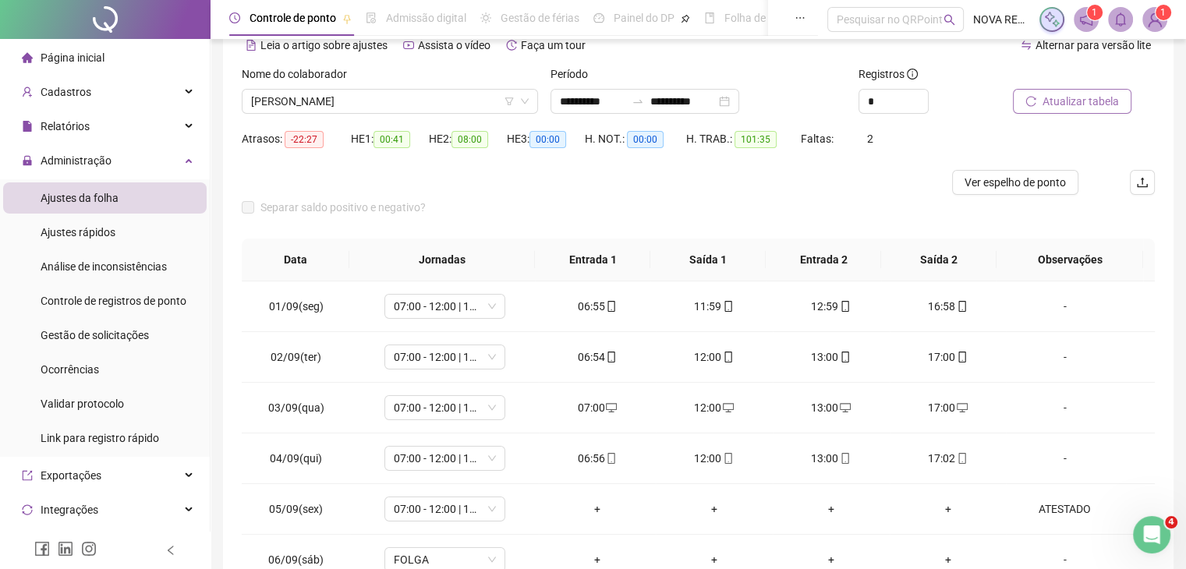
click at [1078, 107] on span "Atualizar tabela" at bounding box center [1081, 101] width 76 height 17
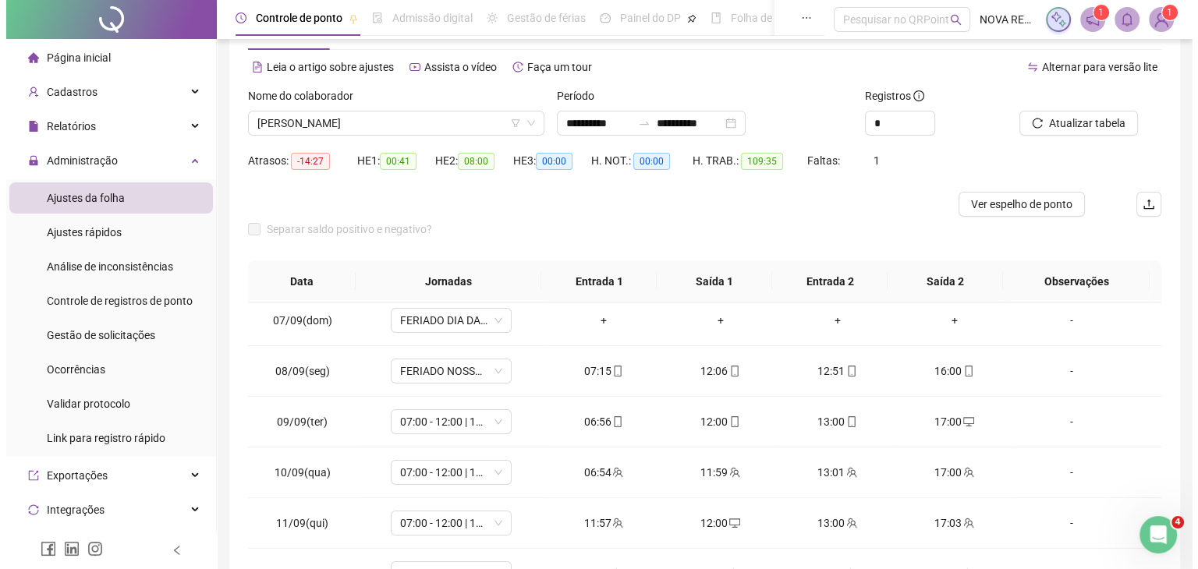
scroll to position [0, 0]
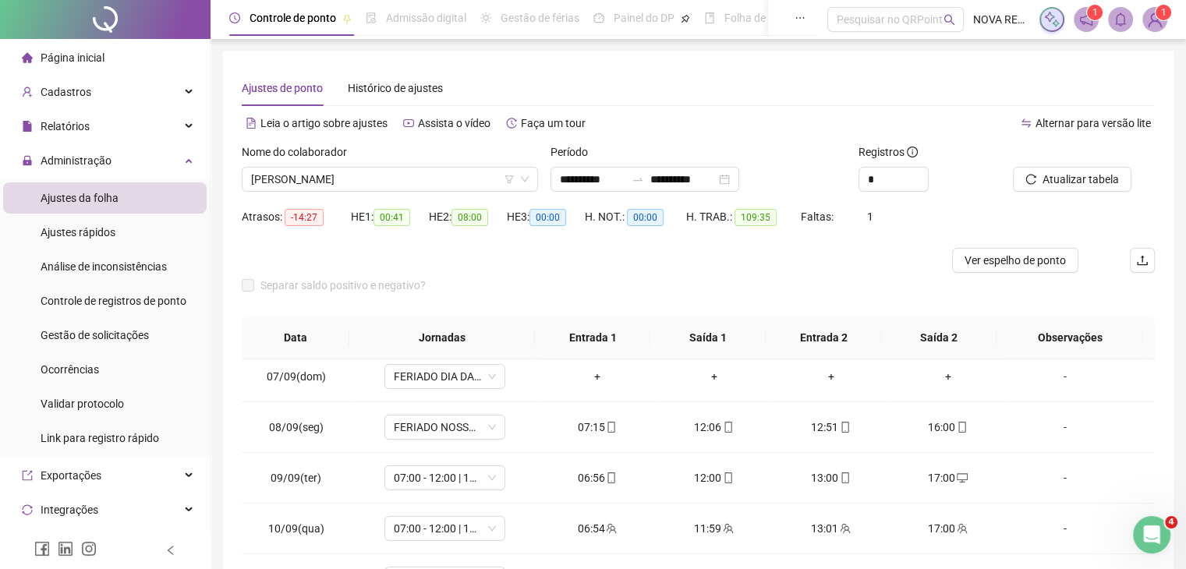
click at [1153, 11] on img at bounding box center [1154, 19] width 23 height 23
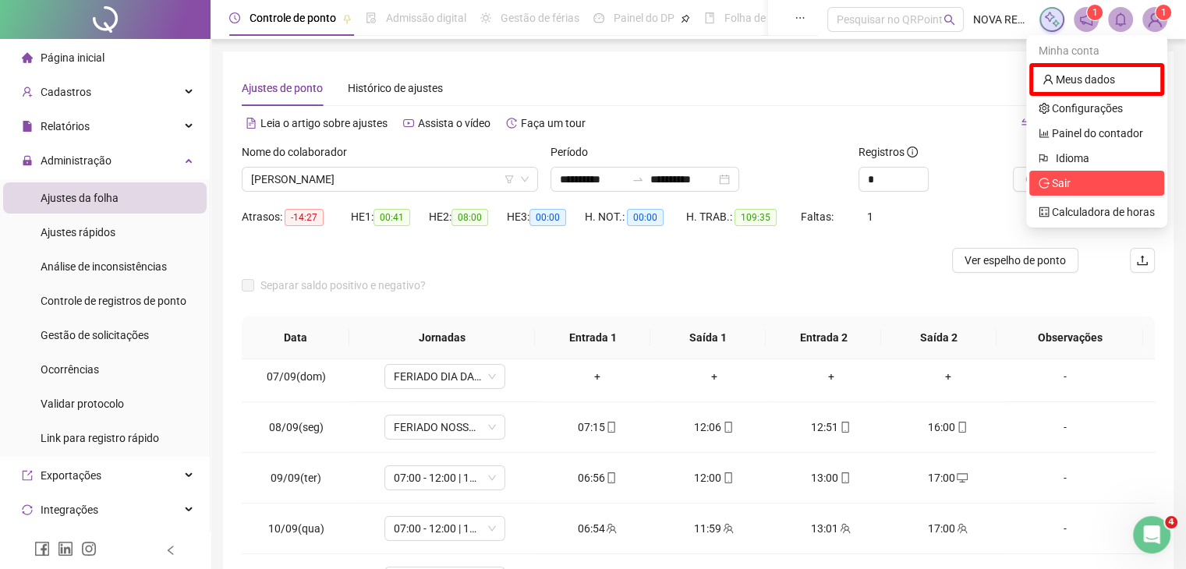
click at [1067, 184] on span "Sair" at bounding box center [1061, 183] width 19 height 12
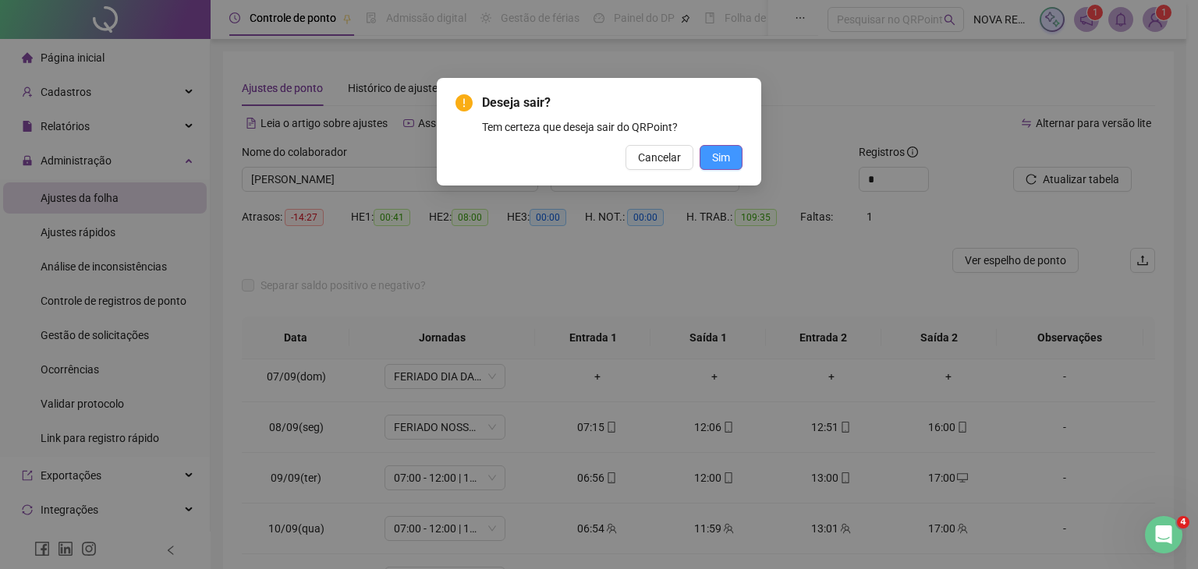
click at [721, 164] on span "Sim" at bounding box center [721, 157] width 18 height 17
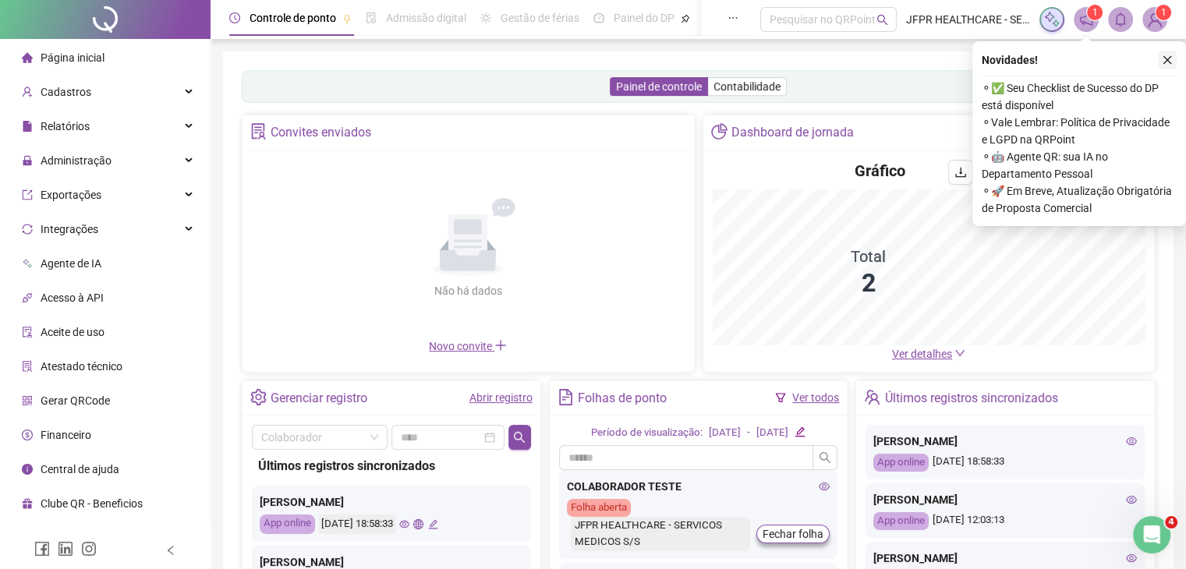
click at [1171, 62] on icon "close" at bounding box center [1167, 60] width 11 height 11
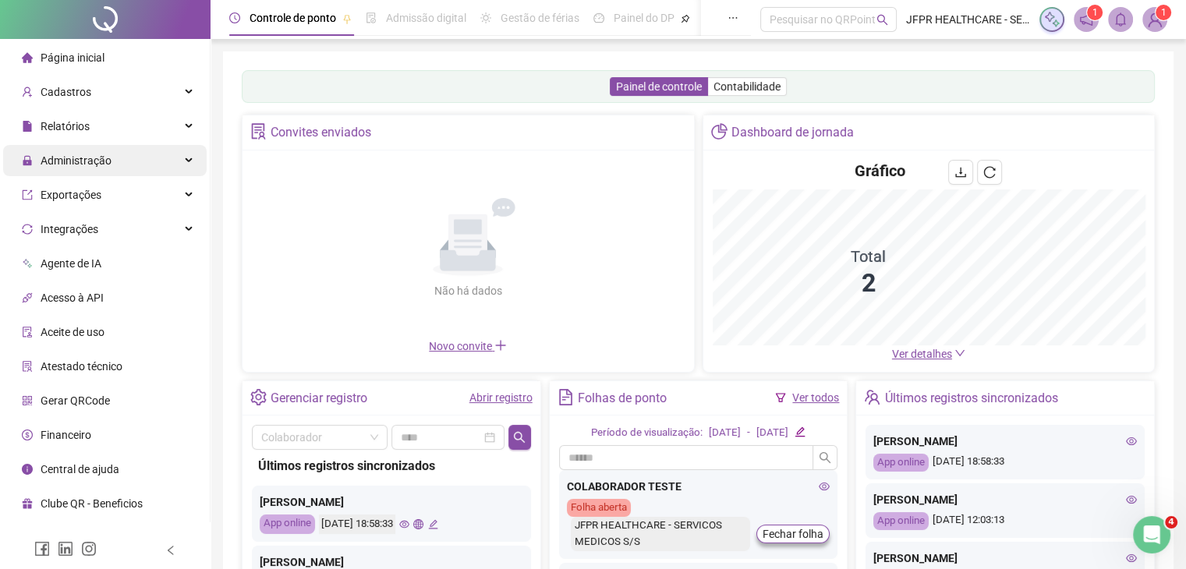
click at [127, 160] on div "Administração" at bounding box center [105, 160] width 204 height 31
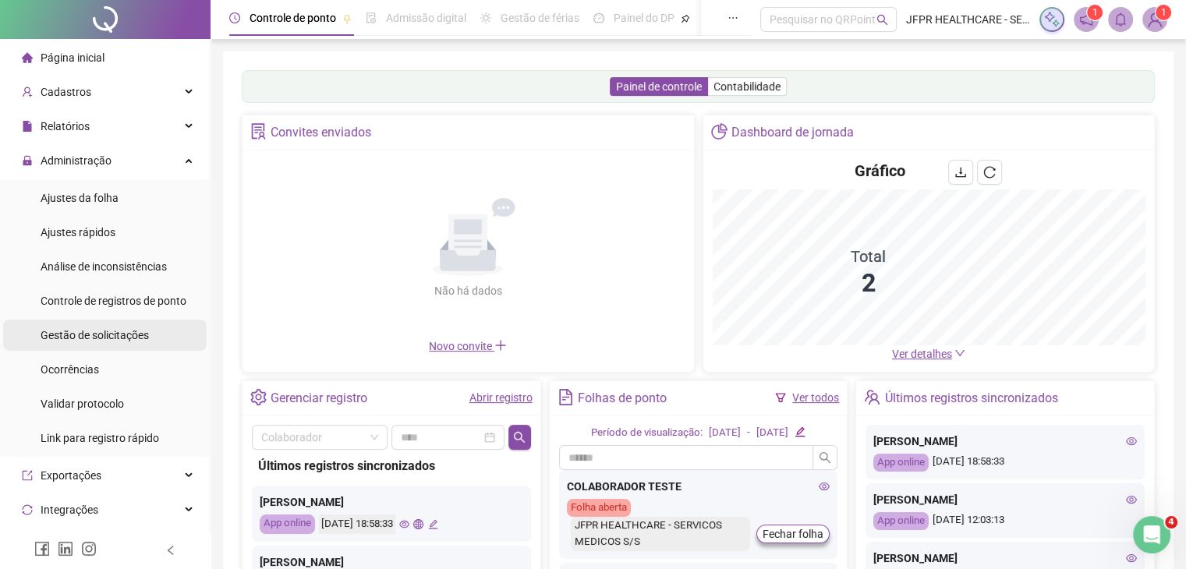
click at [129, 329] on span "Gestão de solicitações" at bounding box center [95, 335] width 108 height 12
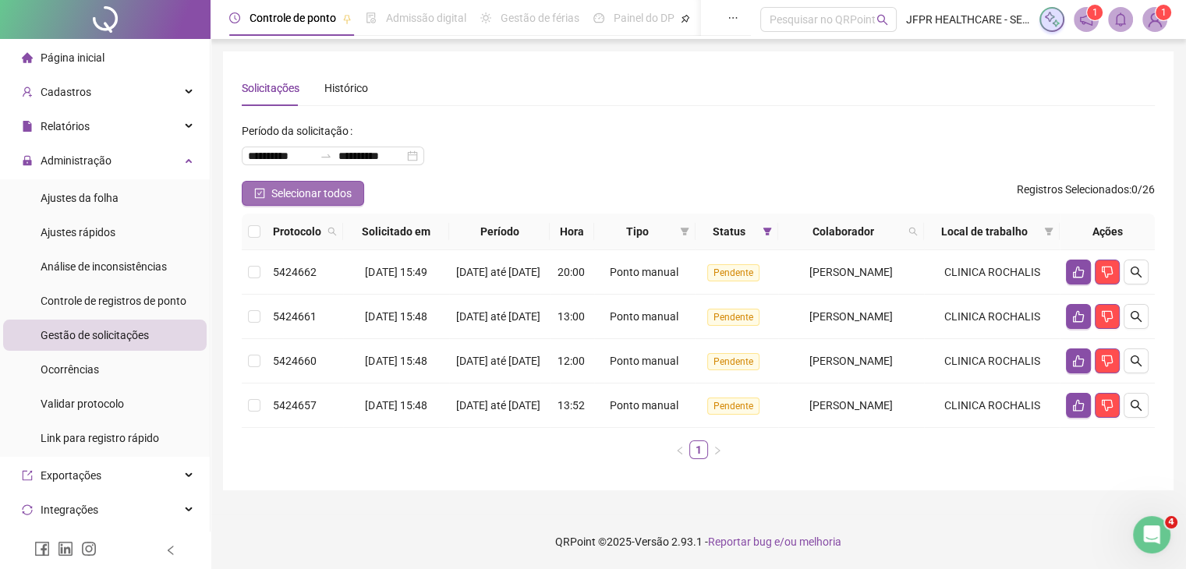
click at [315, 194] on span "Selecionar todos" at bounding box center [311, 193] width 80 height 17
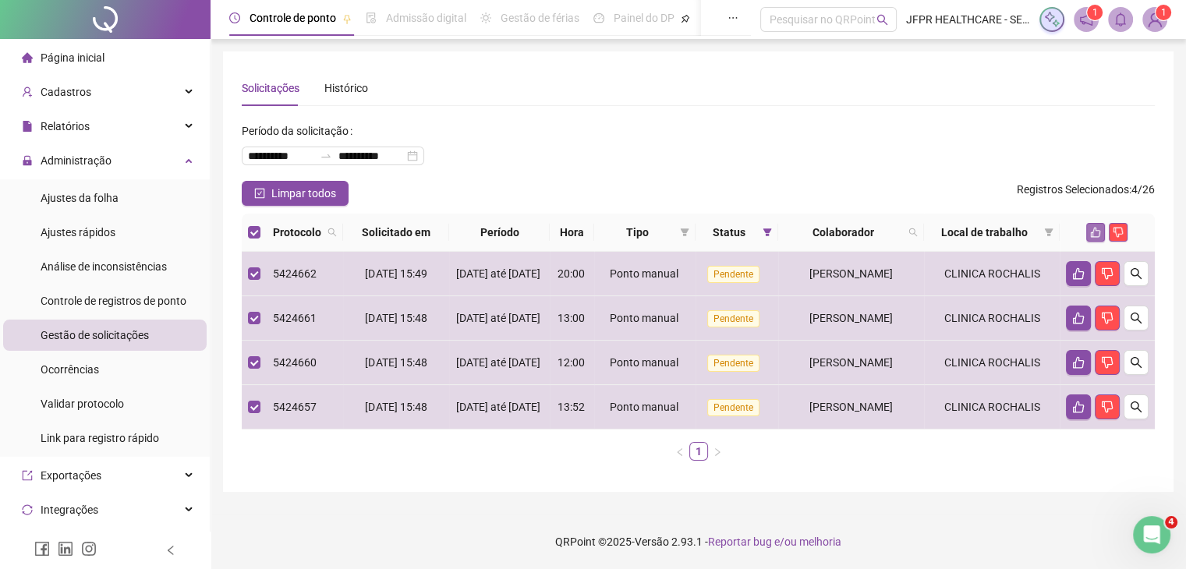
click at [1100, 232] on icon "like" at bounding box center [1096, 233] width 10 height 10
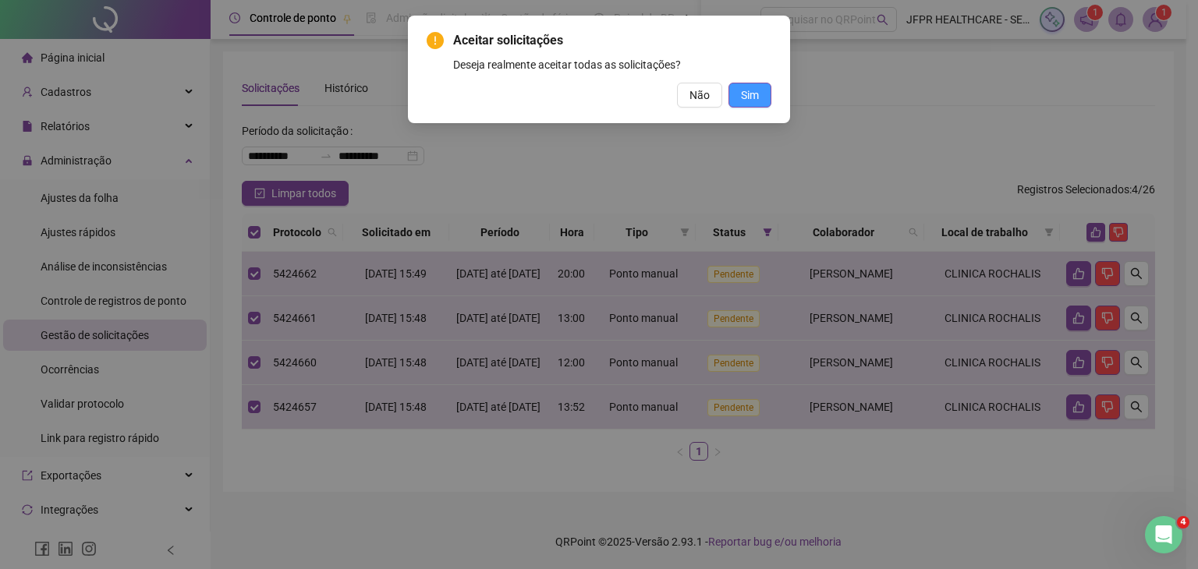
click at [753, 101] on span "Sim" at bounding box center [750, 95] width 18 height 17
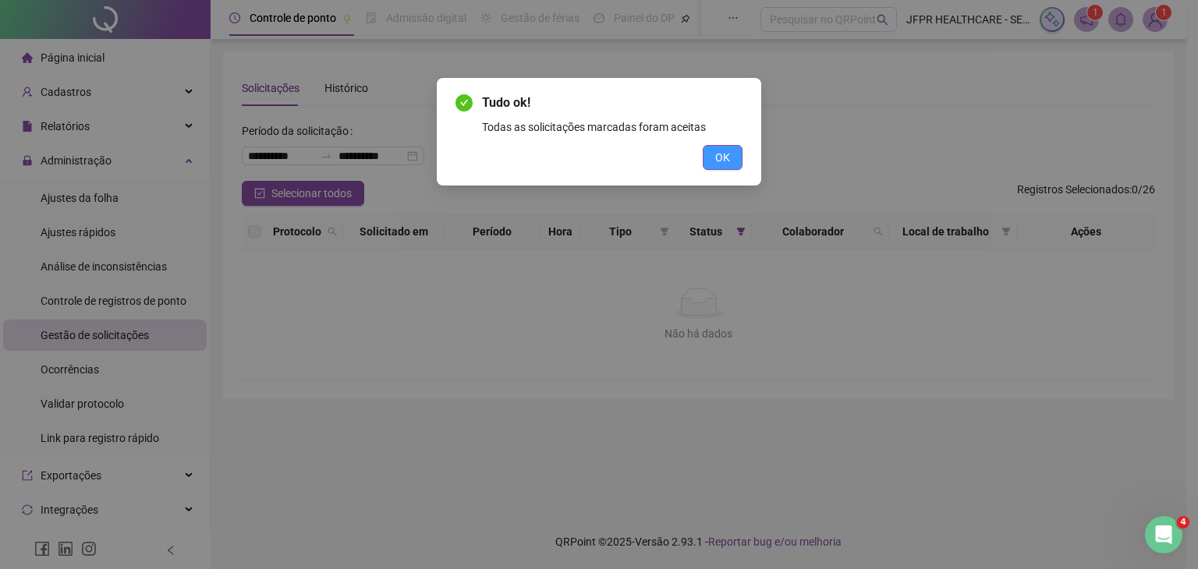
click at [709, 159] on button "OK" at bounding box center [723, 157] width 40 height 25
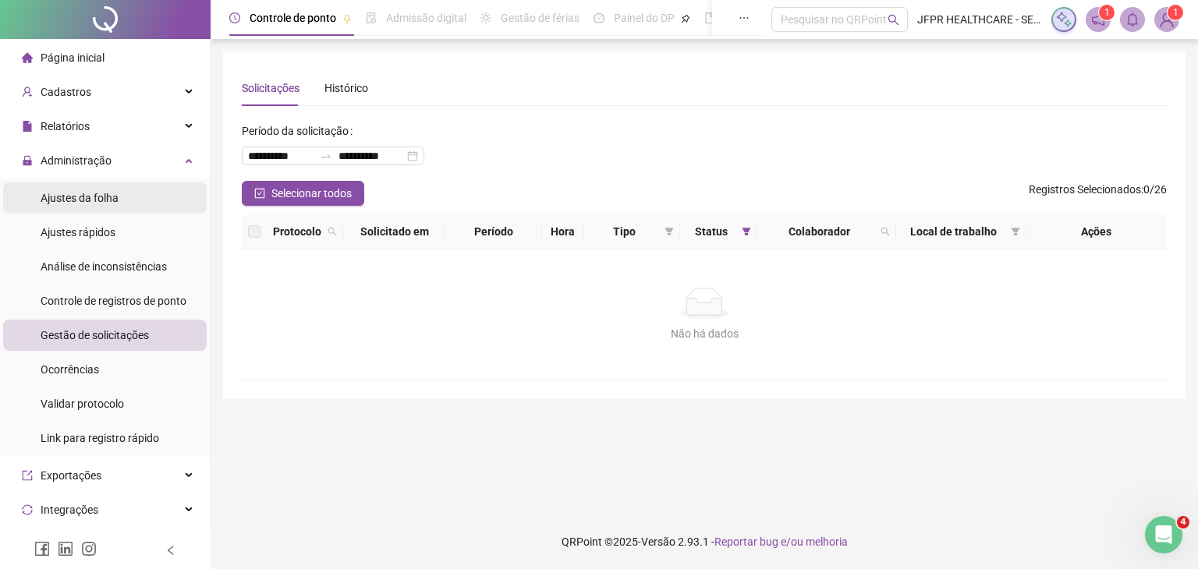
click at [98, 203] on span "Ajustes da folha" at bounding box center [80, 198] width 78 height 12
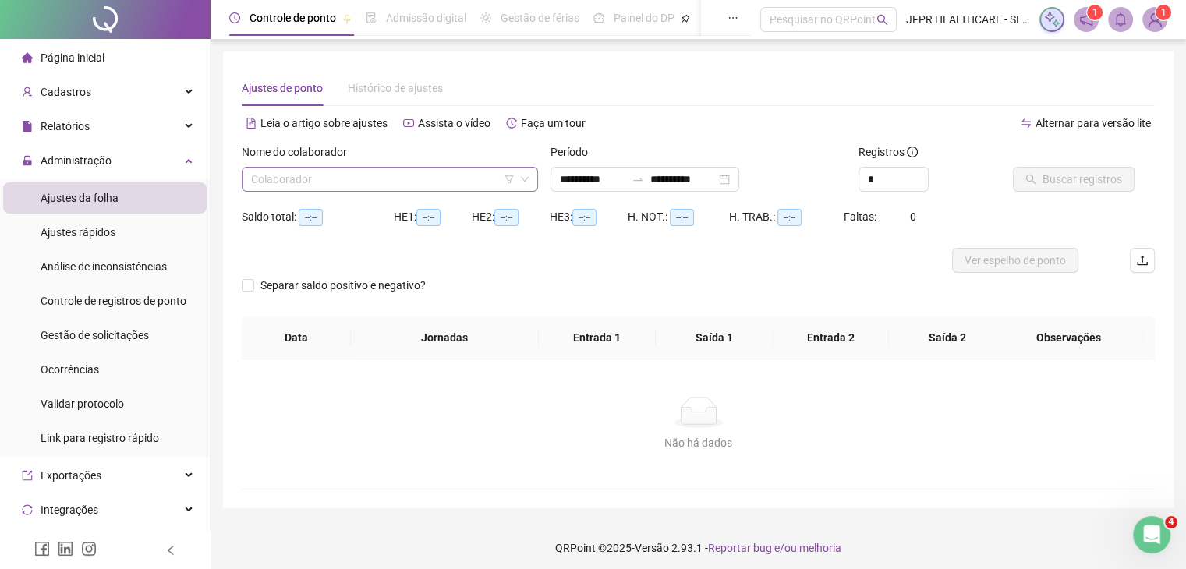
type input "**********"
click at [329, 179] on input "search" at bounding box center [383, 179] width 264 height 23
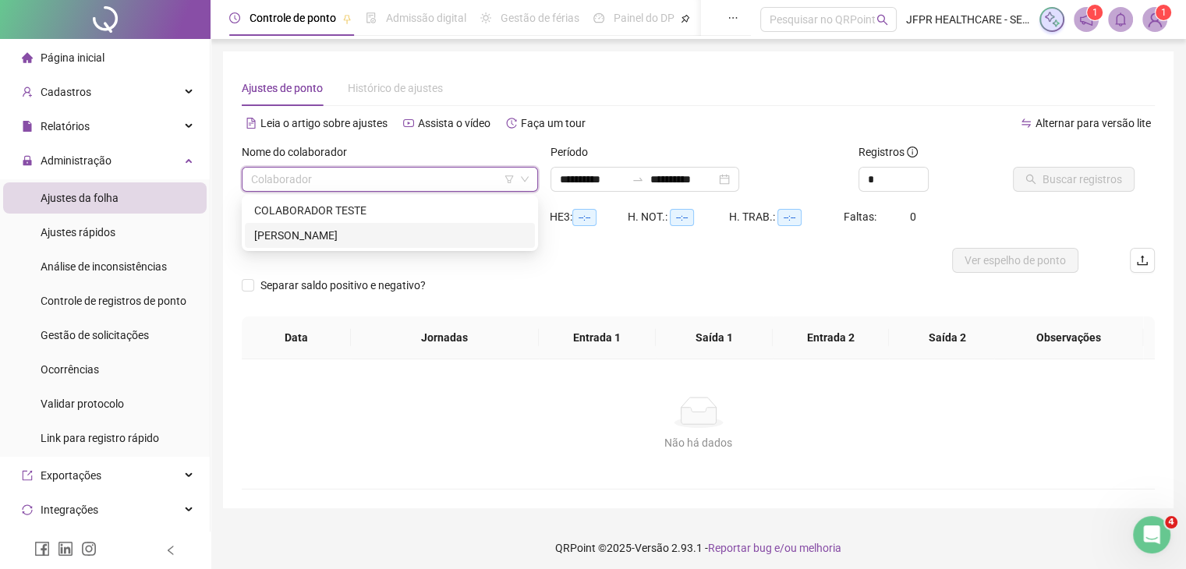
drag, startPoint x: 318, startPoint y: 236, endPoint x: 419, endPoint y: 221, distance: 101.6
click at [318, 236] on div "ISABELA DOS SANTOS OLIVEIRA" at bounding box center [389, 235] width 271 height 17
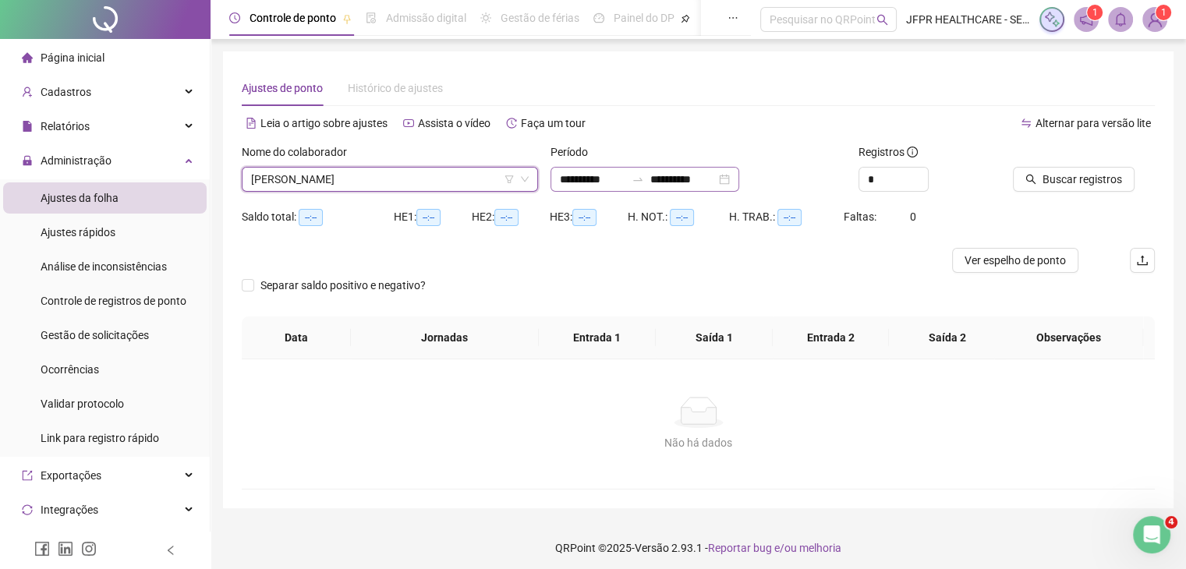
click at [650, 181] on div at bounding box center [637, 179] width 25 height 12
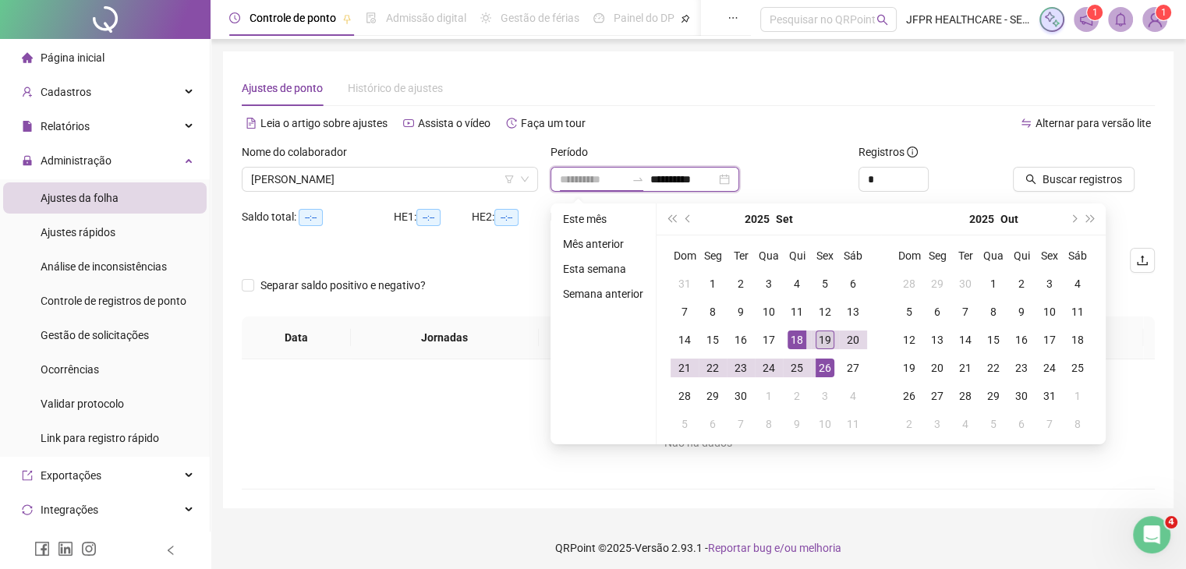
type input "**********"
click at [827, 341] on div "19" at bounding box center [825, 340] width 19 height 19
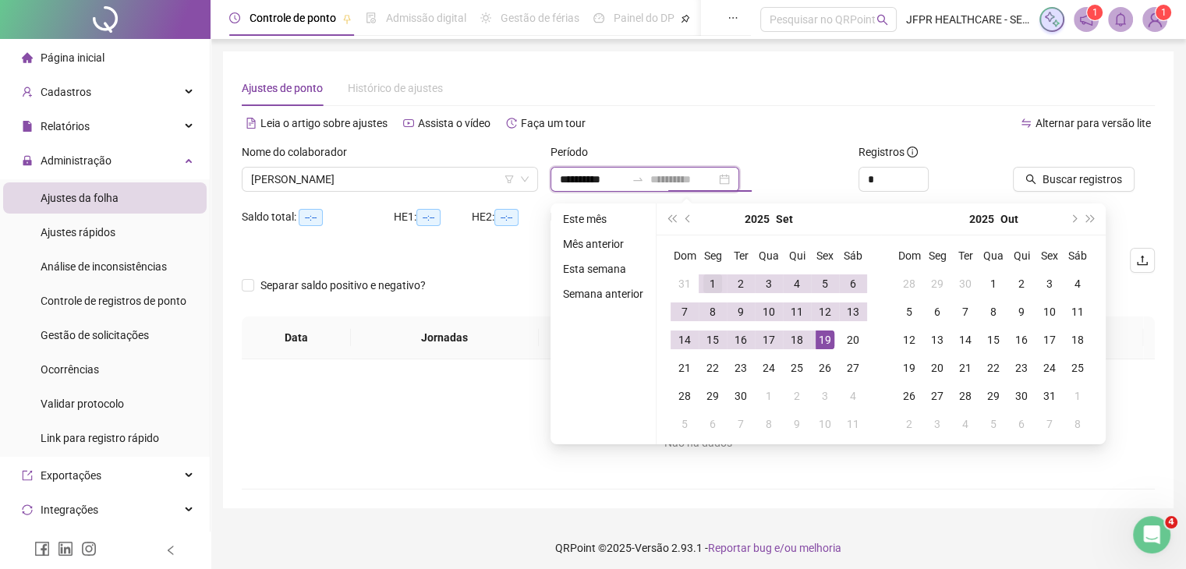
type input "**********"
click at [710, 288] on div "1" at bounding box center [712, 283] width 19 height 19
type input "**********"
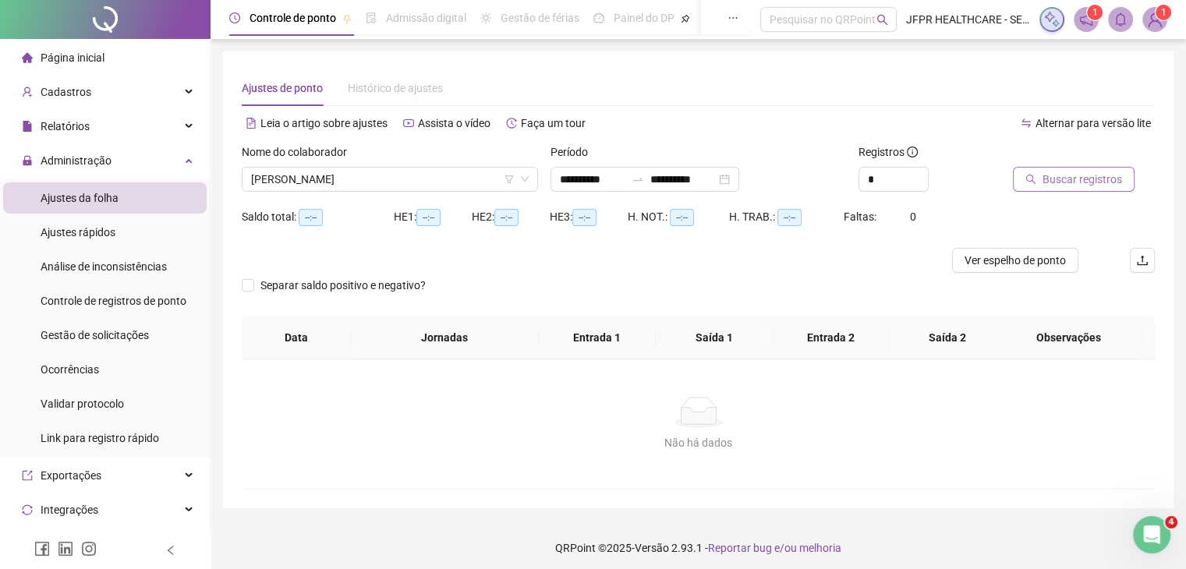
click at [1040, 175] on button "Buscar registros" at bounding box center [1074, 179] width 122 height 25
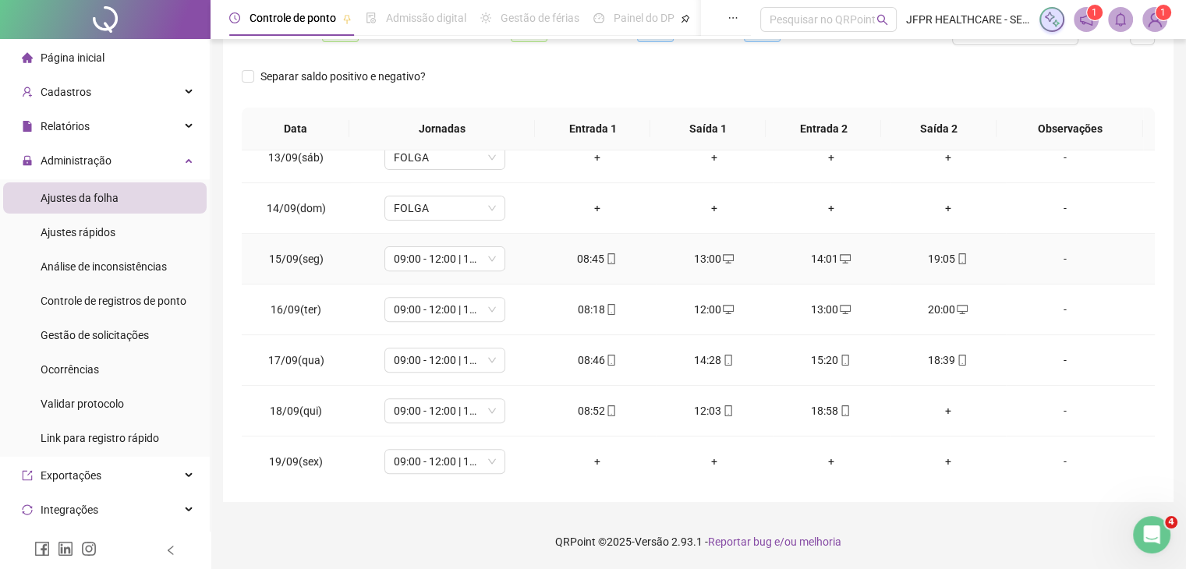
scroll to position [627, 0]
